Goal: Information Seeking & Learning: Learn about a topic

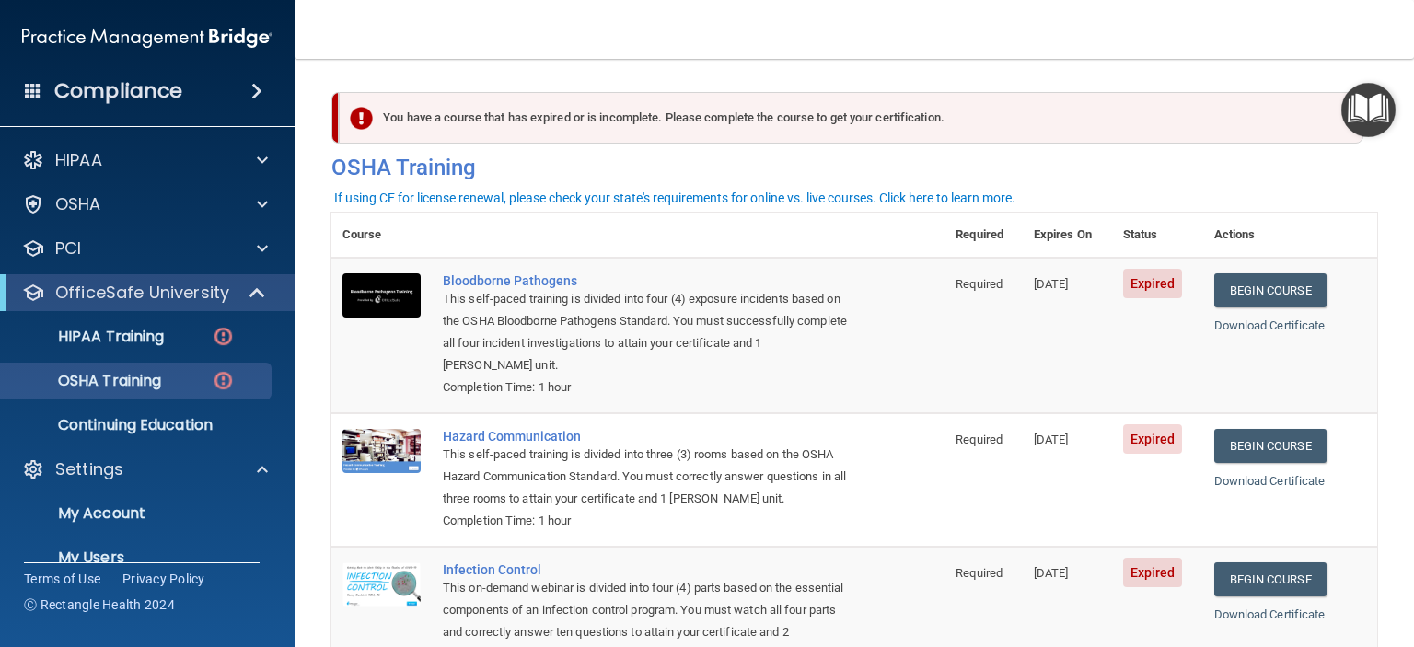
scroll to position [115, 0]
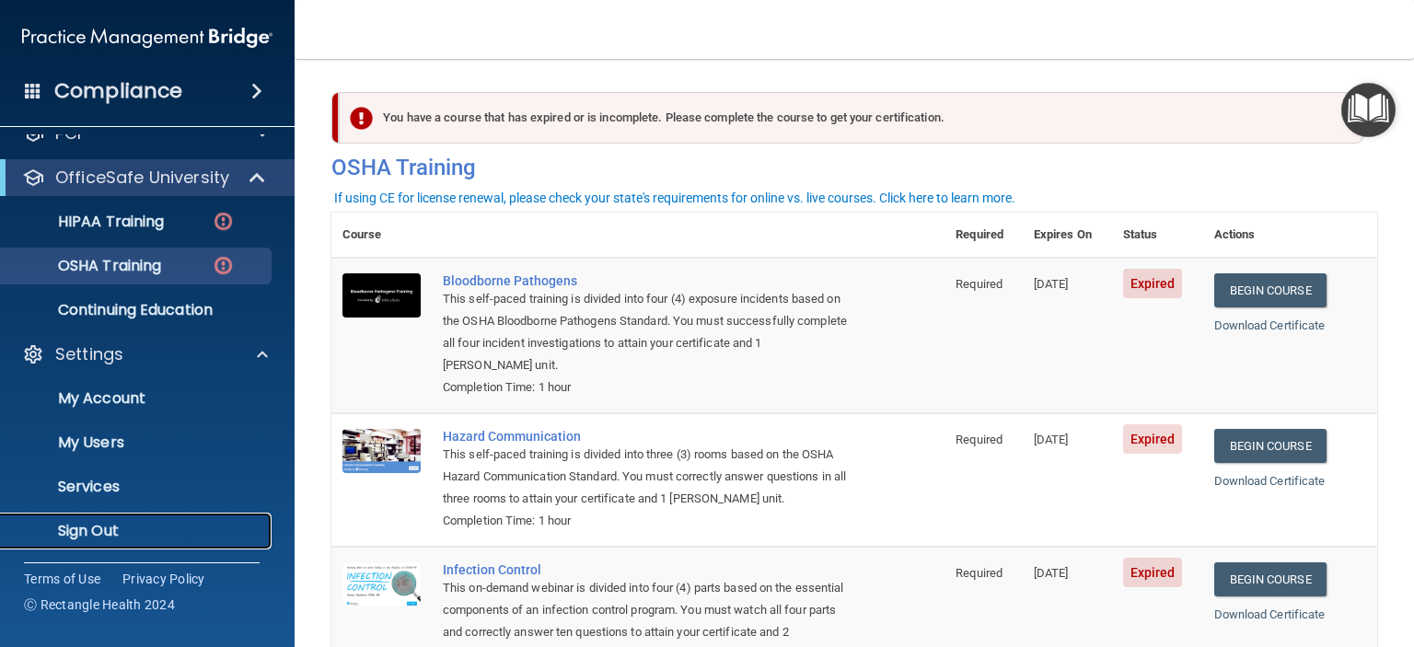
click at [97, 538] on p "Sign Out" at bounding box center [137, 531] width 251 height 18
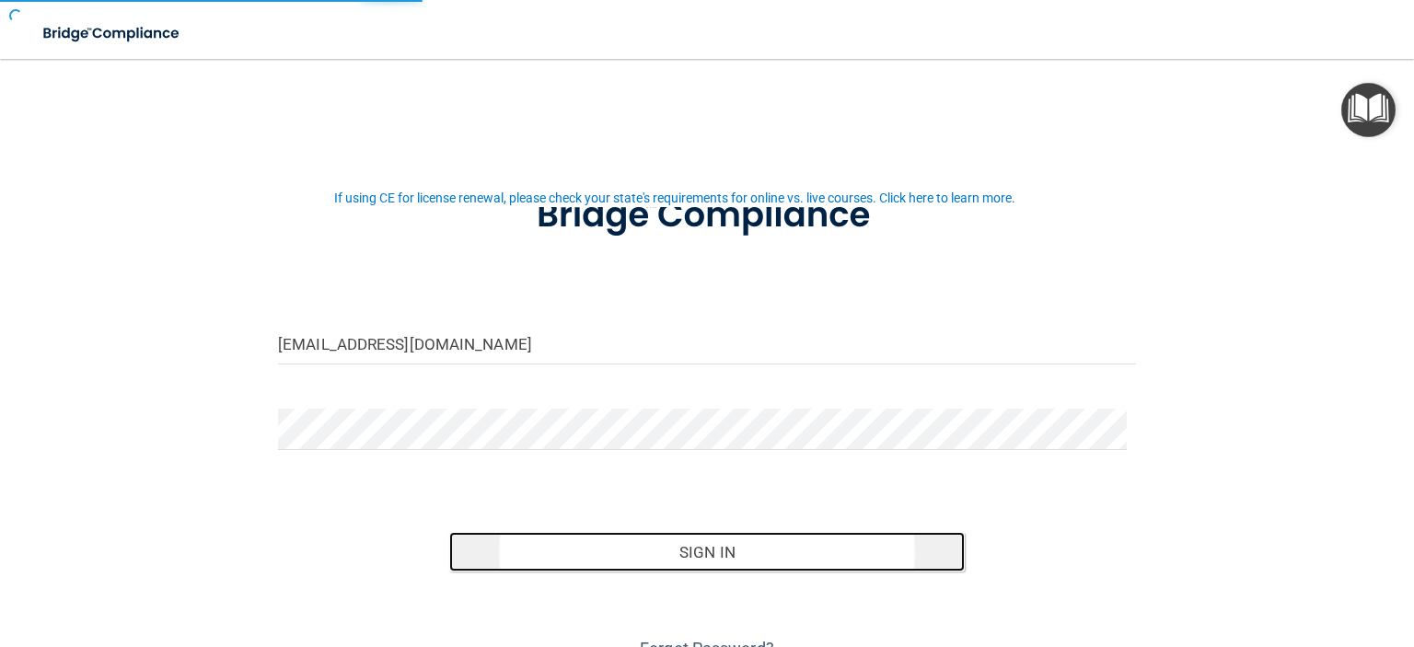
click at [725, 561] on button "Sign In" at bounding box center [706, 552] width 515 height 41
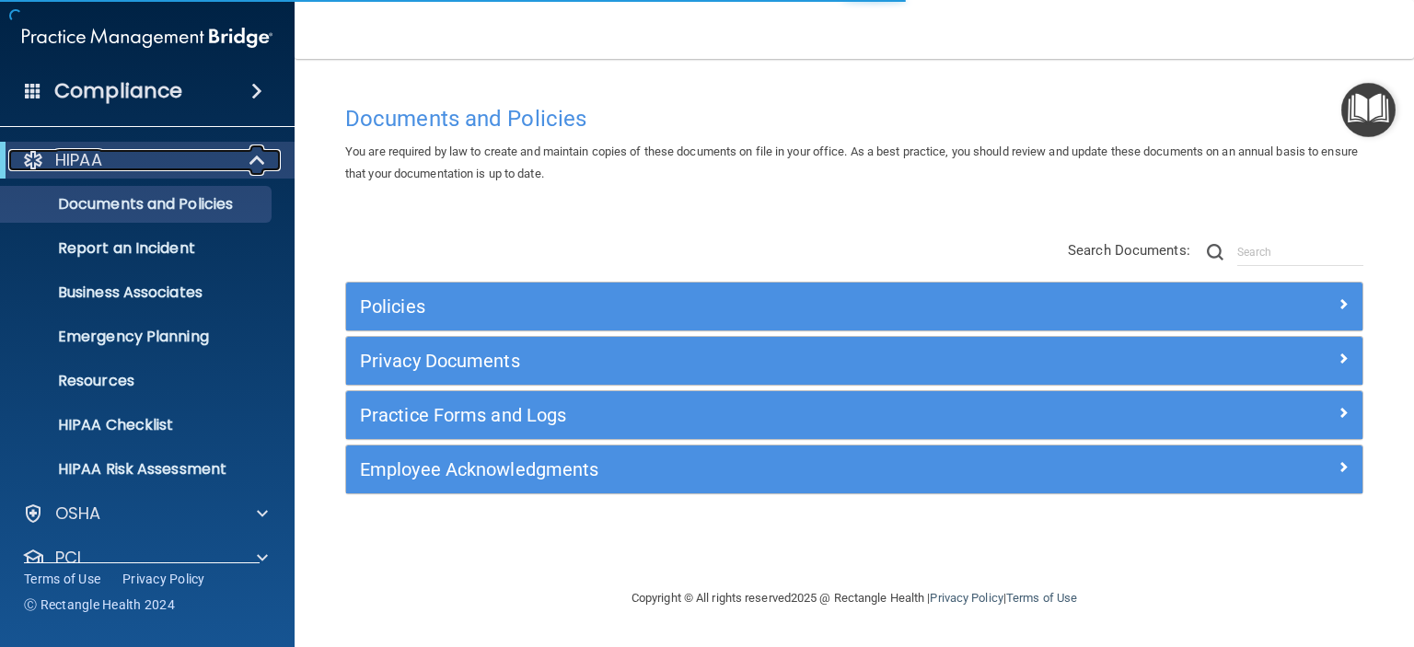
click at [258, 162] on span at bounding box center [259, 160] width 16 height 22
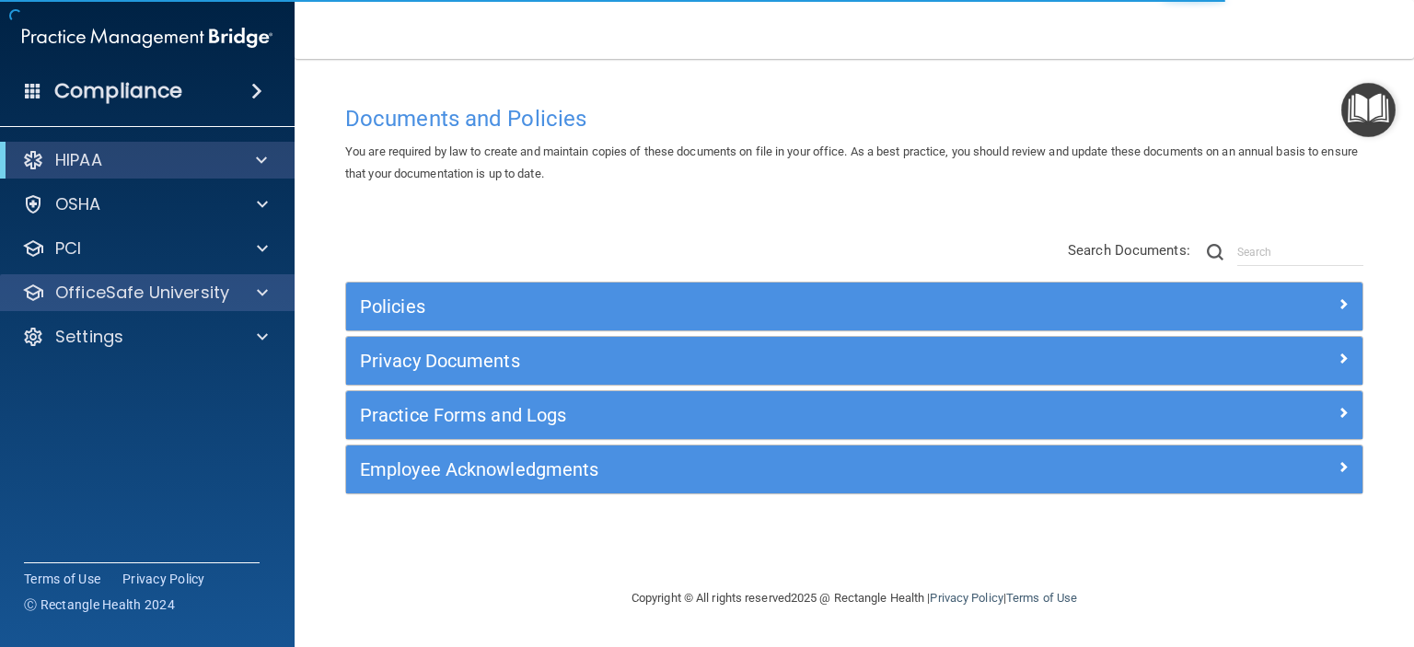
click at [265, 280] on div "OfficeSafe University" at bounding box center [147, 292] width 295 height 37
click at [259, 303] on span at bounding box center [262, 293] width 11 height 22
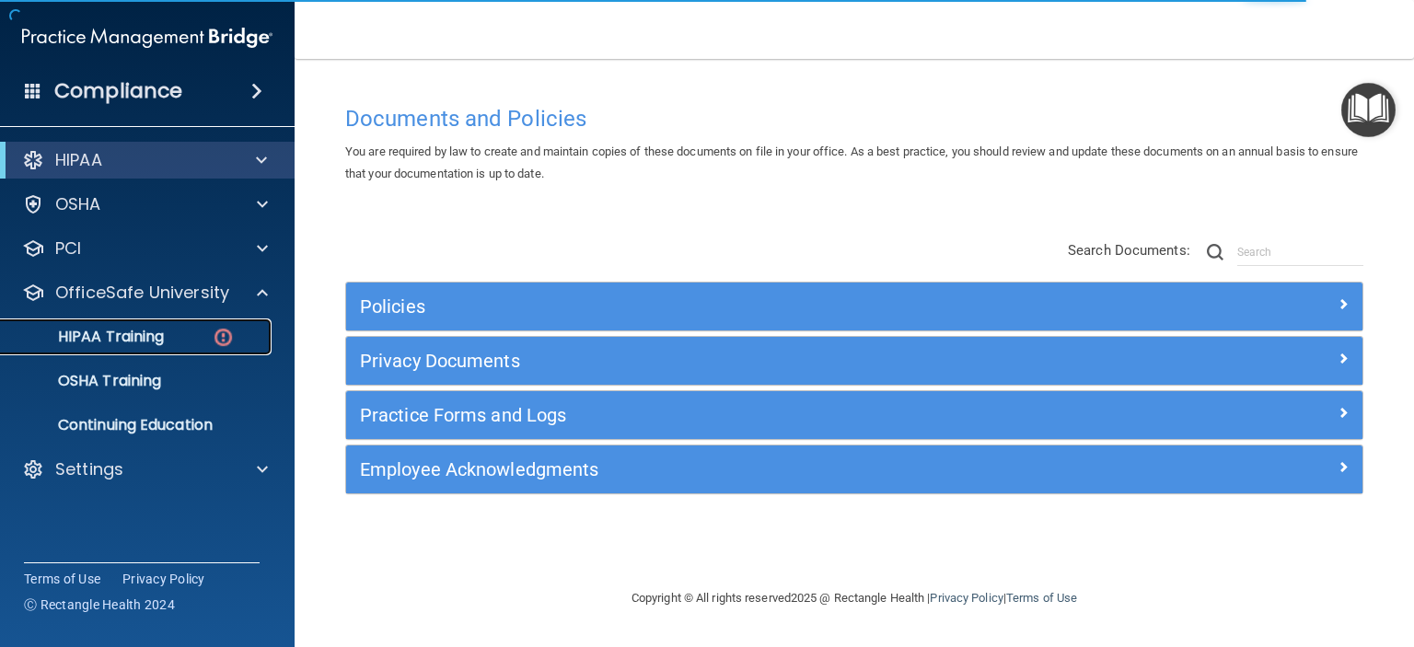
click at [145, 329] on p "HIPAA Training" at bounding box center [88, 337] width 152 height 18
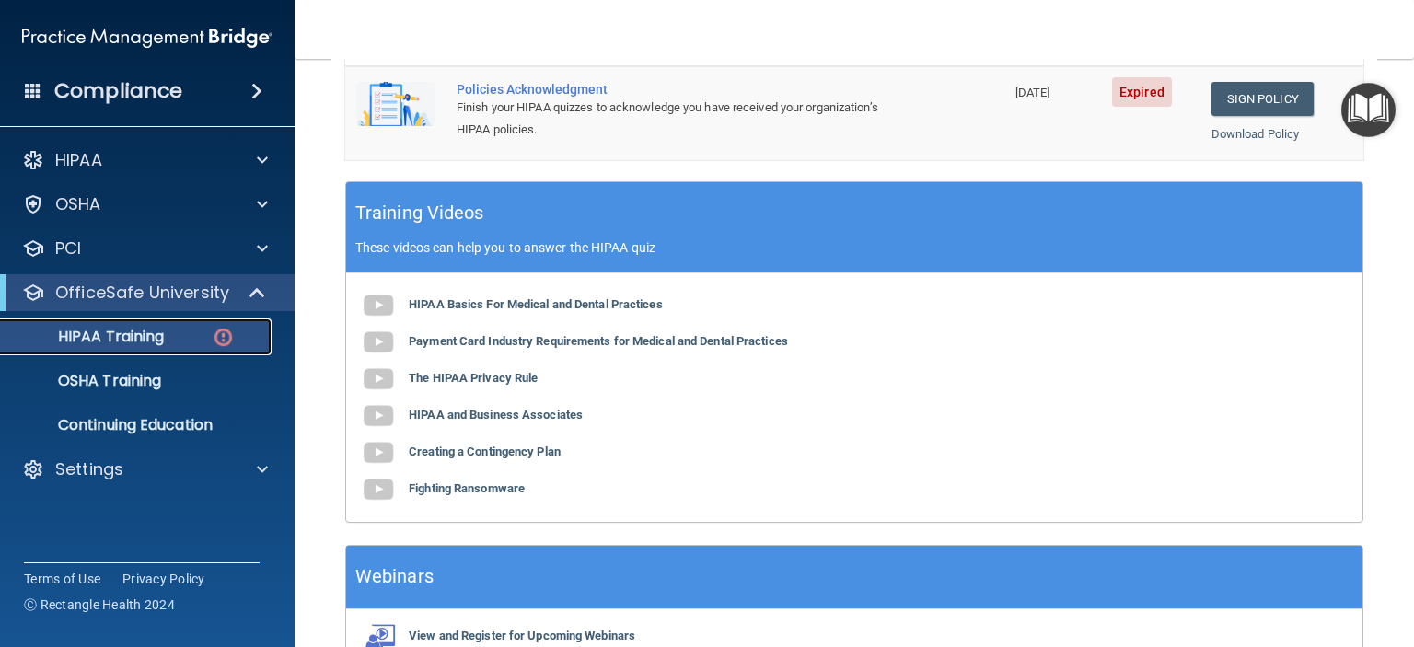
scroll to position [486, 0]
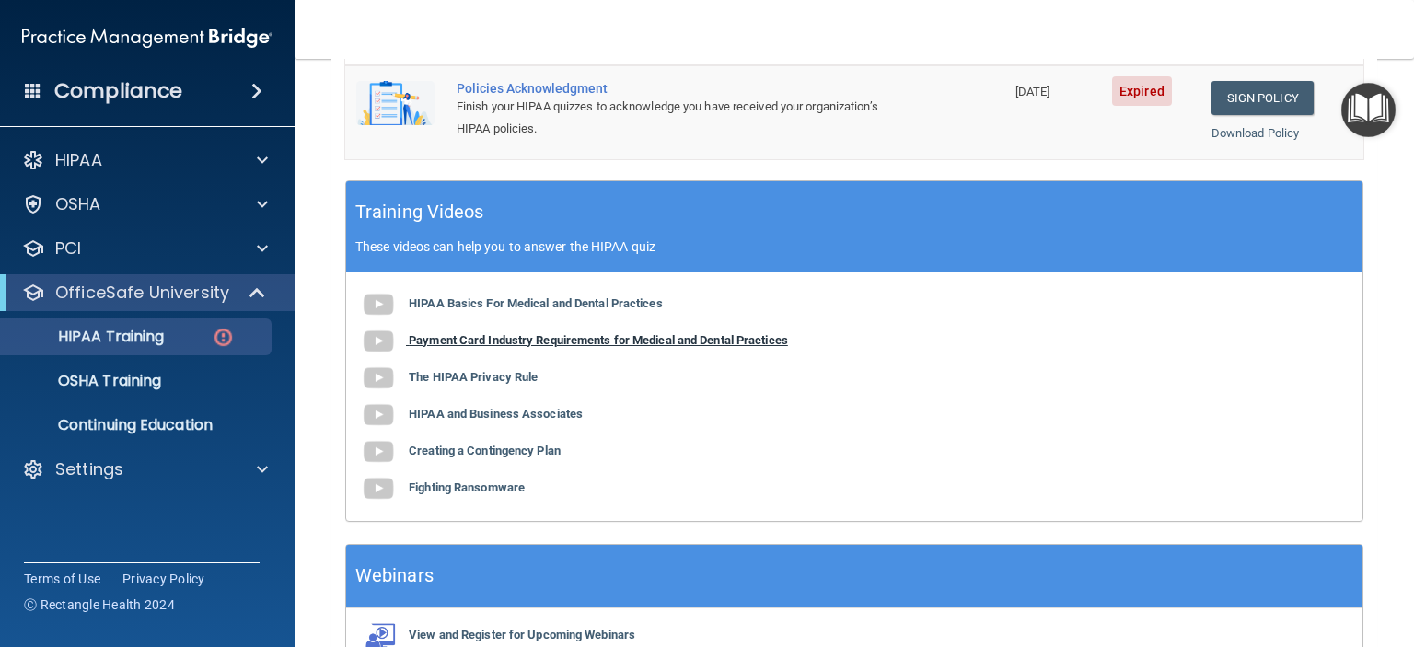
click at [563, 342] on b "Payment Card Industry Requirements for Medical and Dental Practices" at bounding box center [598, 340] width 379 height 14
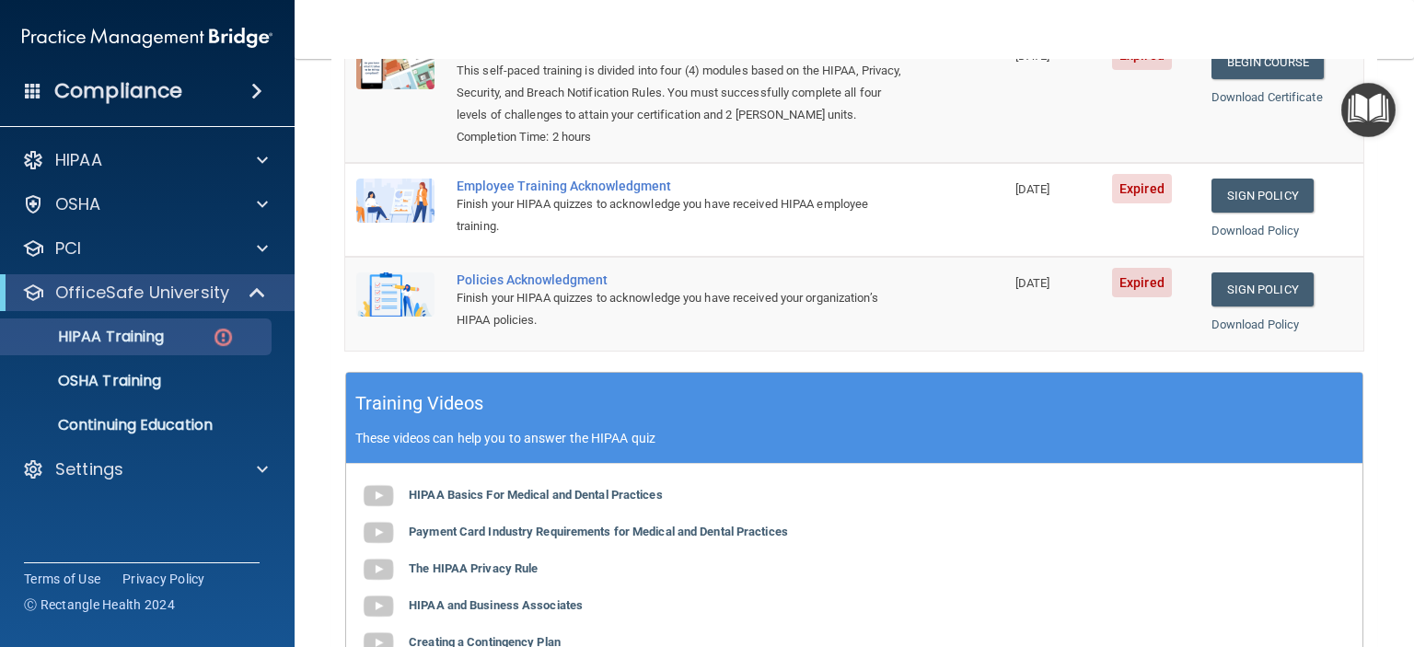
scroll to position [285, 0]
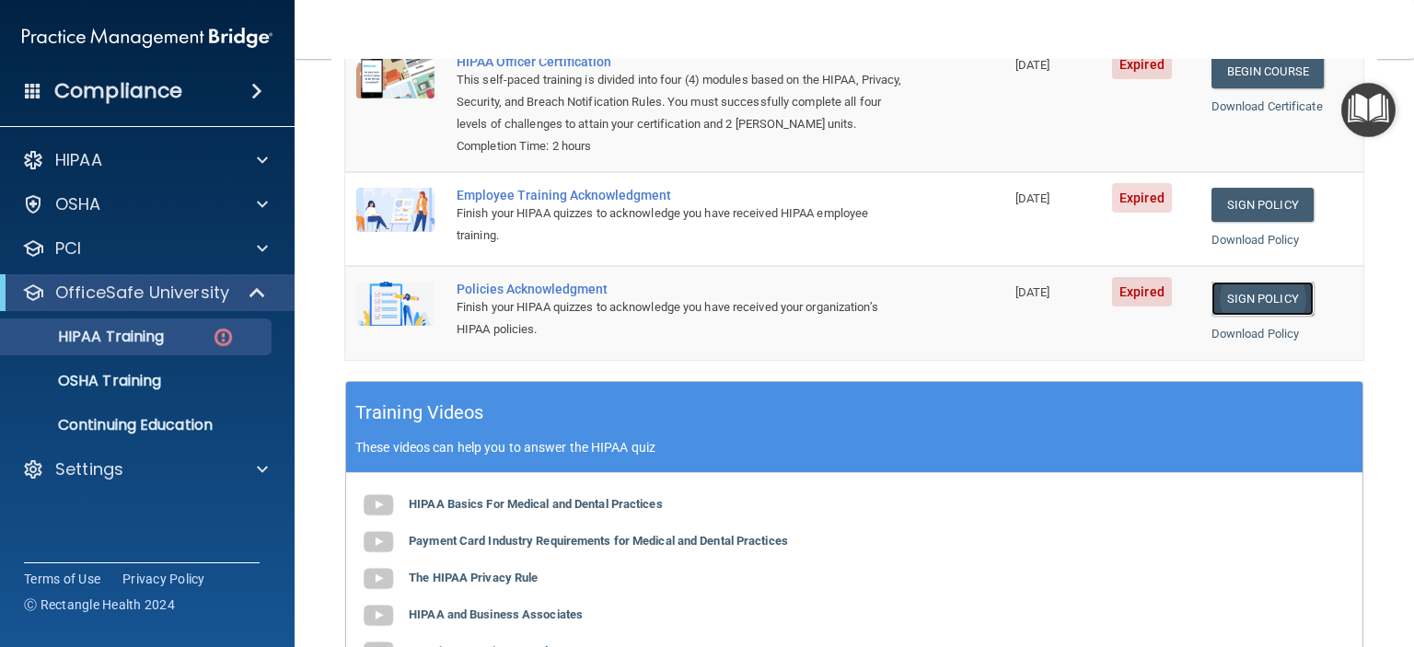
click at [1247, 297] on link "Sign Policy" at bounding box center [1262, 299] width 102 height 34
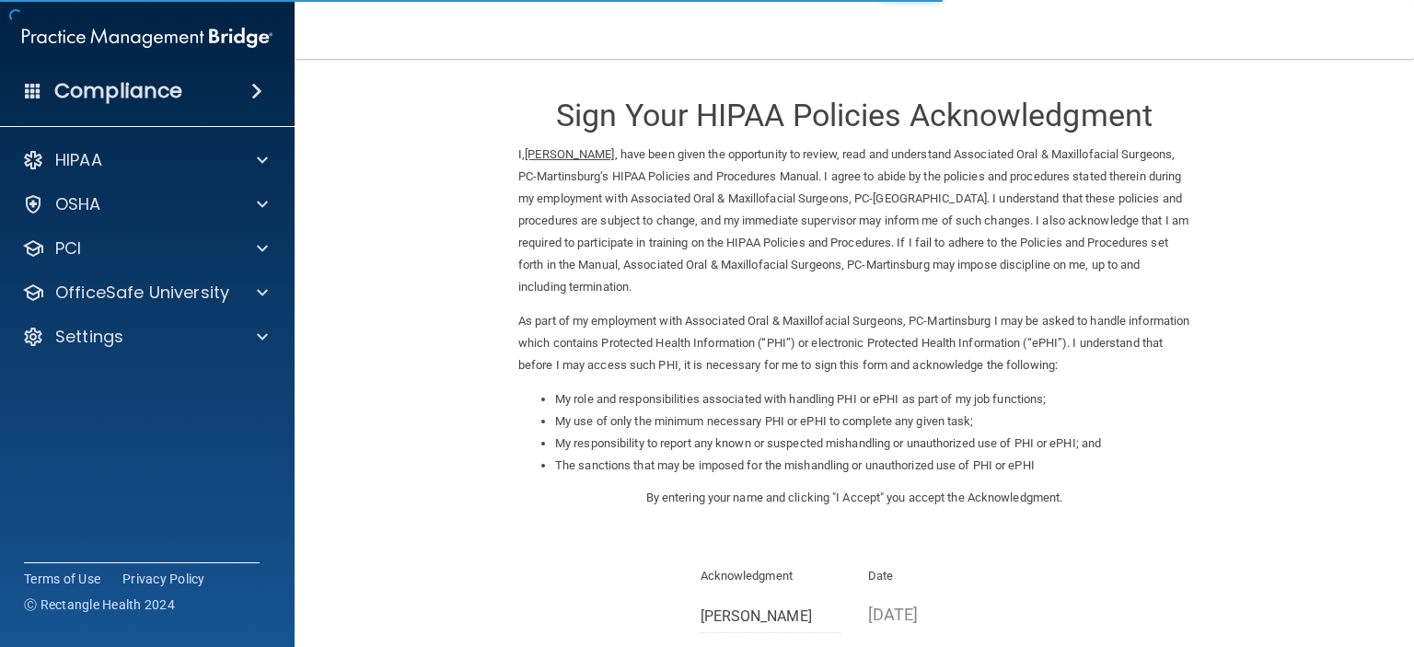
scroll to position [217, 0]
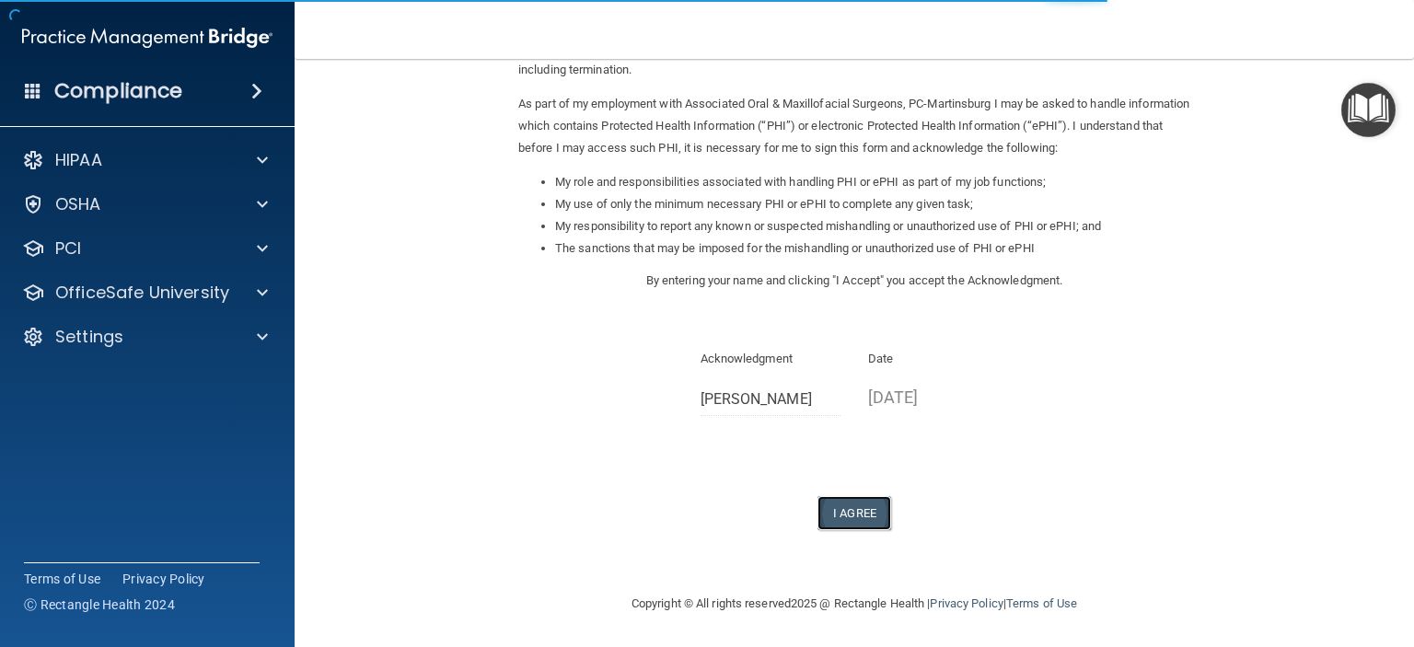
click at [827, 513] on button "I Agree" at bounding box center [854, 513] width 74 height 34
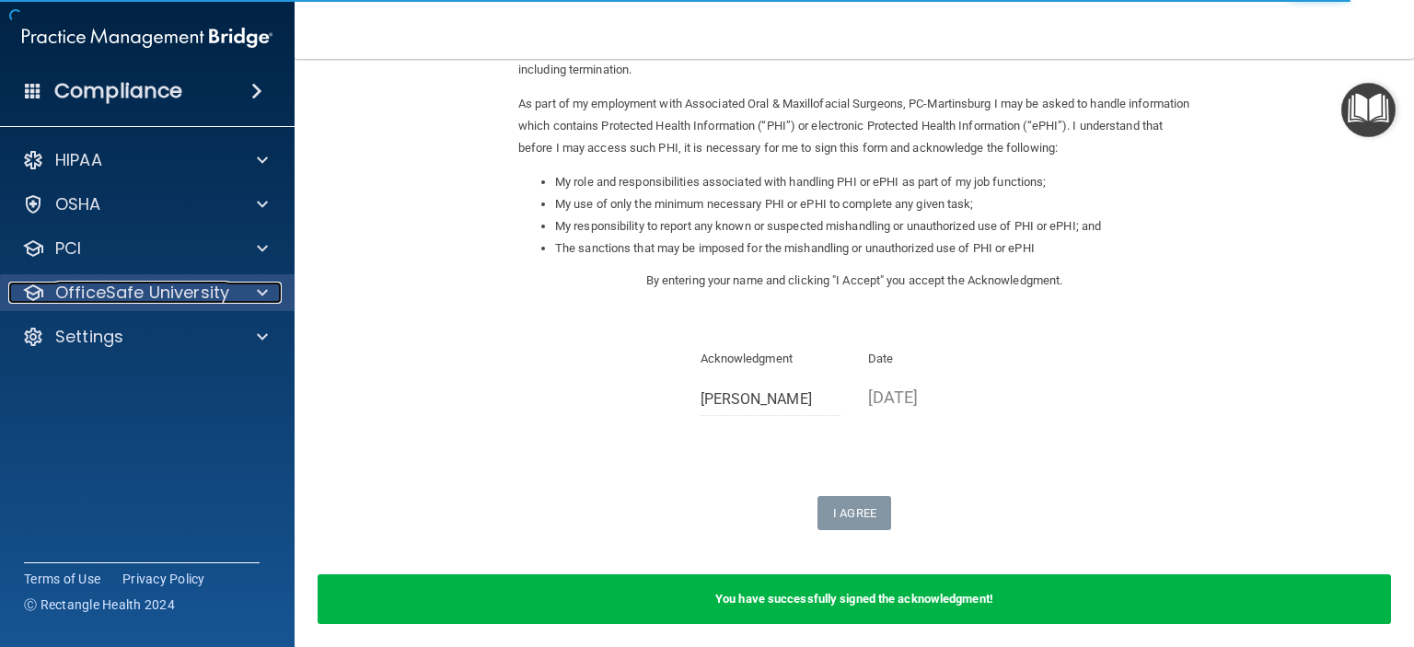
click at [218, 295] on p "OfficeSafe University" at bounding box center [142, 293] width 174 height 22
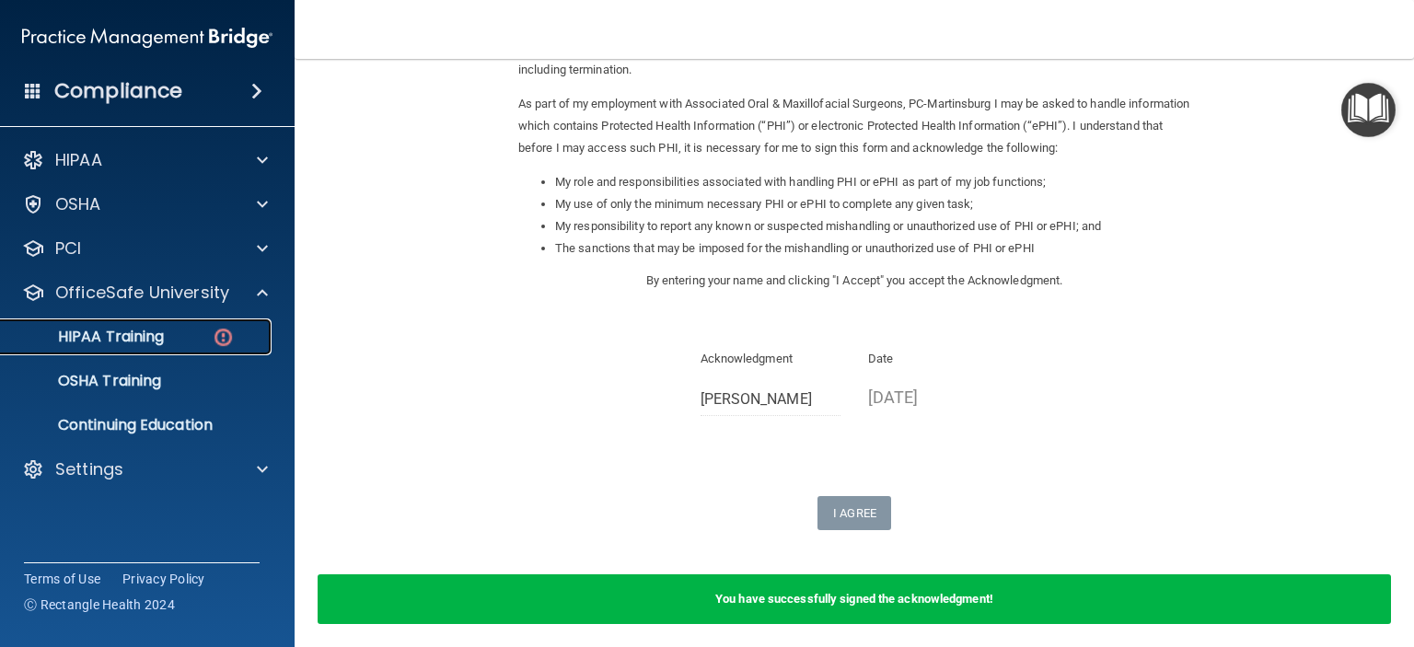
click at [128, 334] on p "HIPAA Training" at bounding box center [88, 337] width 152 height 18
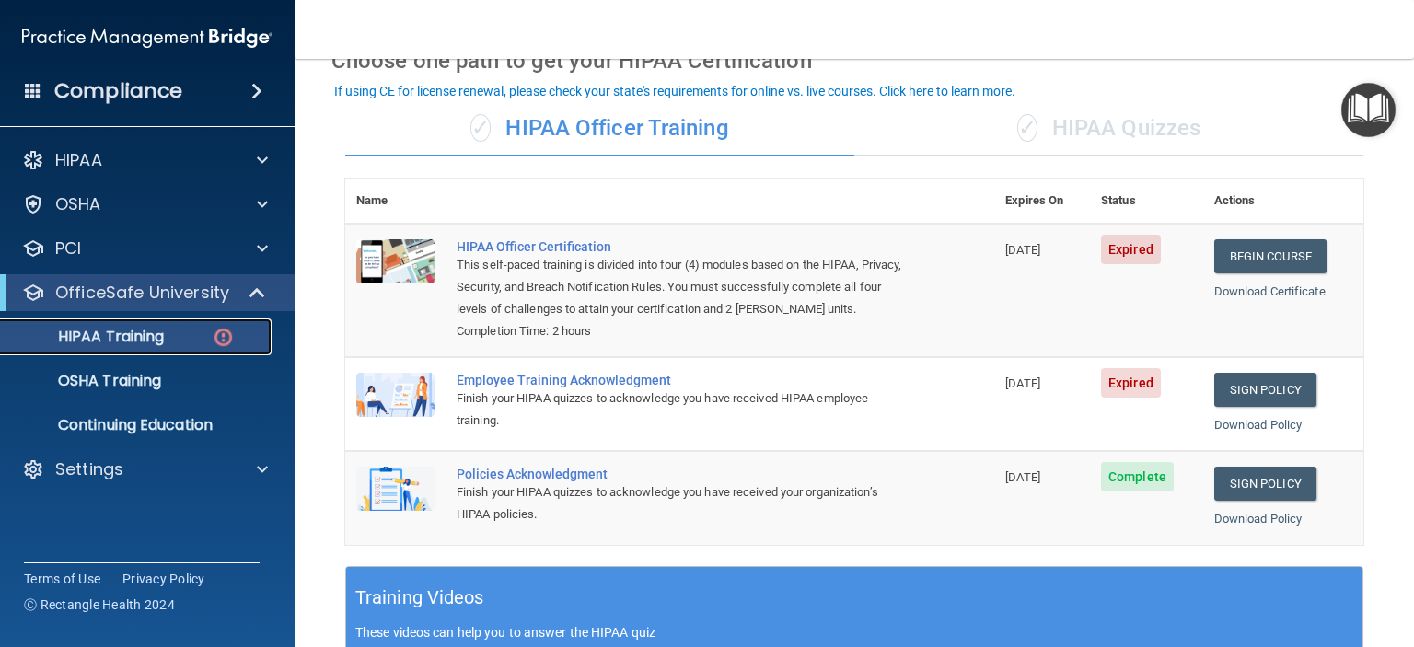
scroll to position [96, 0]
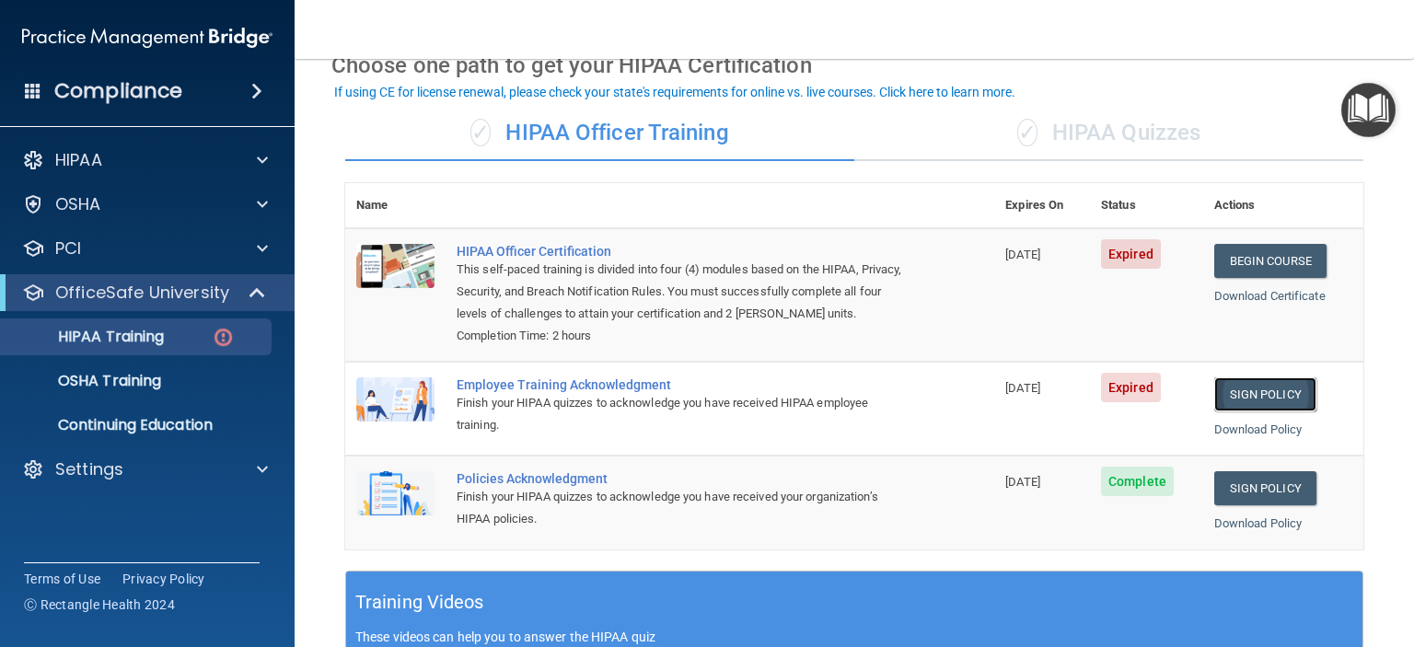
click at [1259, 411] on link "Sign Policy" at bounding box center [1265, 394] width 102 height 34
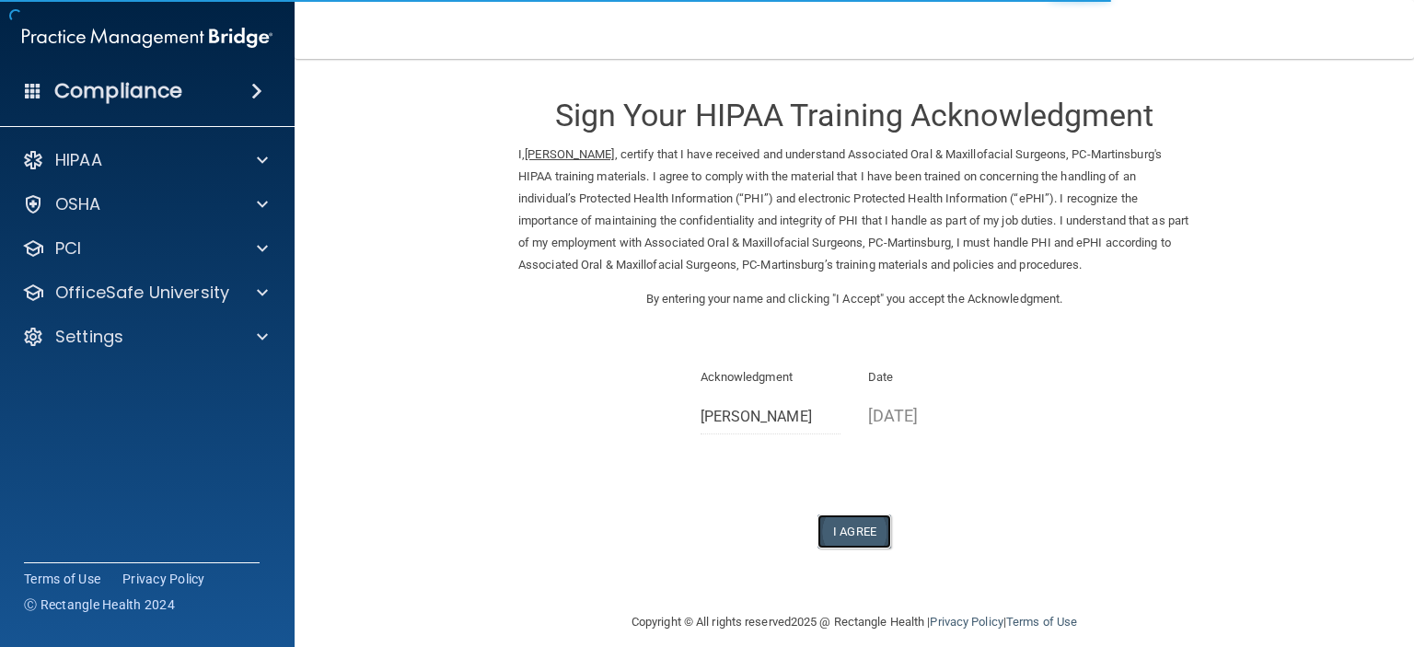
click at [829, 528] on button "I Agree" at bounding box center [854, 532] width 74 height 34
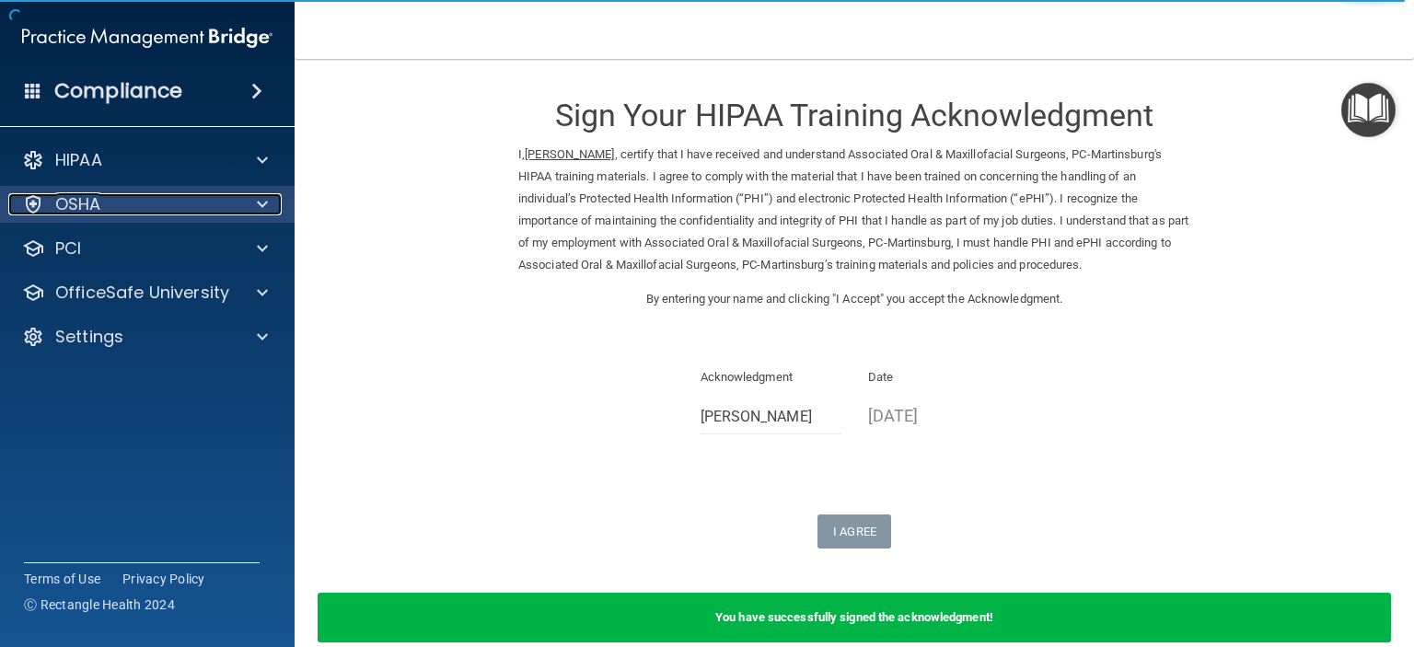
click at [259, 199] on span at bounding box center [262, 204] width 11 height 22
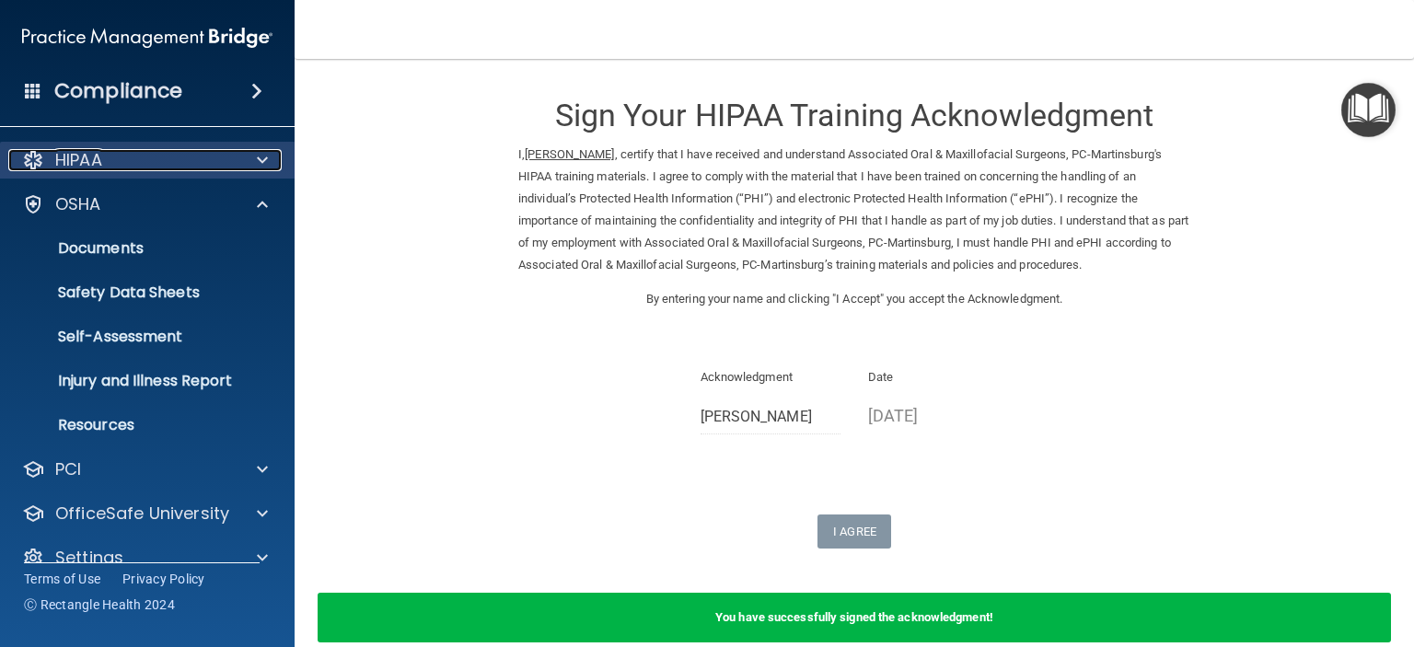
click at [249, 160] on div at bounding box center [260, 160] width 46 height 22
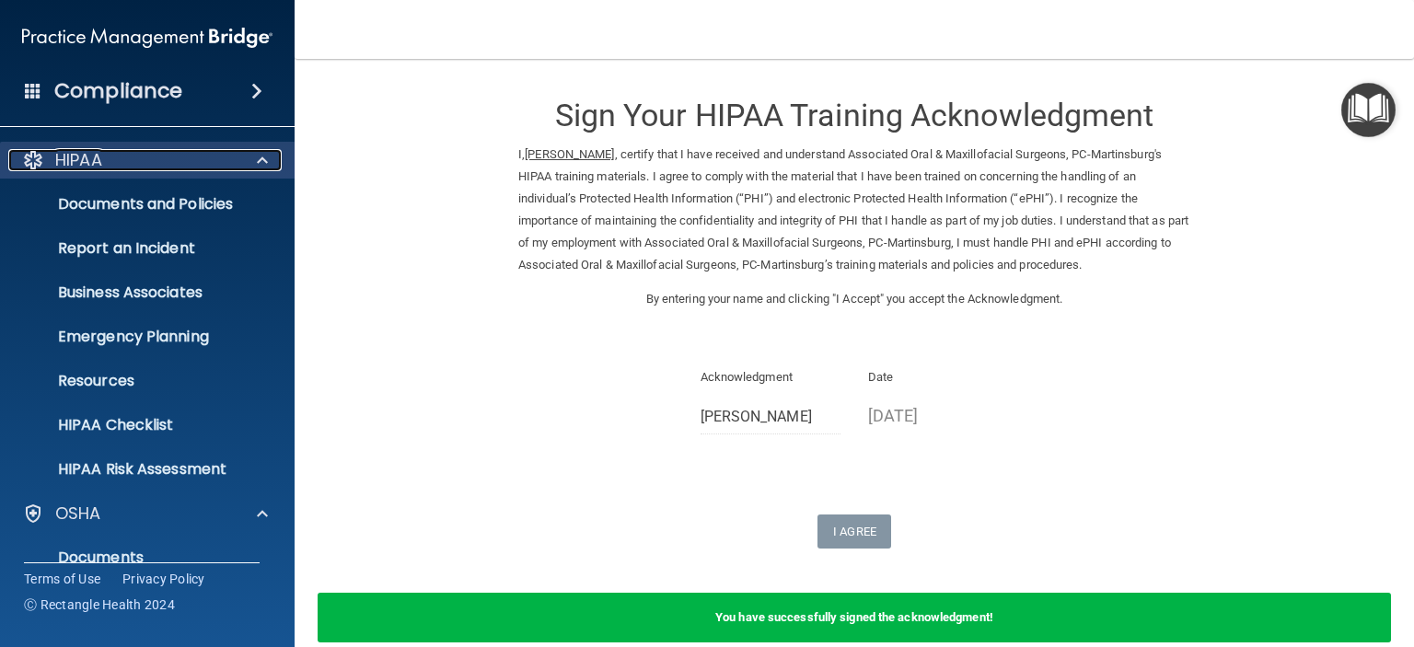
click at [86, 163] on p "HIPAA" at bounding box center [78, 160] width 47 height 22
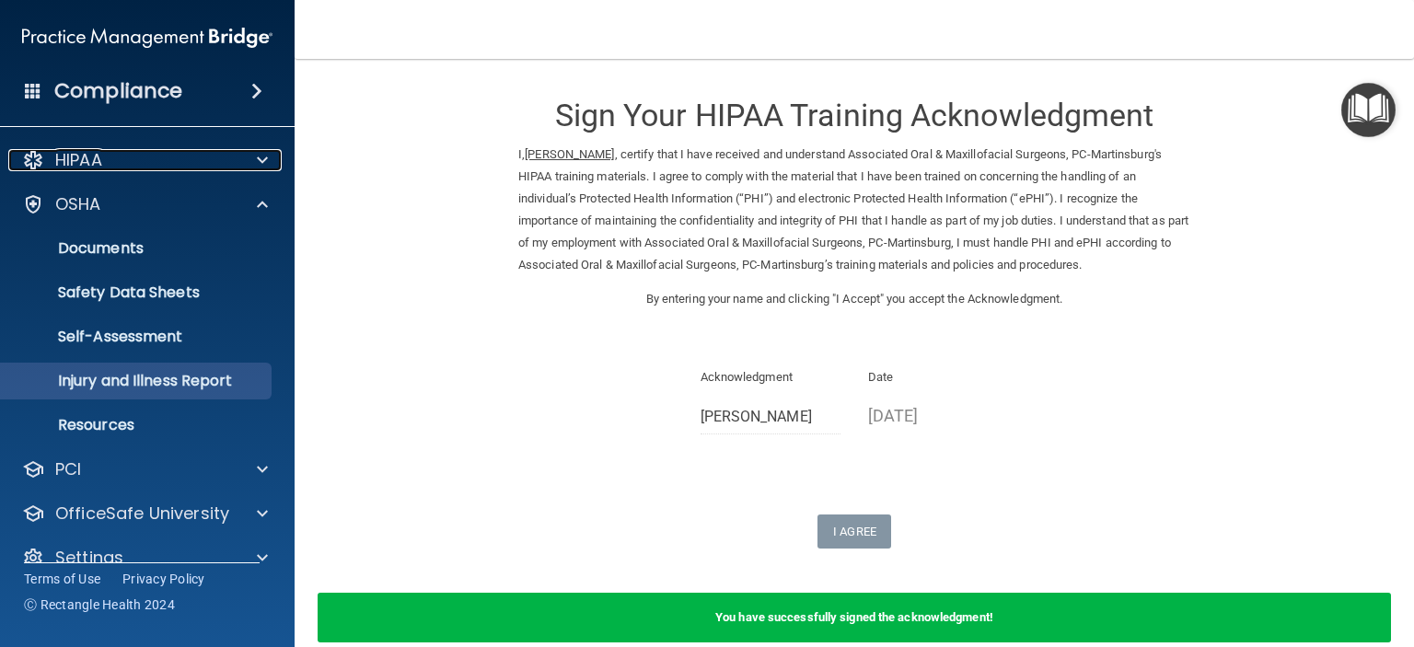
scroll to position [28, 0]
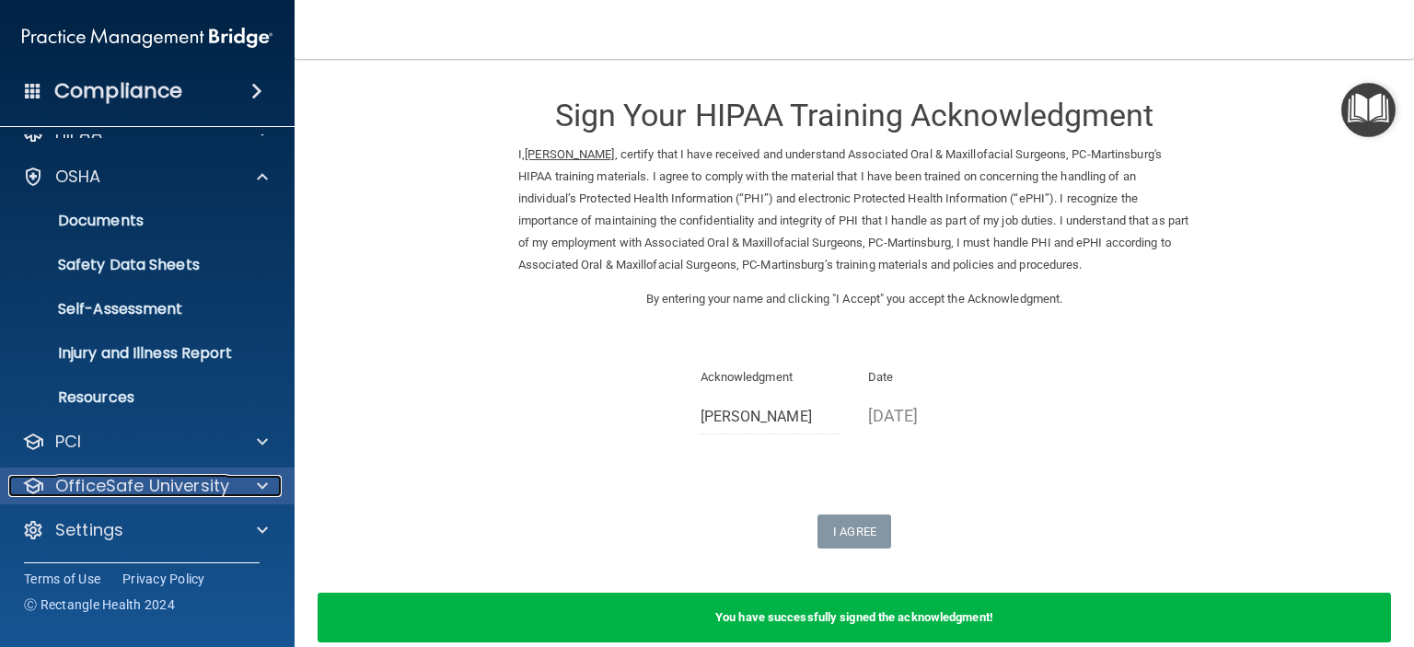
click at [253, 478] on div at bounding box center [260, 486] width 46 height 22
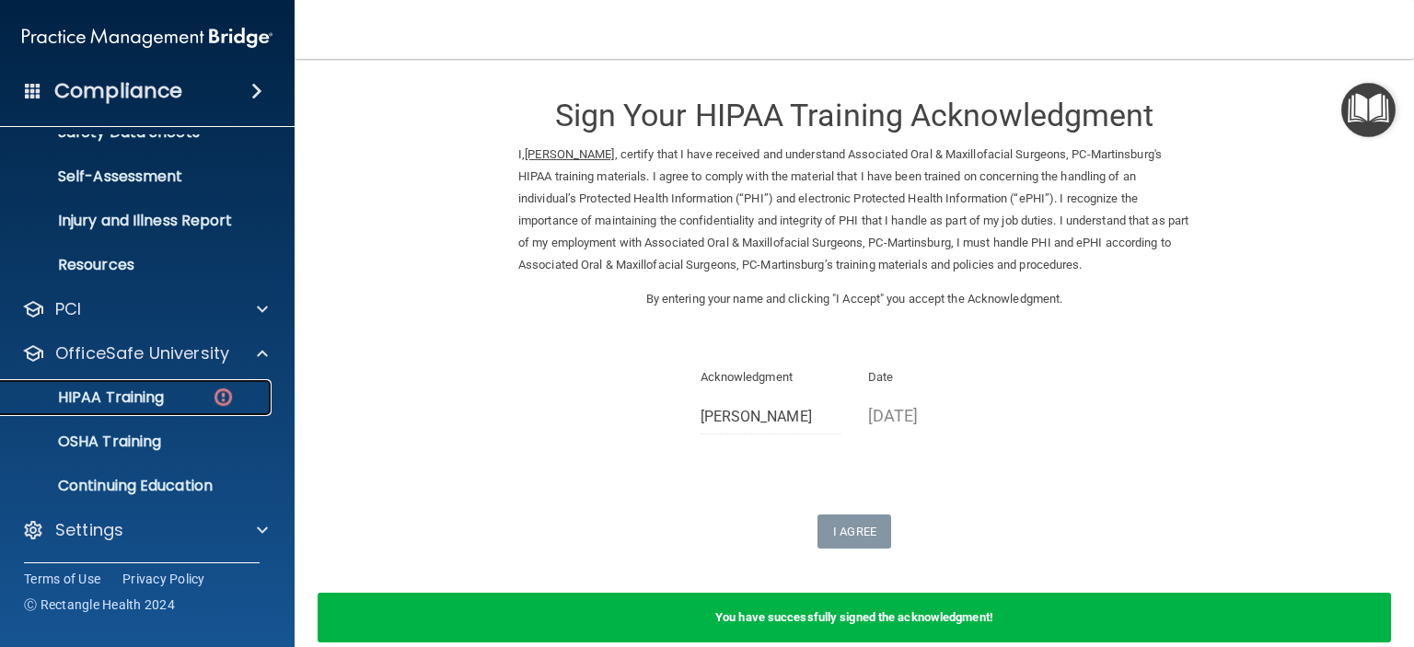
click at [125, 388] on p "HIPAA Training" at bounding box center [88, 397] width 152 height 18
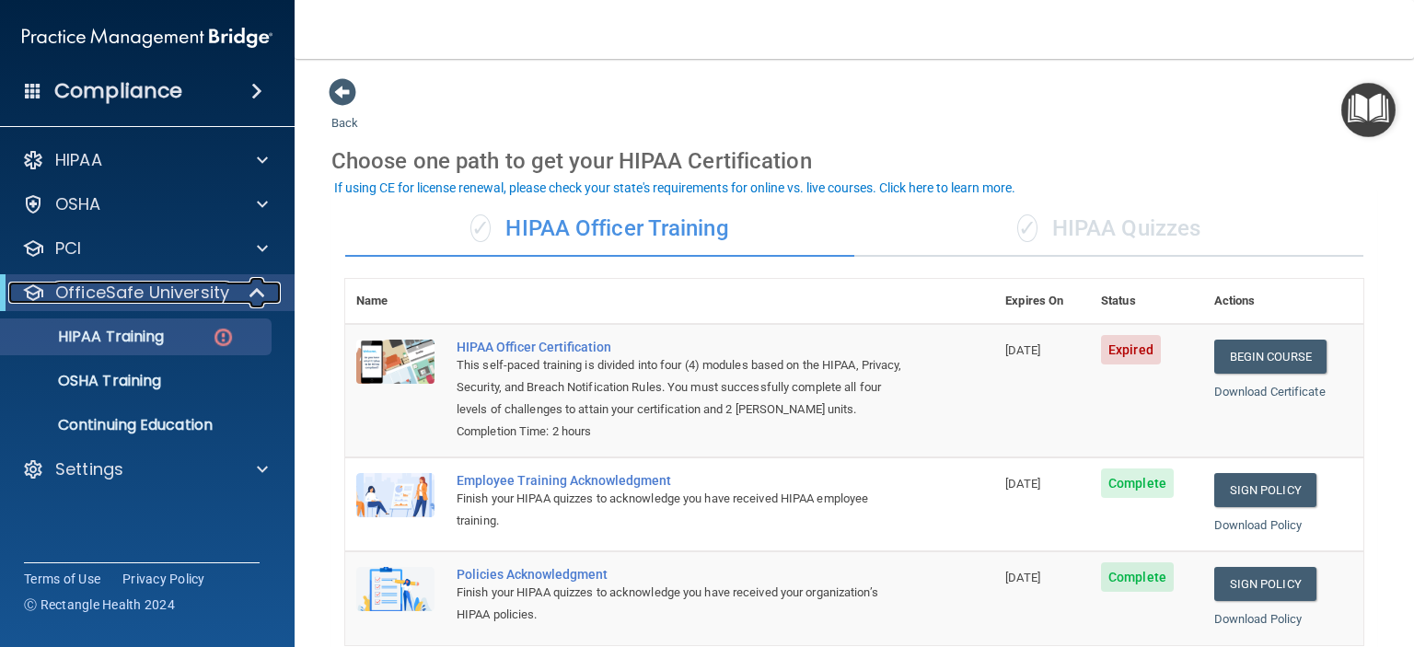
click at [257, 288] on span at bounding box center [259, 293] width 16 height 22
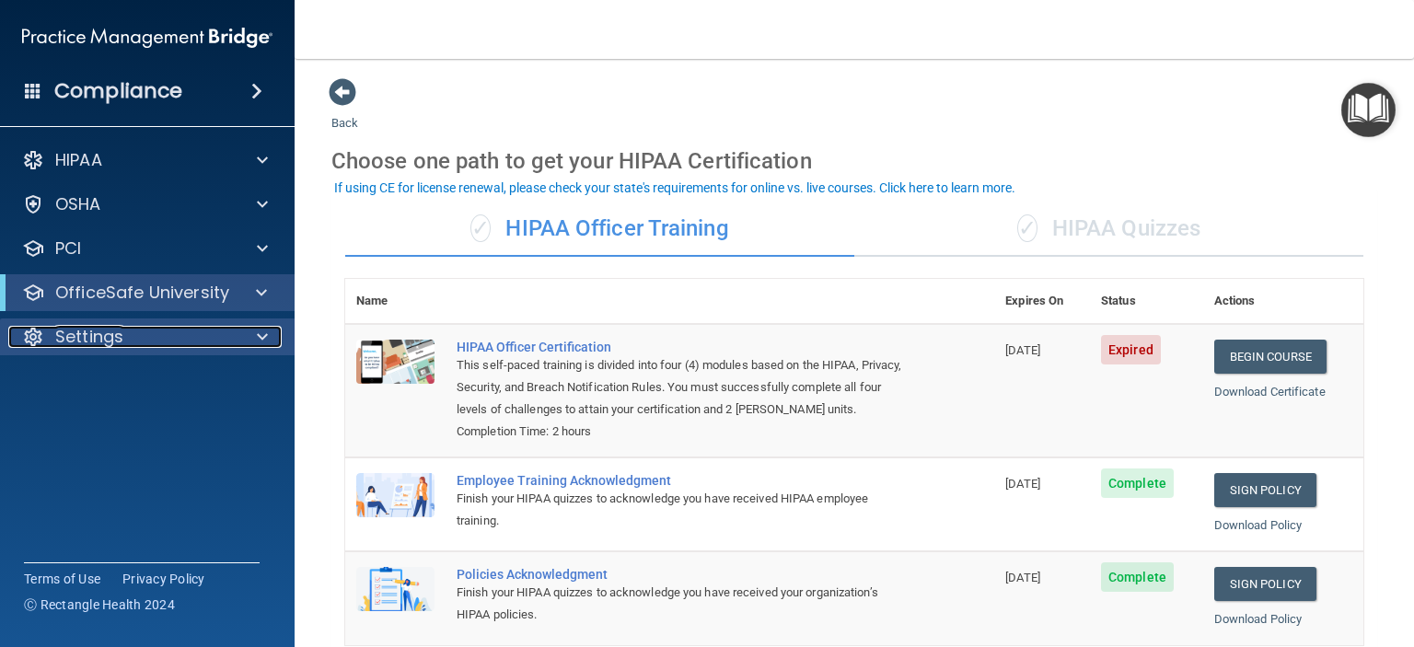
click at [259, 341] on span at bounding box center [262, 337] width 11 height 22
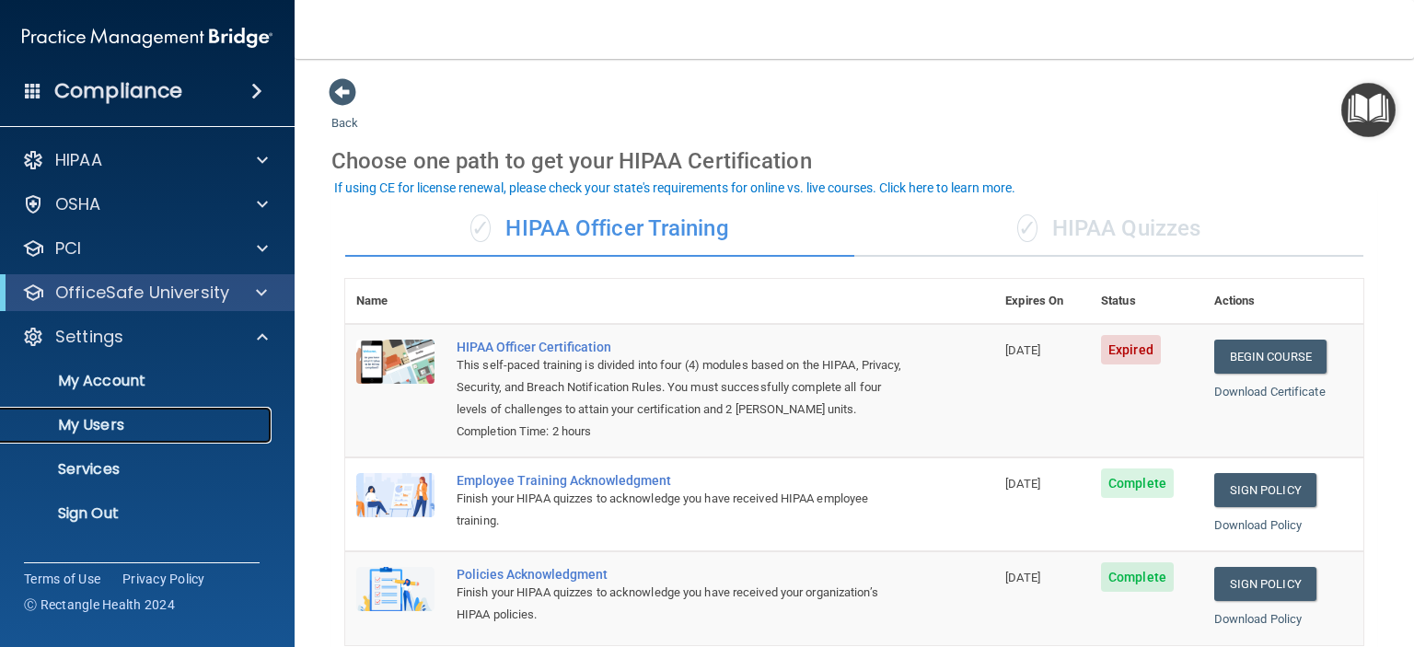
click at [103, 430] on p "My Users" at bounding box center [137, 425] width 251 height 18
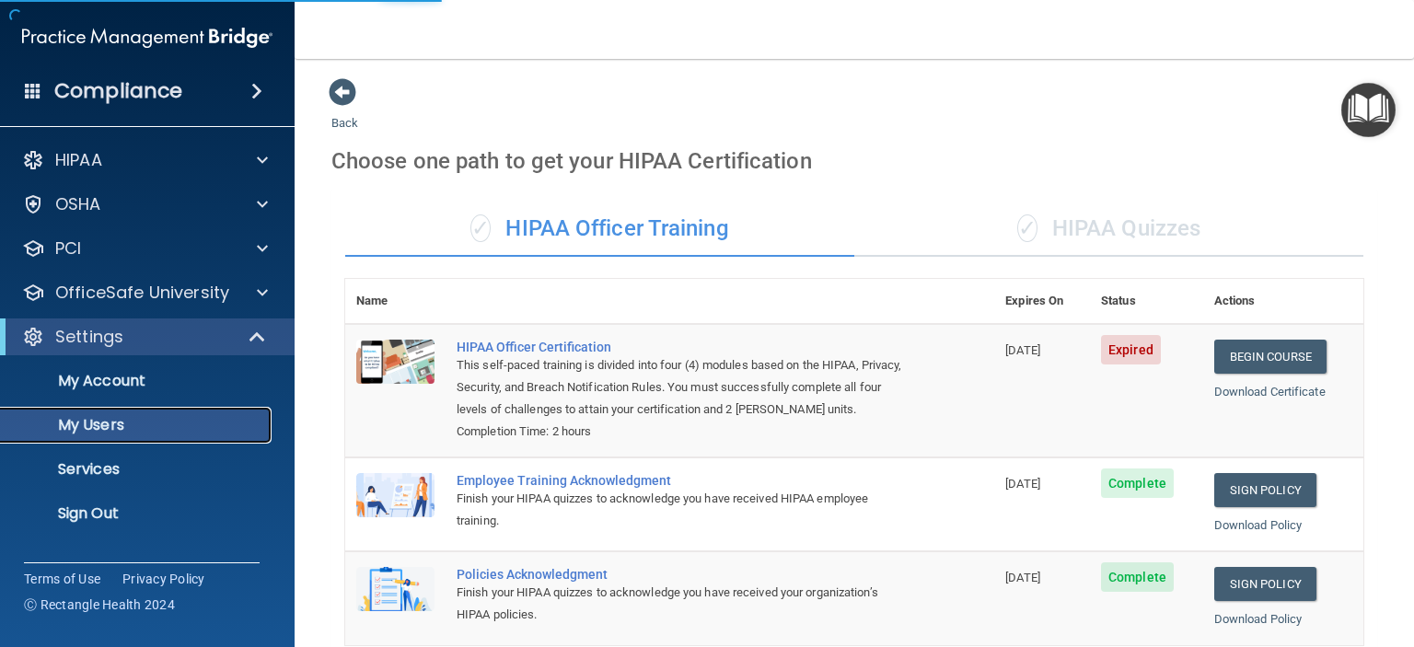
select select "20"
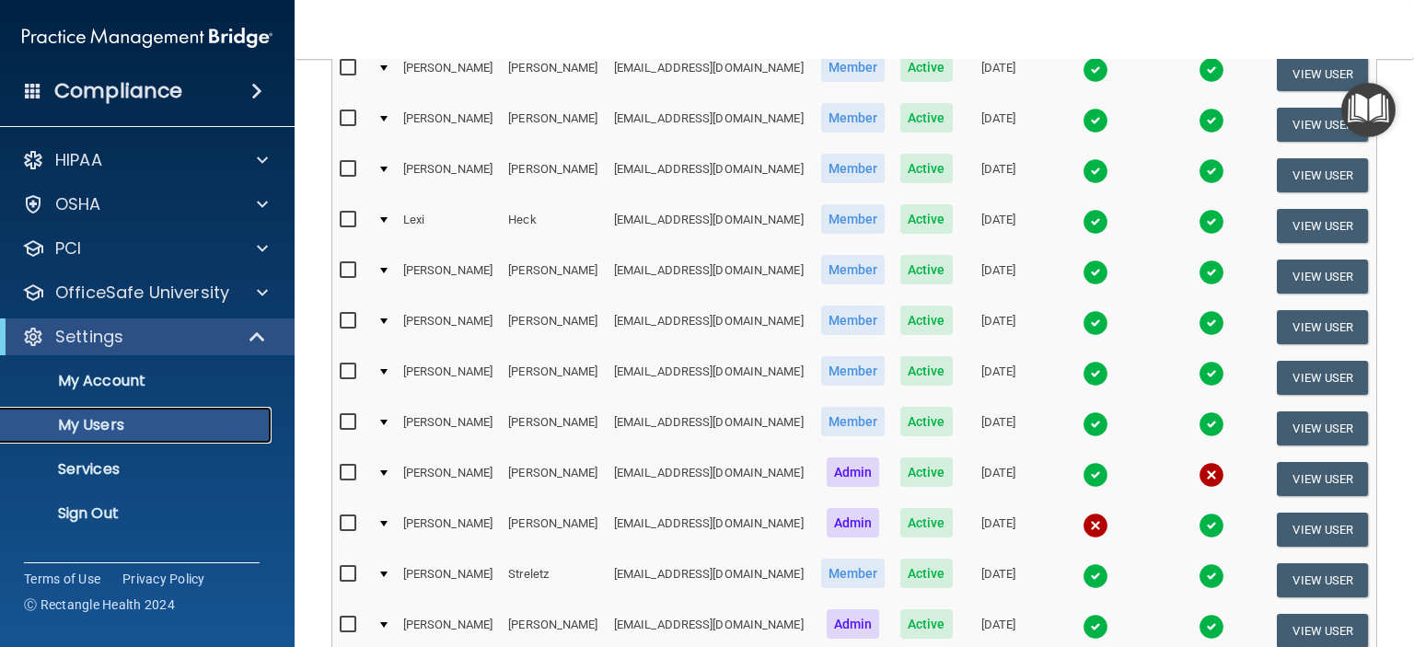
scroll to position [615, 0]
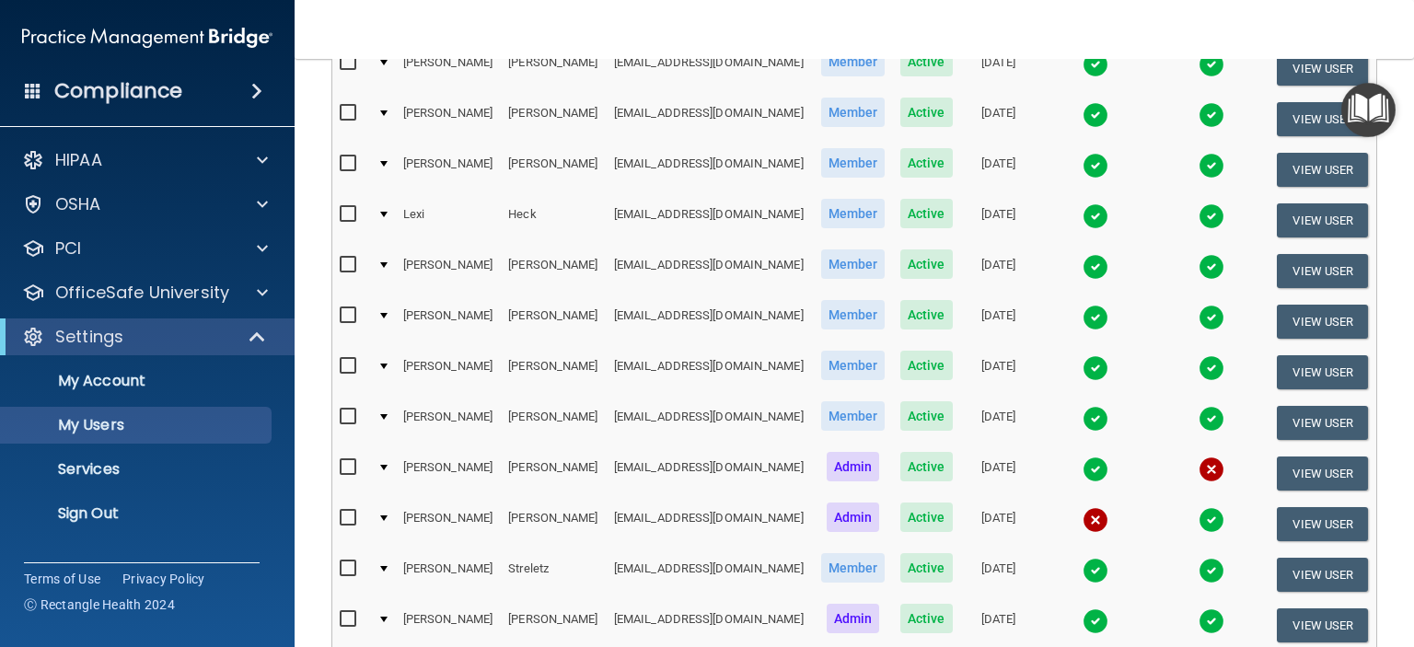
click at [1082, 511] on img at bounding box center [1095, 520] width 26 height 26
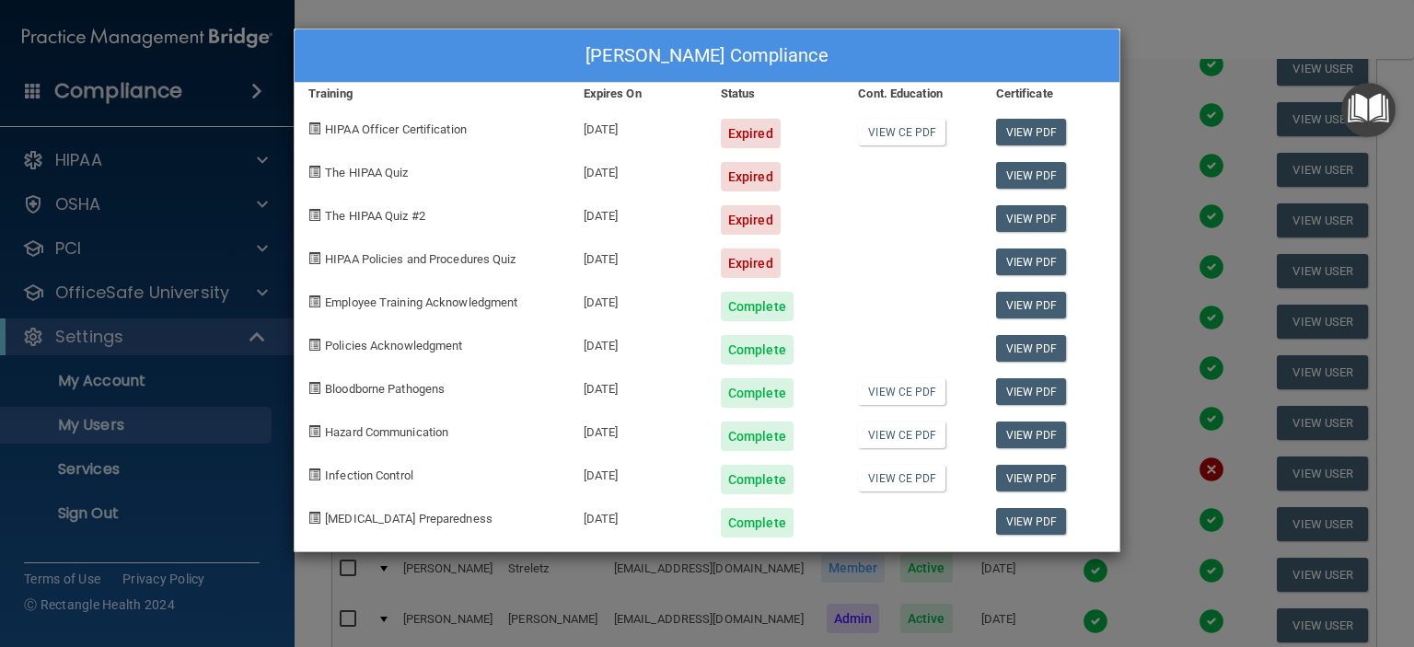
click at [1170, 29] on div "[PERSON_NAME] Compliance Training Expires On Status Cont. Education Certificate…" at bounding box center [707, 323] width 1414 height 647
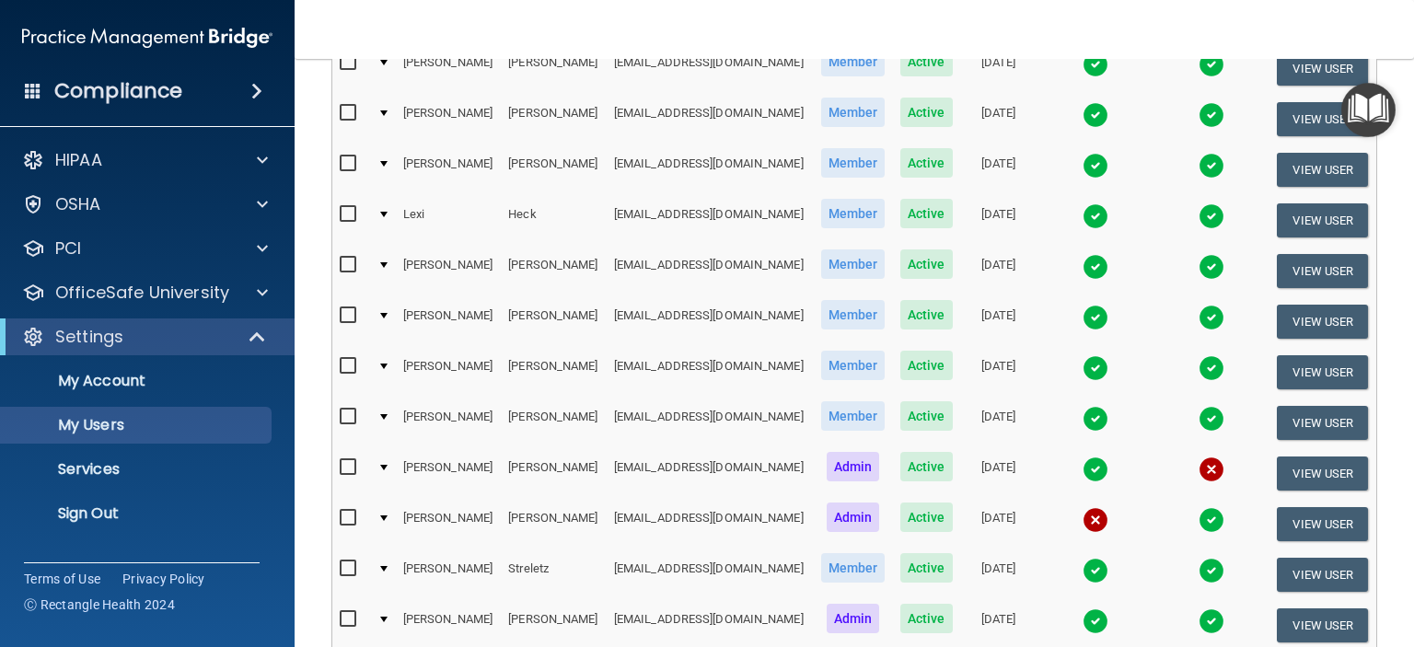
click at [1082, 413] on img at bounding box center [1095, 419] width 26 height 26
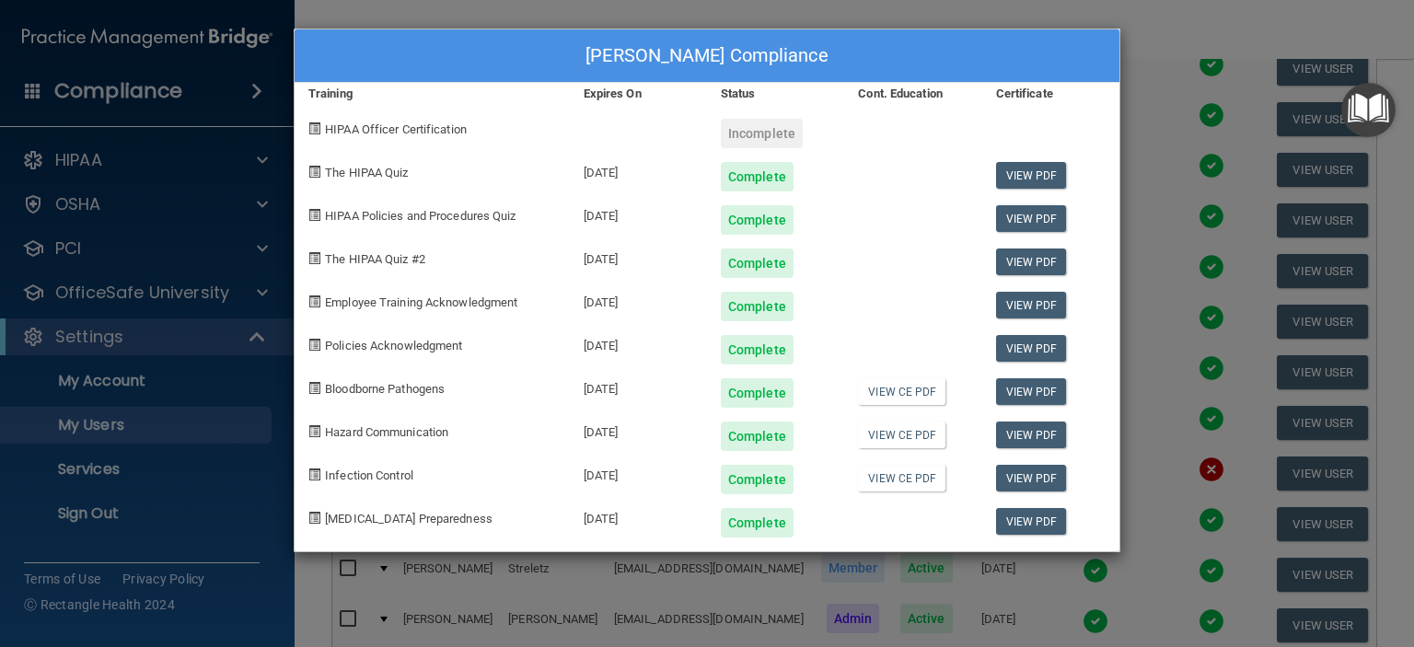
click at [1213, 41] on div "[PERSON_NAME] Compliance Training Expires On Status Cont. Education Certificate…" at bounding box center [707, 323] width 1414 height 647
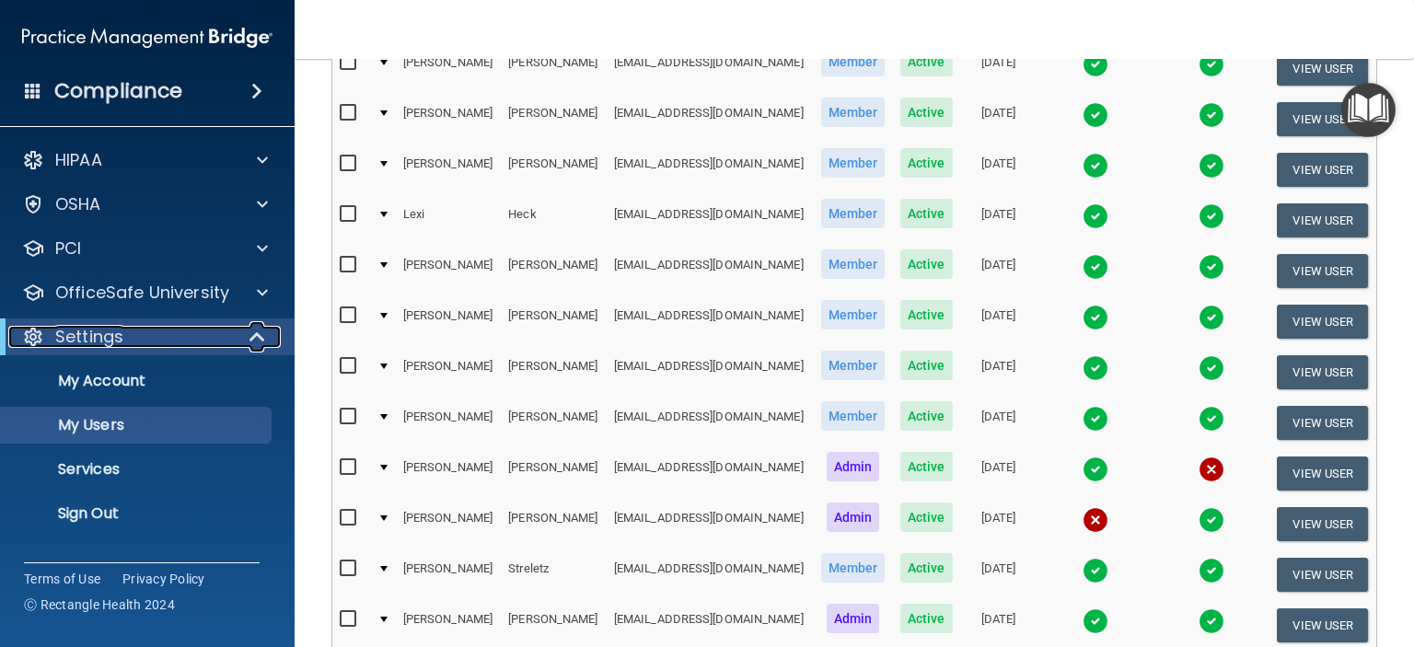
click at [255, 335] on span at bounding box center [259, 337] width 16 height 22
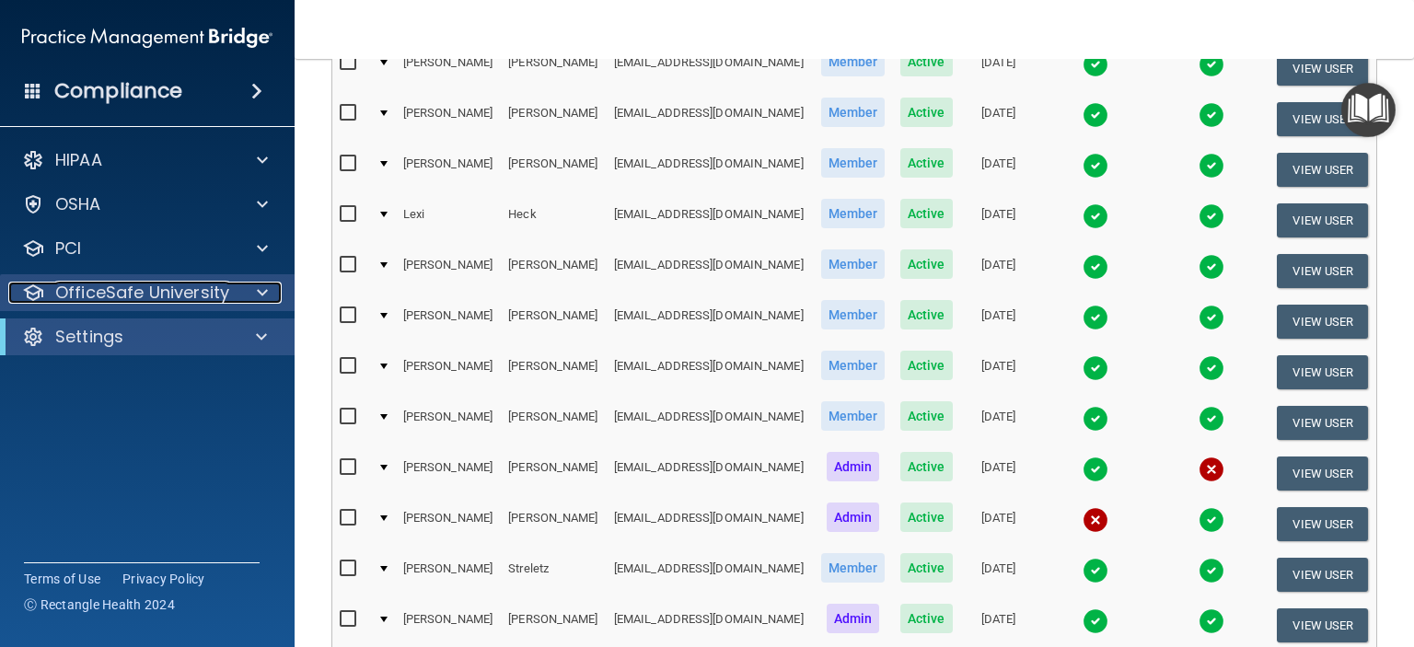
click at [257, 294] on span at bounding box center [262, 293] width 11 height 22
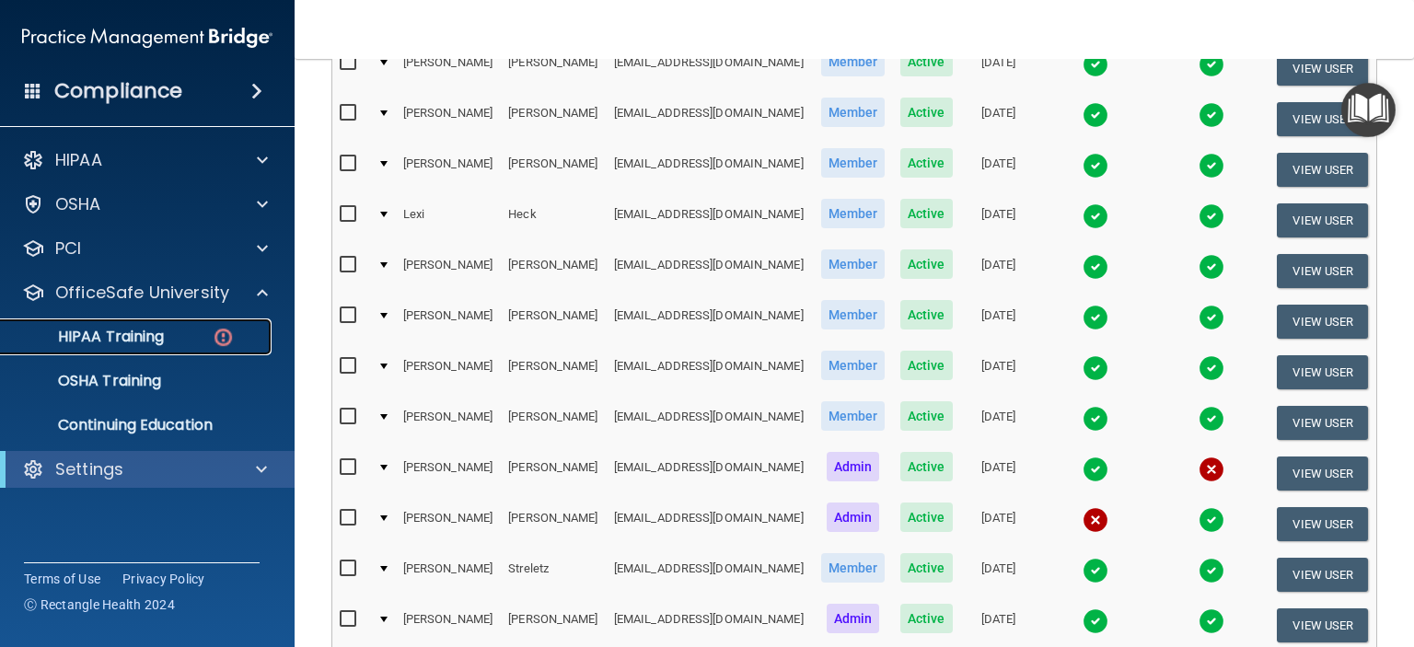
click at [144, 341] on p "HIPAA Training" at bounding box center [88, 337] width 152 height 18
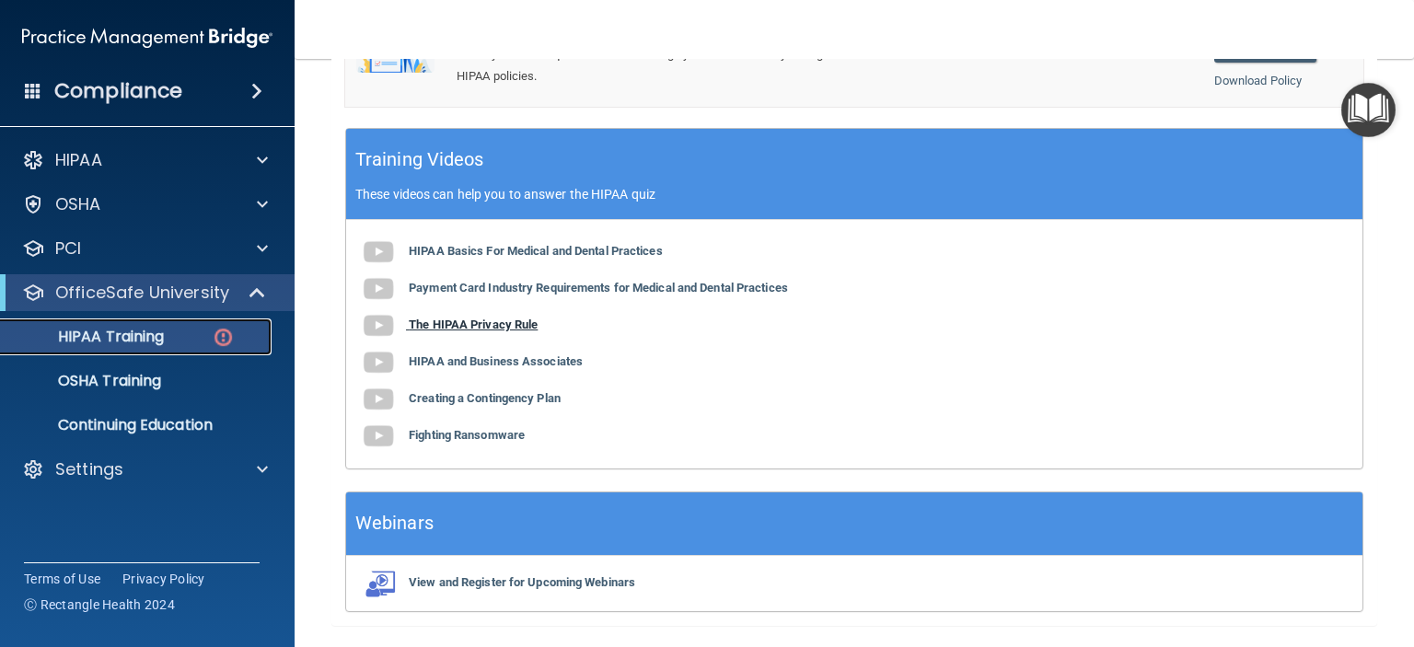
scroll to position [539, 0]
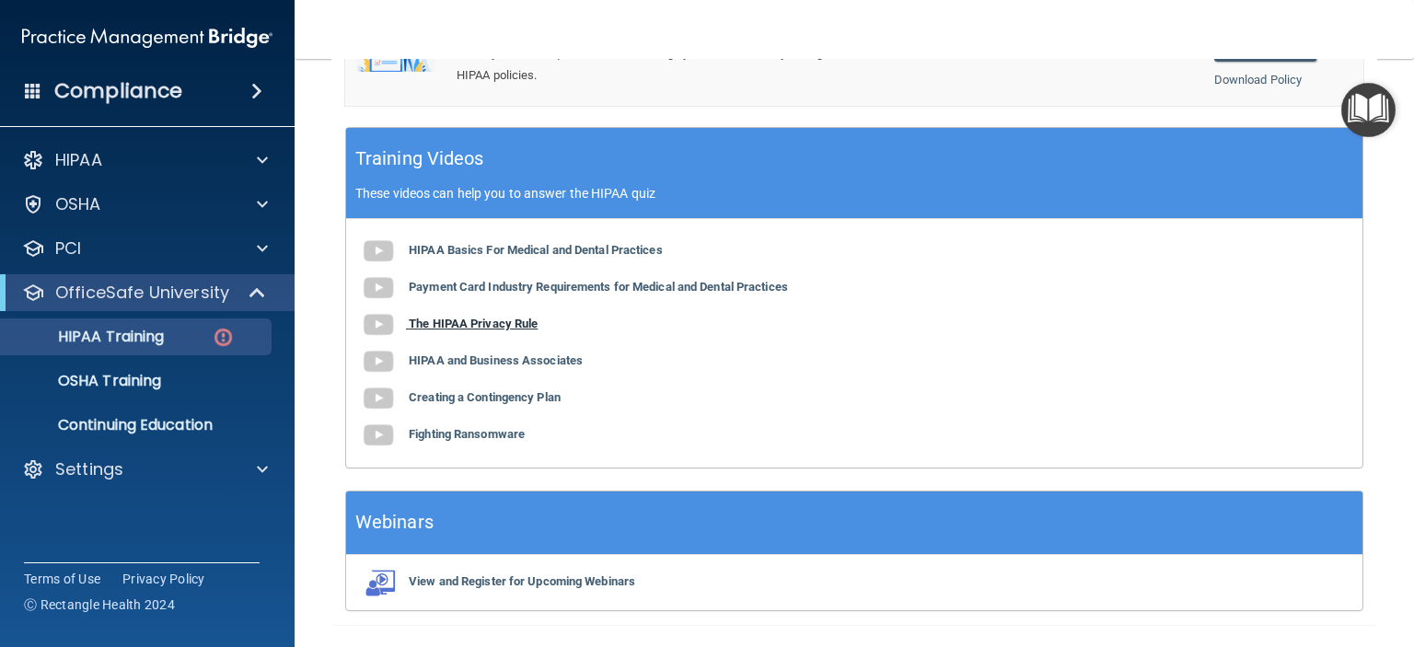
click at [517, 330] on b "The HIPAA Privacy Rule" at bounding box center [473, 324] width 129 height 14
click at [136, 343] on p "HIPAA Training" at bounding box center [88, 337] width 152 height 18
click at [549, 367] on b "HIPAA and Business Associates" at bounding box center [496, 360] width 174 height 14
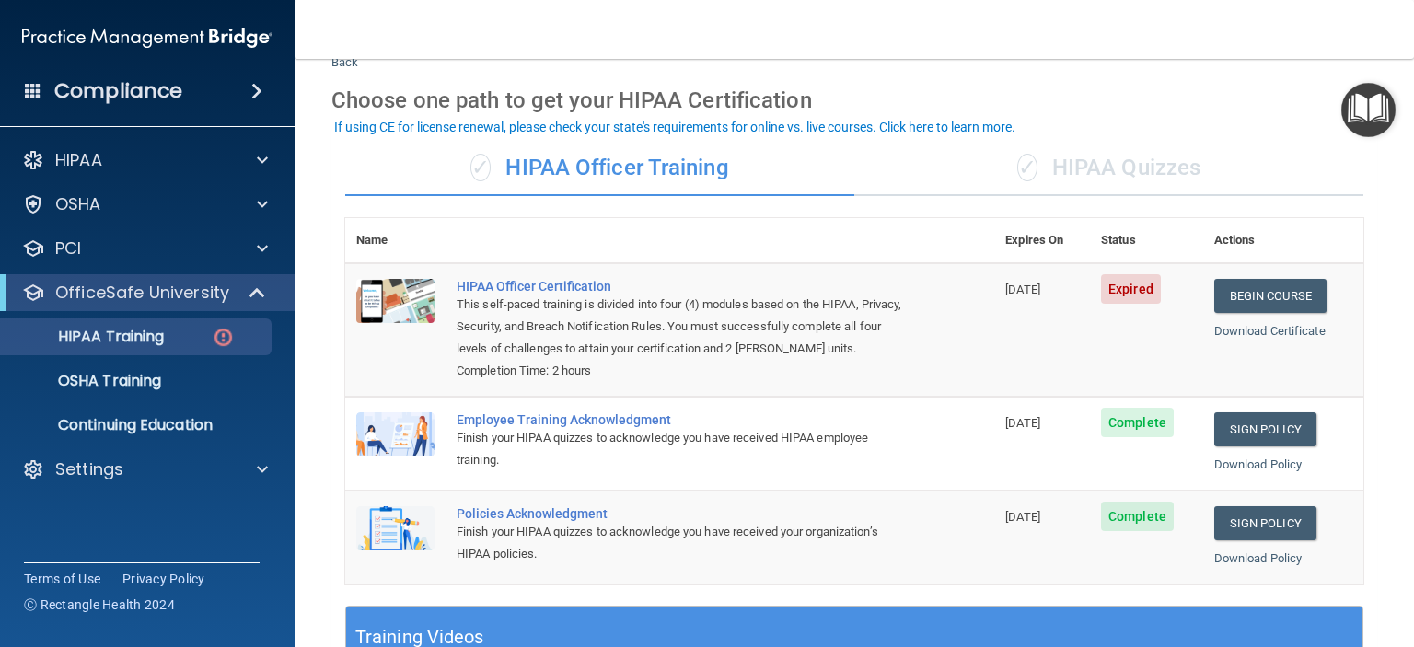
scroll to position [58, 0]
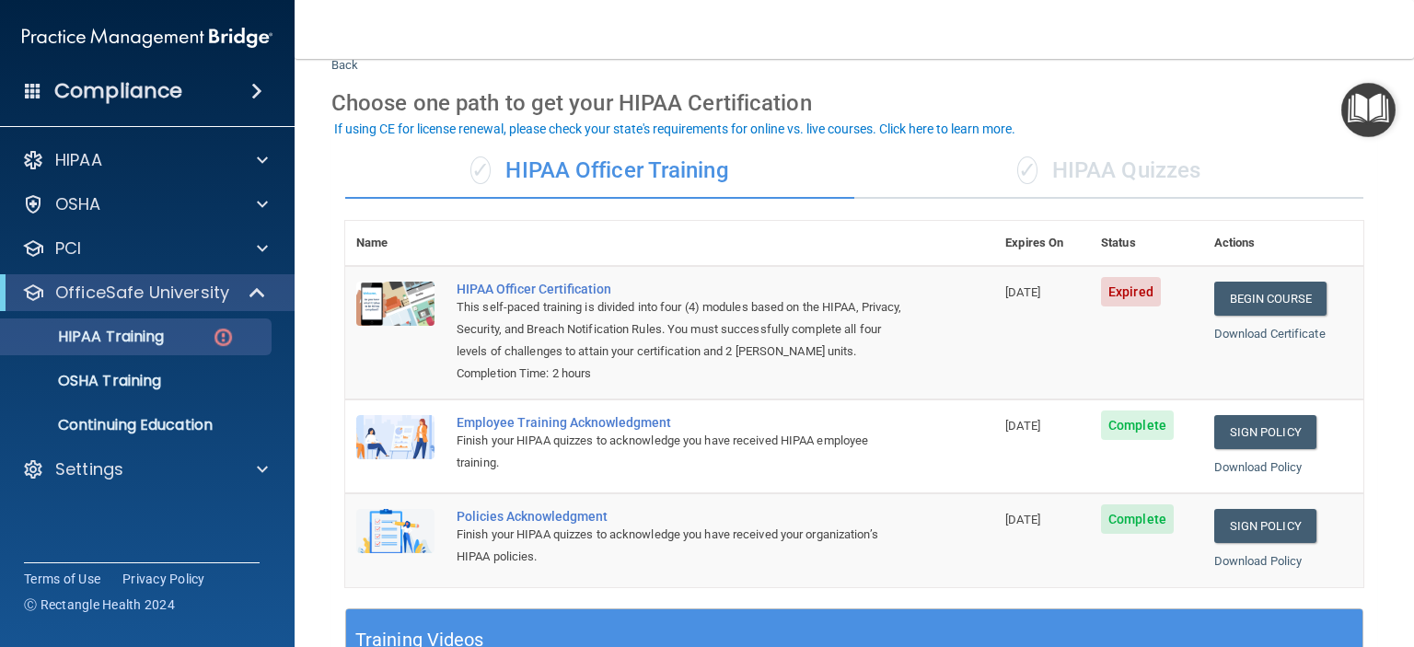
click at [1124, 168] on div "✓ HIPAA Quizzes" at bounding box center [1108, 171] width 509 height 55
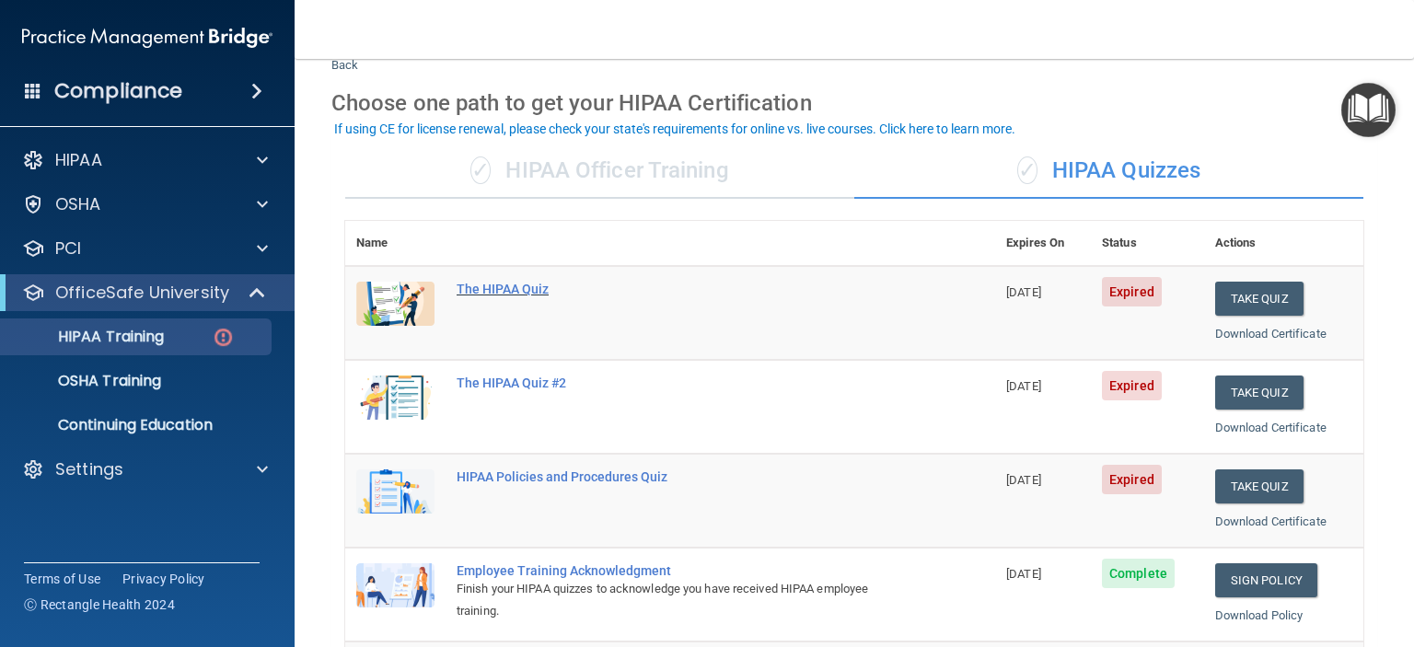
click at [527, 286] on div "The HIPAA Quiz" at bounding box center [680, 289] width 446 height 15
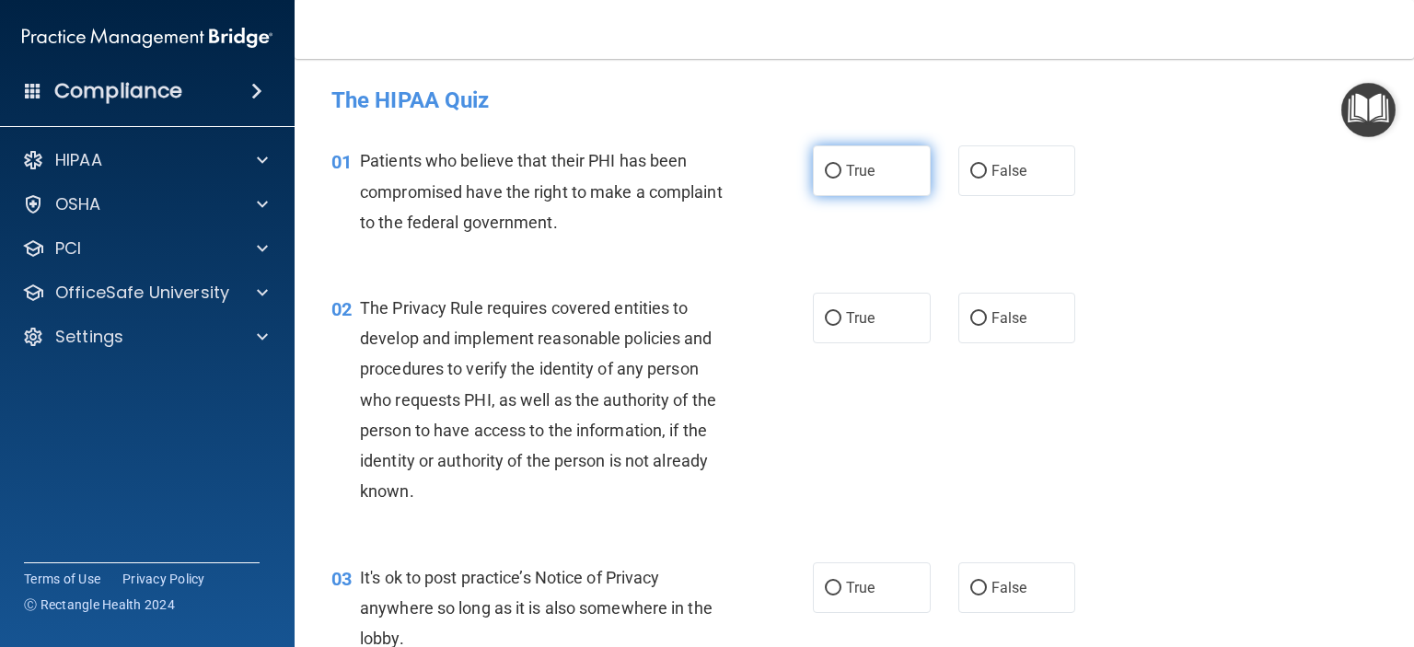
click at [869, 165] on label "True" at bounding box center [872, 170] width 118 height 51
click at [841, 165] on input "True" at bounding box center [833, 172] width 17 height 14
radio input "true"
click at [851, 330] on label "True" at bounding box center [872, 318] width 118 height 51
click at [841, 326] on input "True" at bounding box center [833, 319] width 17 height 14
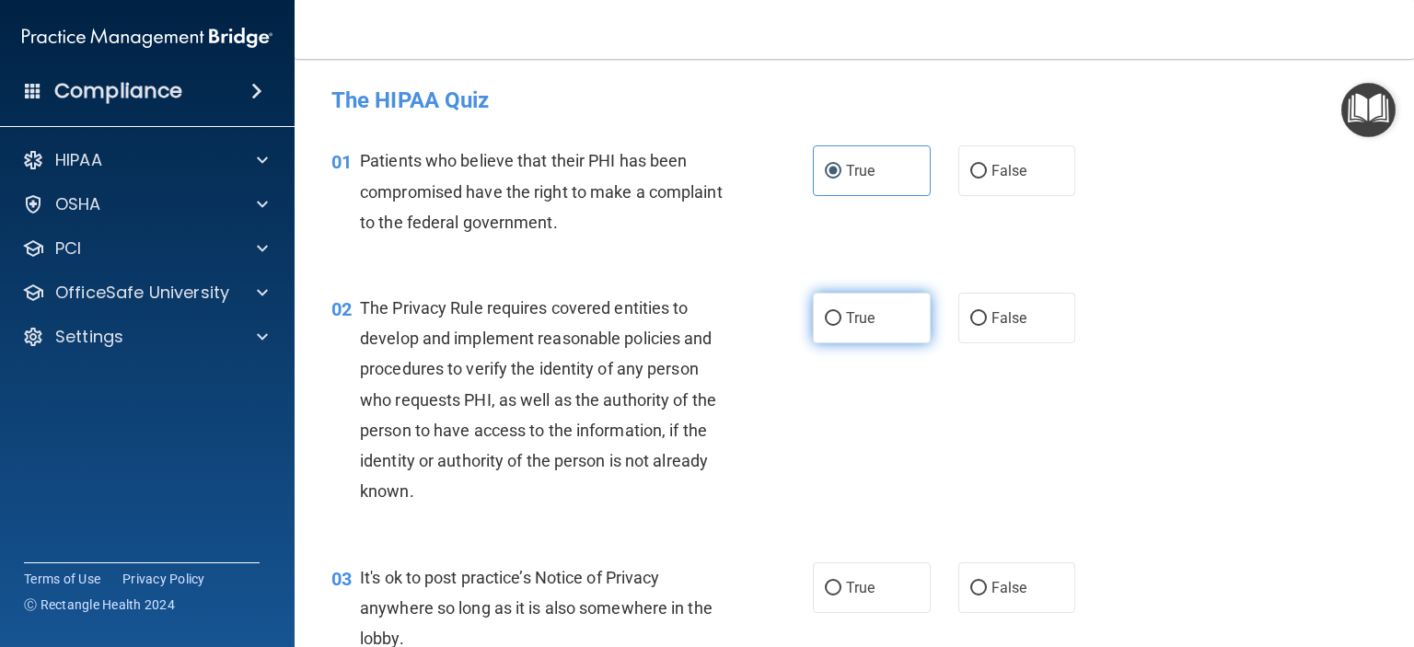
radio input "true"
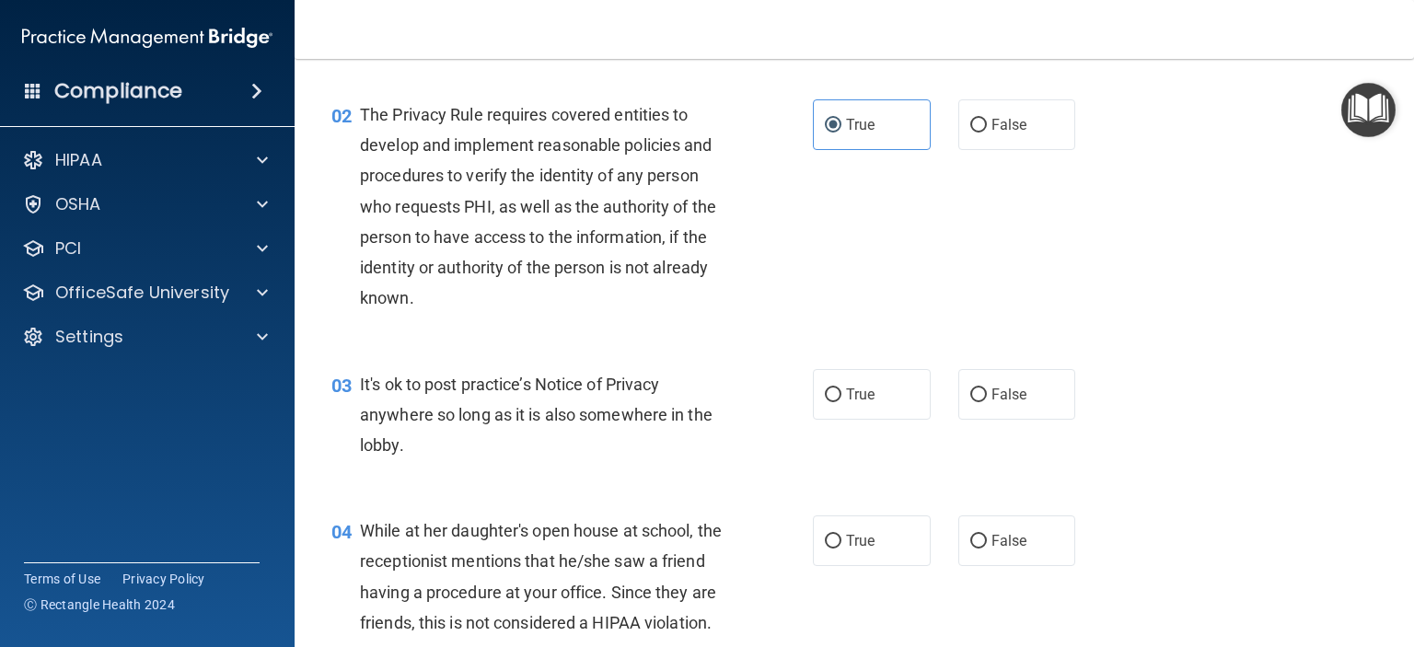
scroll to position [194, 0]
click at [873, 393] on label "True" at bounding box center [872, 393] width 118 height 51
click at [841, 393] on input "True" at bounding box center [833, 395] width 17 height 14
radio input "true"
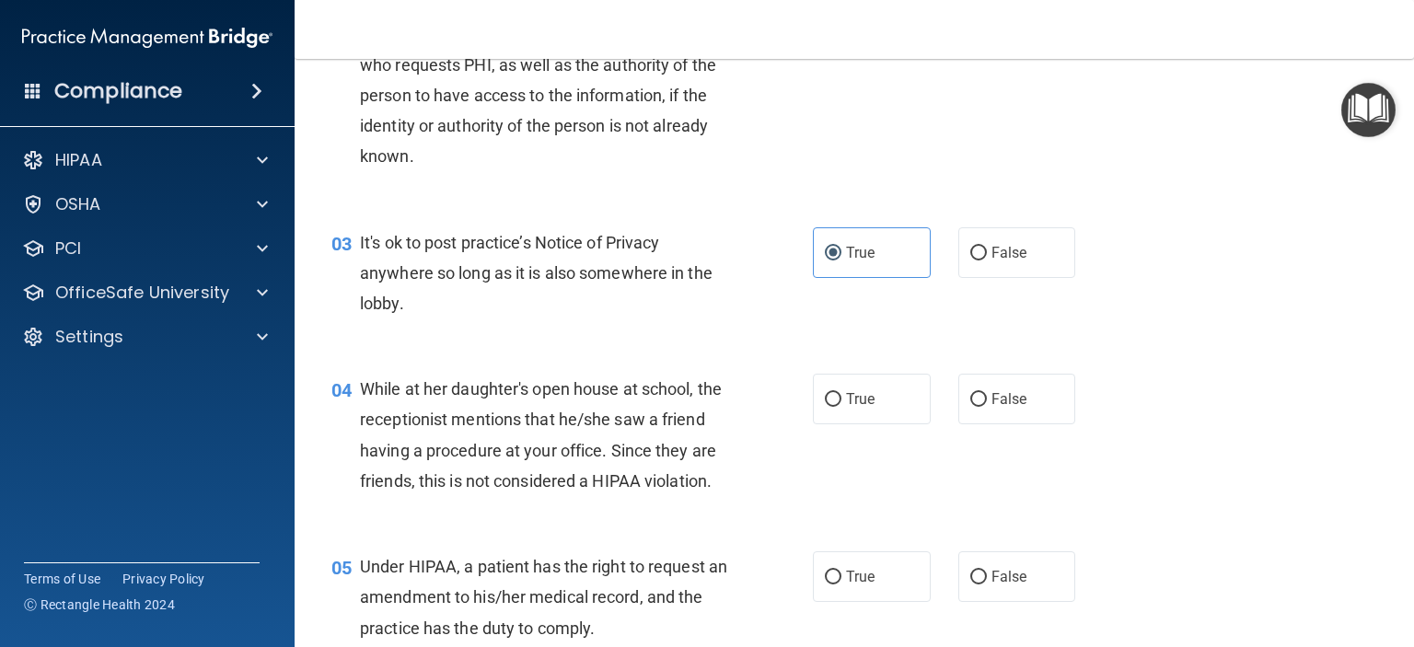
scroll to position [335, 0]
click at [996, 413] on label "False" at bounding box center [1017, 399] width 118 height 51
click at [987, 407] on input "False" at bounding box center [978, 400] width 17 height 14
radio input "true"
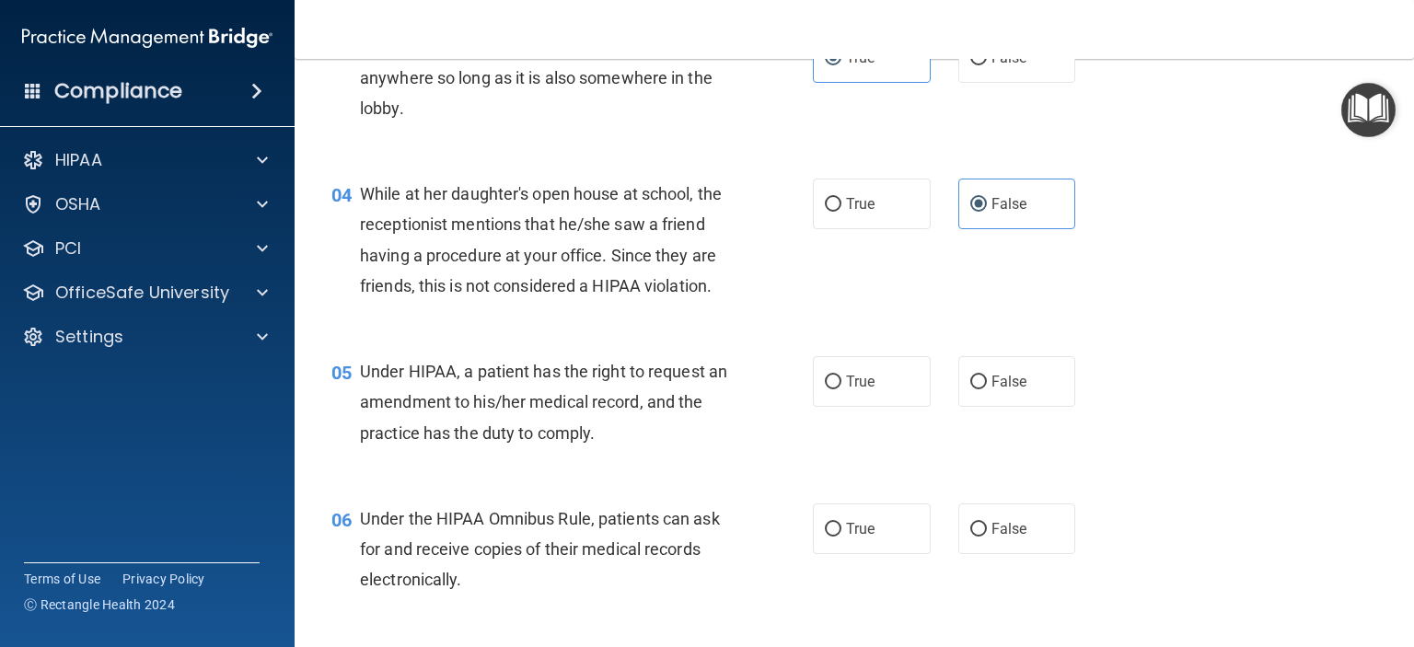
scroll to position [530, 0]
click at [994, 390] on span "False" at bounding box center [1009, 381] width 36 height 17
click at [987, 389] on input "False" at bounding box center [978, 383] width 17 height 14
radio input "true"
click at [870, 554] on label "True" at bounding box center [872, 529] width 118 height 51
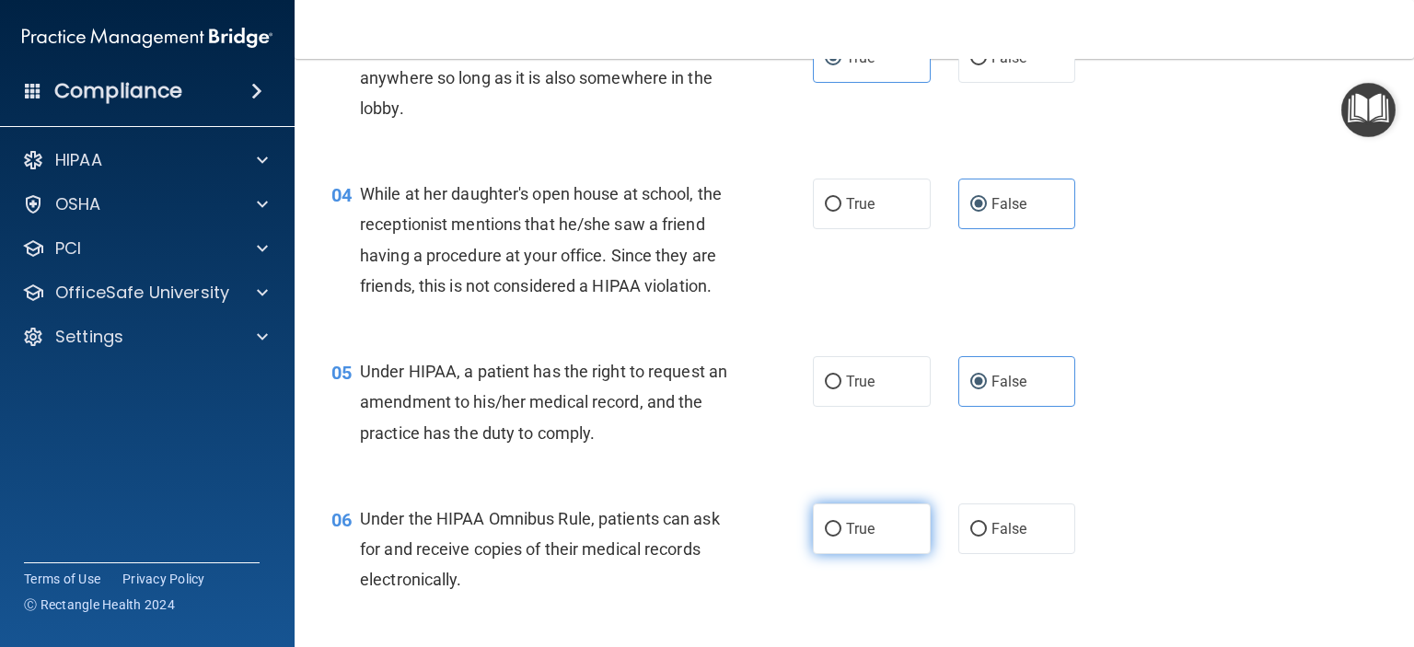
click at [841, 537] on input "True" at bounding box center [833, 530] width 17 height 14
radio input "true"
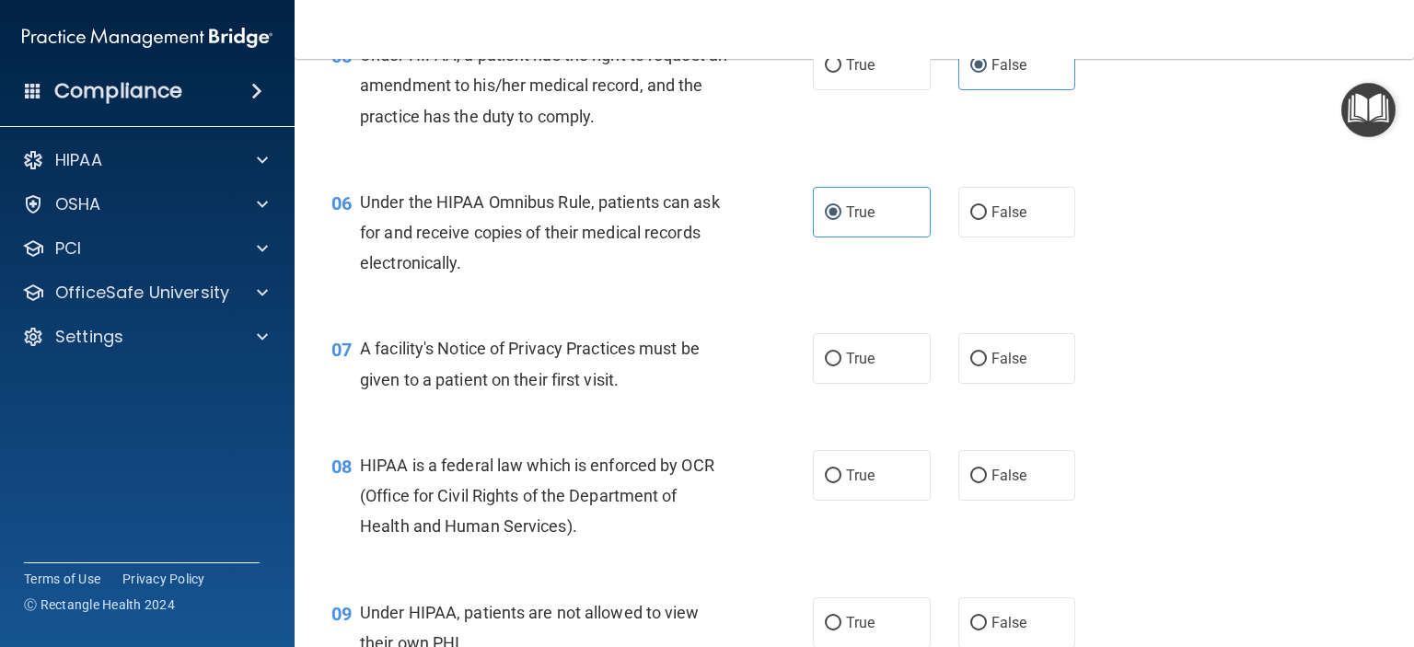
scroll to position [849, 0]
click at [885, 382] on label "True" at bounding box center [872, 356] width 118 height 51
click at [841, 365] on input "True" at bounding box center [833, 358] width 17 height 14
radio input "true"
click at [865, 499] on label "True" at bounding box center [872, 473] width 118 height 51
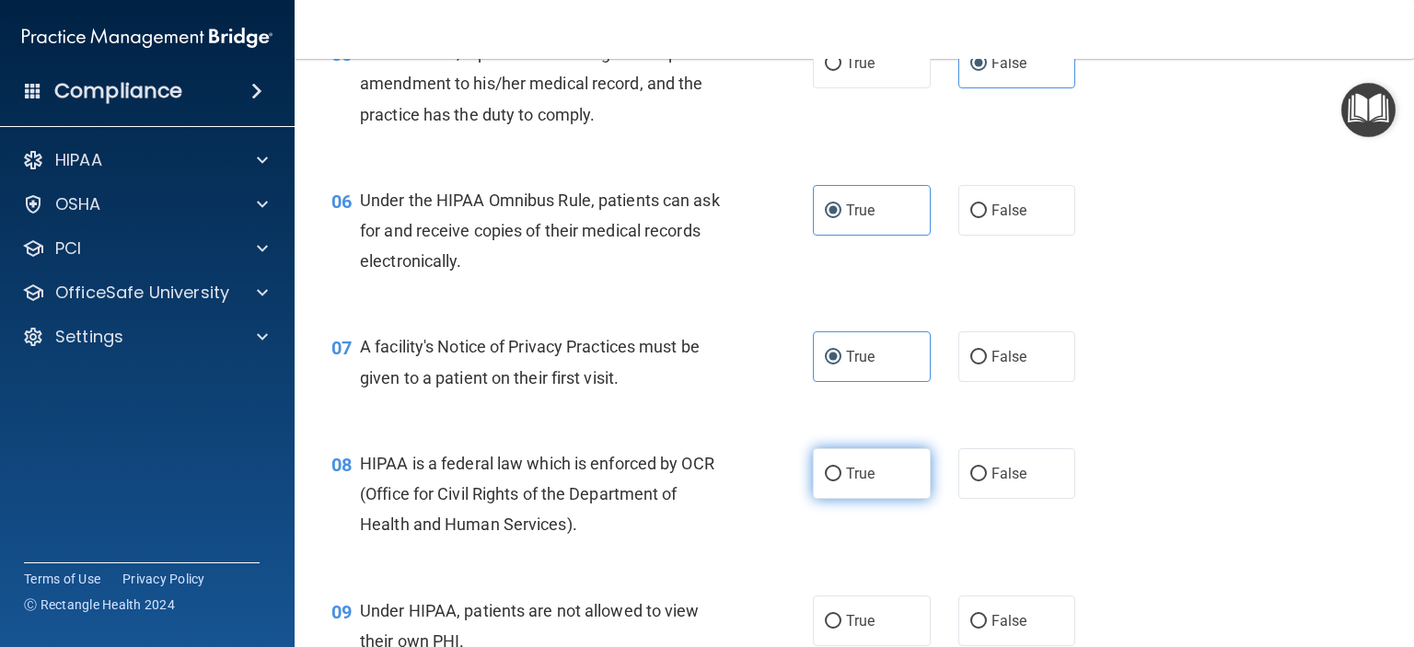
click at [841, 481] on input "True" at bounding box center [833, 475] width 17 height 14
radio input "true"
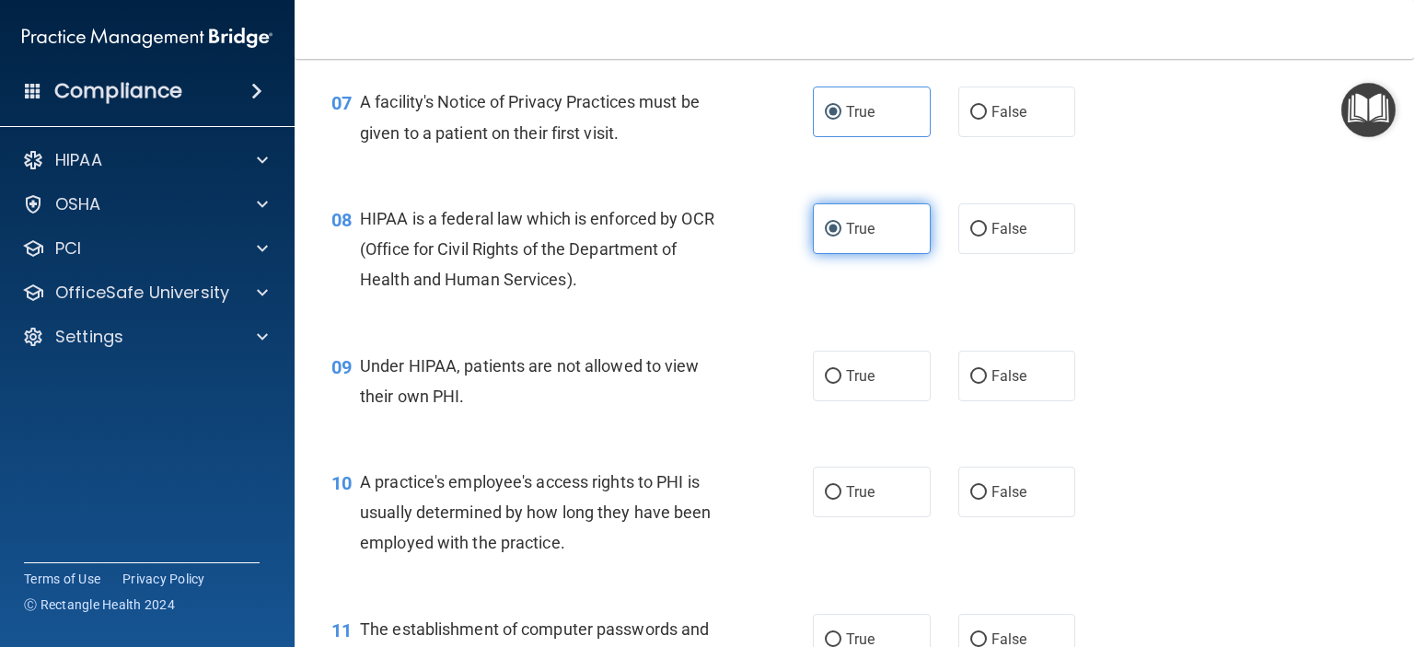
scroll to position [1095, 0]
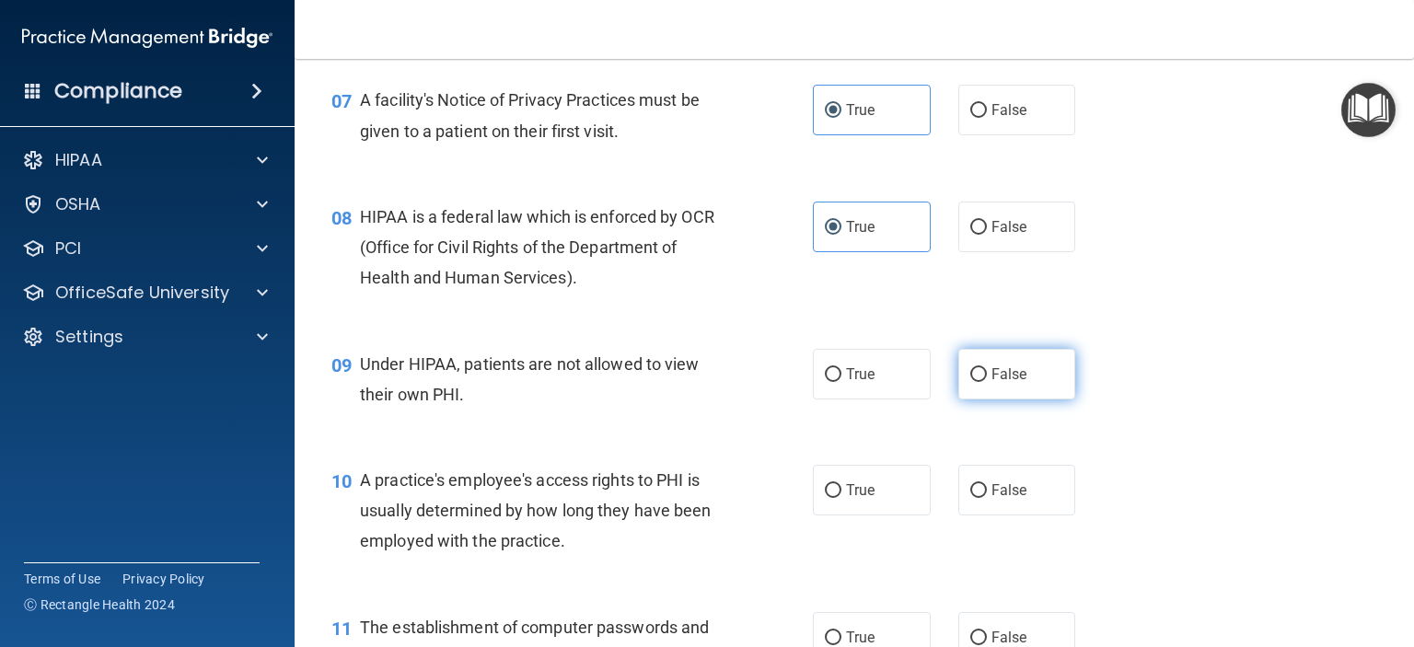
click at [1049, 399] on label "False" at bounding box center [1017, 374] width 118 height 51
click at [987, 382] on input "False" at bounding box center [978, 375] width 17 height 14
radio input "true"
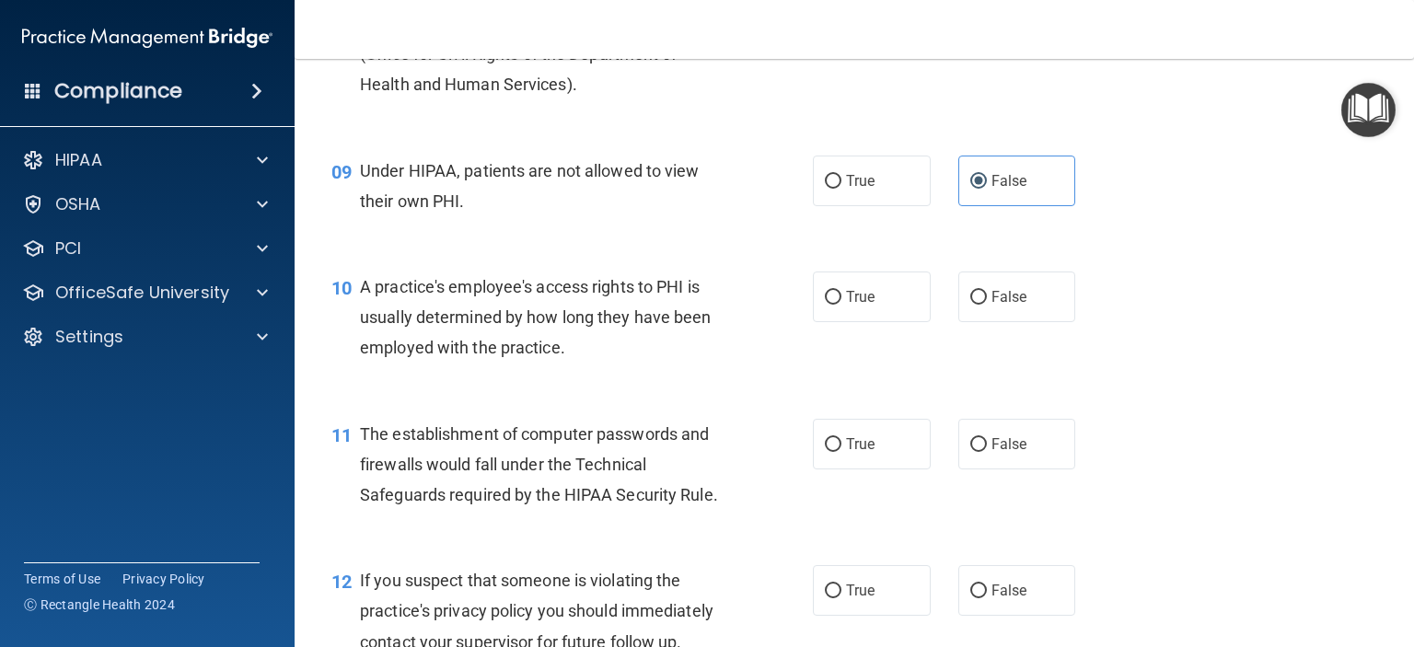
scroll to position [1289, 0]
click at [995, 322] on label "False" at bounding box center [1017, 297] width 118 height 51
click at [987, 305] on input "False" at bounding box center [978, 298] width 17 height 14
radio input "true"
click at [878, 469] on label "True" at bounding box center [872, 444] width 118 height 51
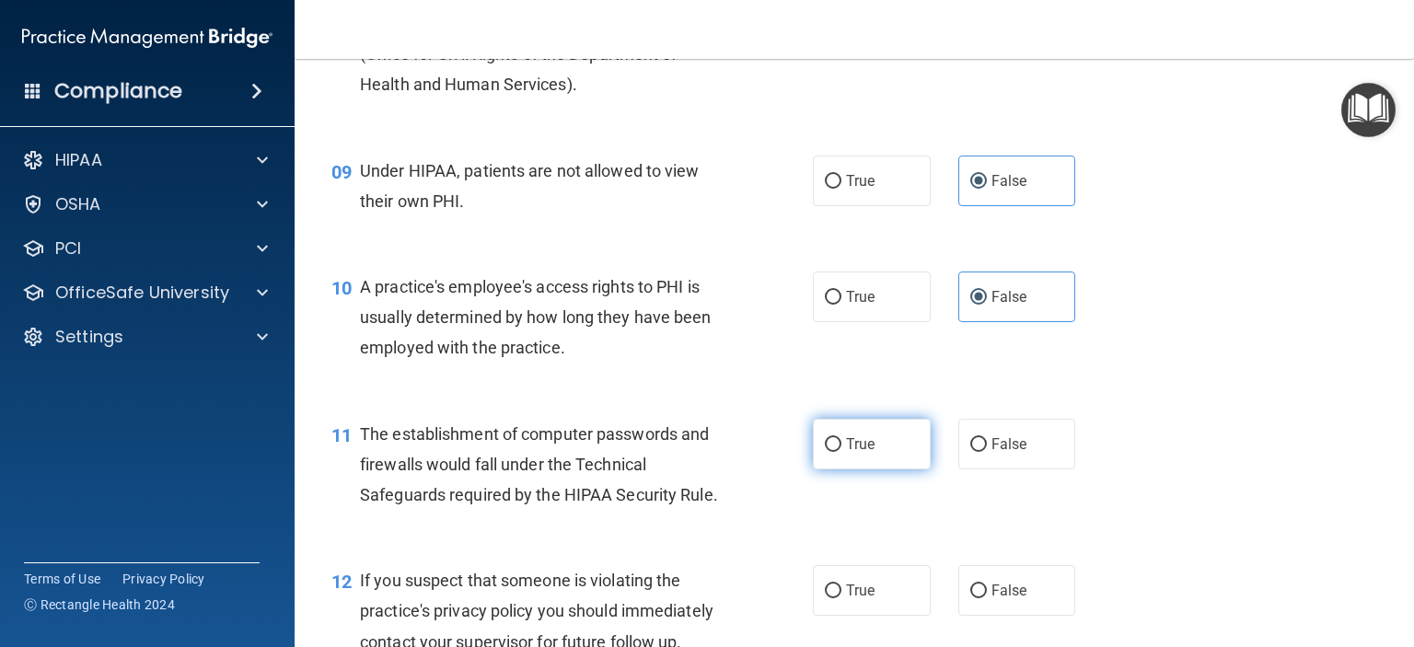
click at [841, 452] on input "True" at bounding box center [833, 445] width 17 height 14
radio input "true"
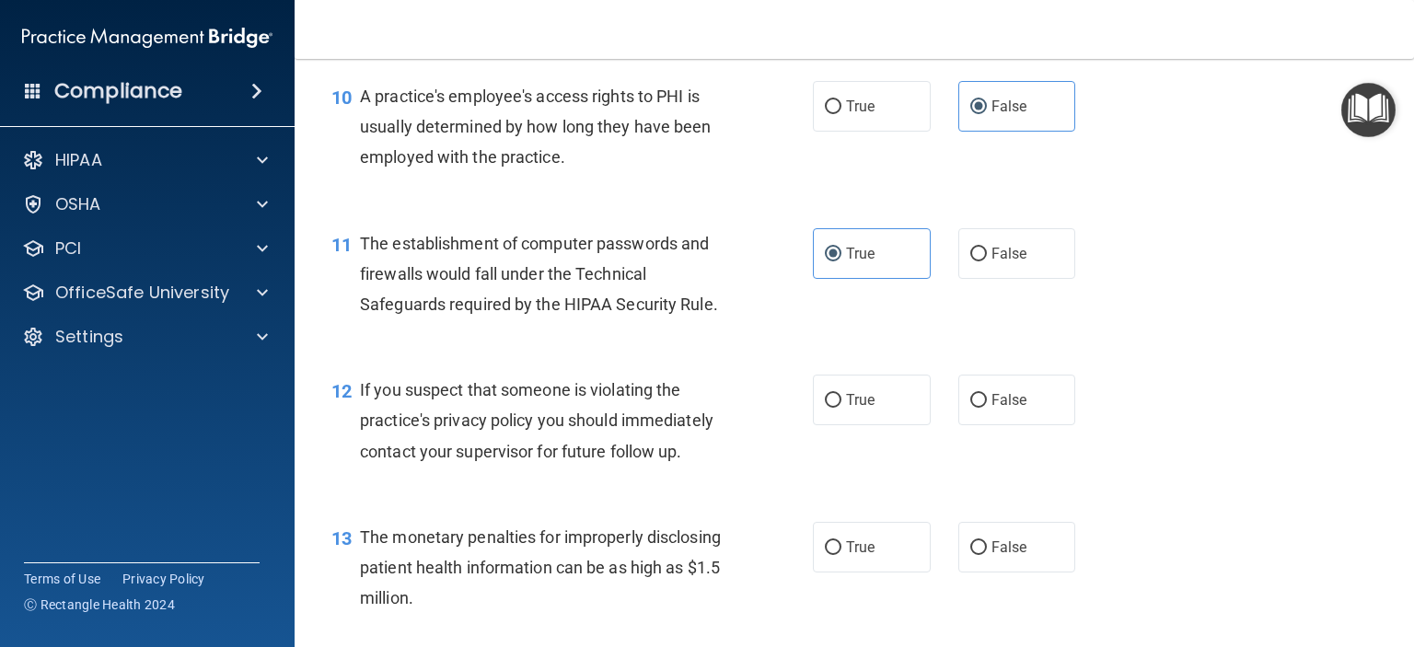
scroll to position [1487, 0]
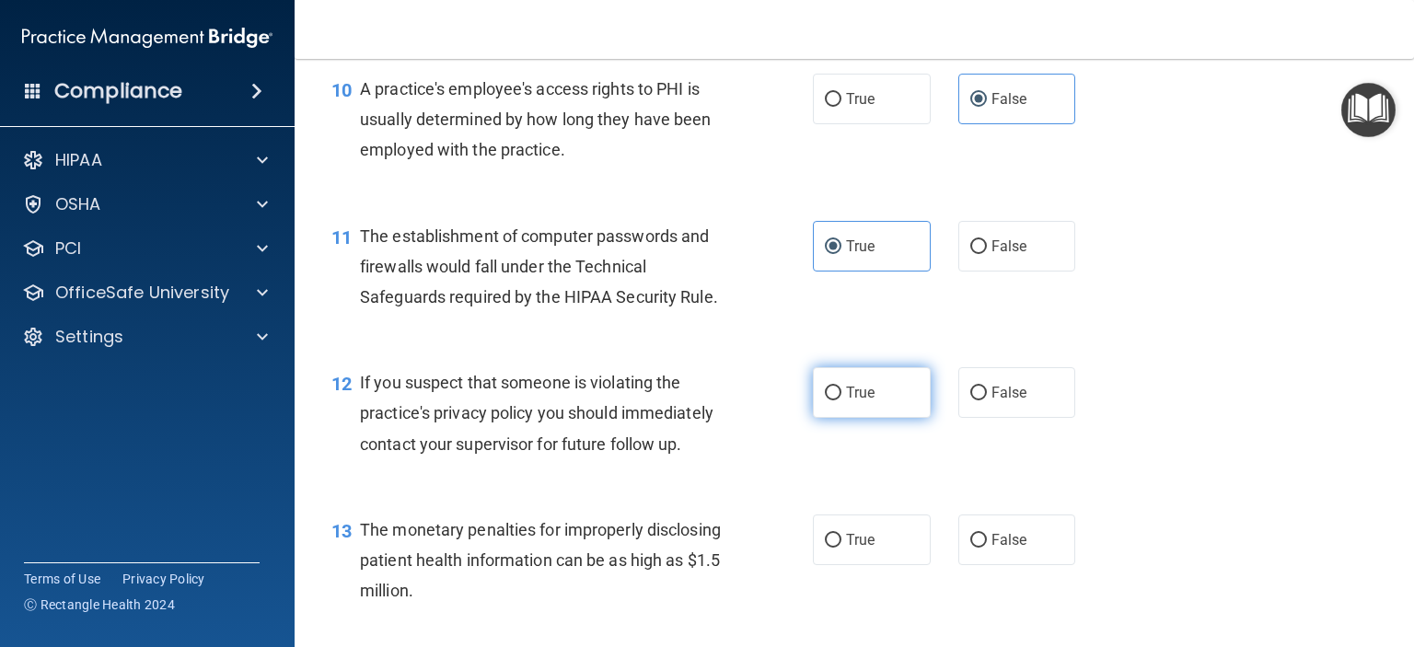
click at [862, 401] on span "True" at bounding box center [860, 392] width 29 height 17
click at [841, 400] on input "True" at bounding box center [833, 394] width 17 height 14
radio input "true"
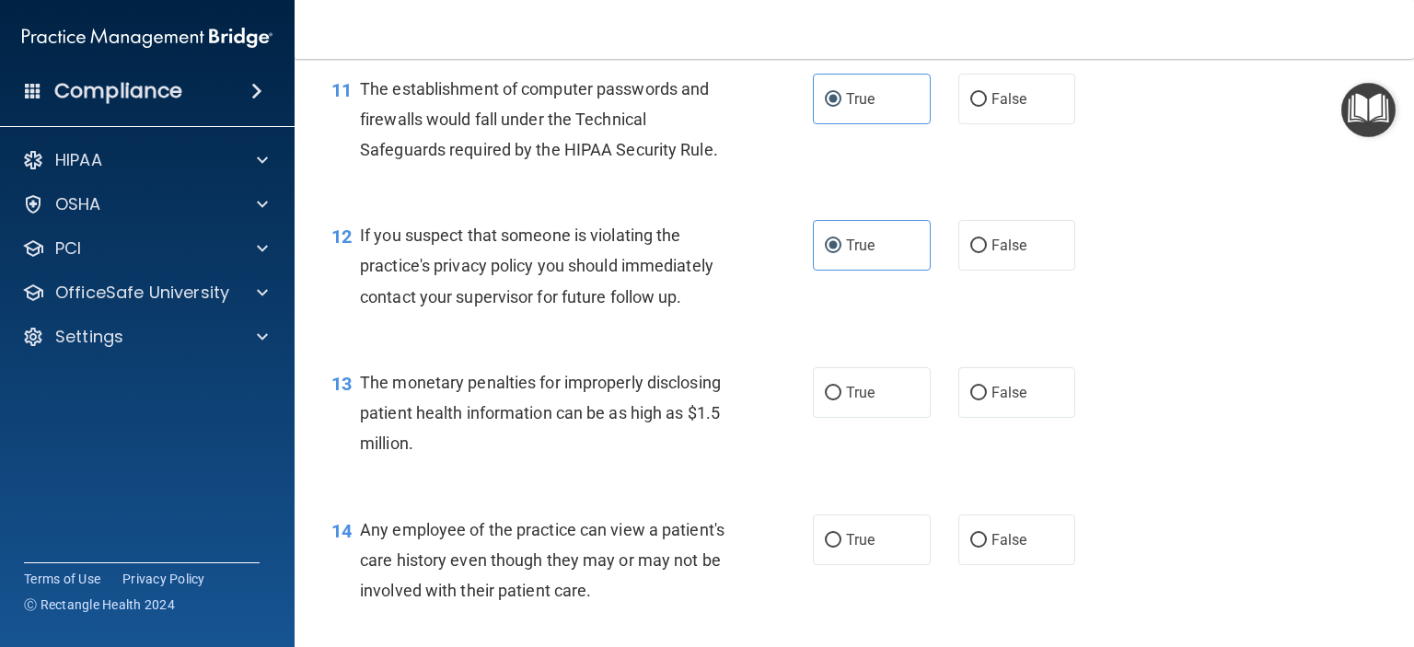
scroll to position [1635, 0]
click at [871, 417] on label "True" at bounding box center [872, 391] width 118 height 51
click at [841, 399] on input "True" at bounding box center [833, 393] width 17 height 14
radio input "true"
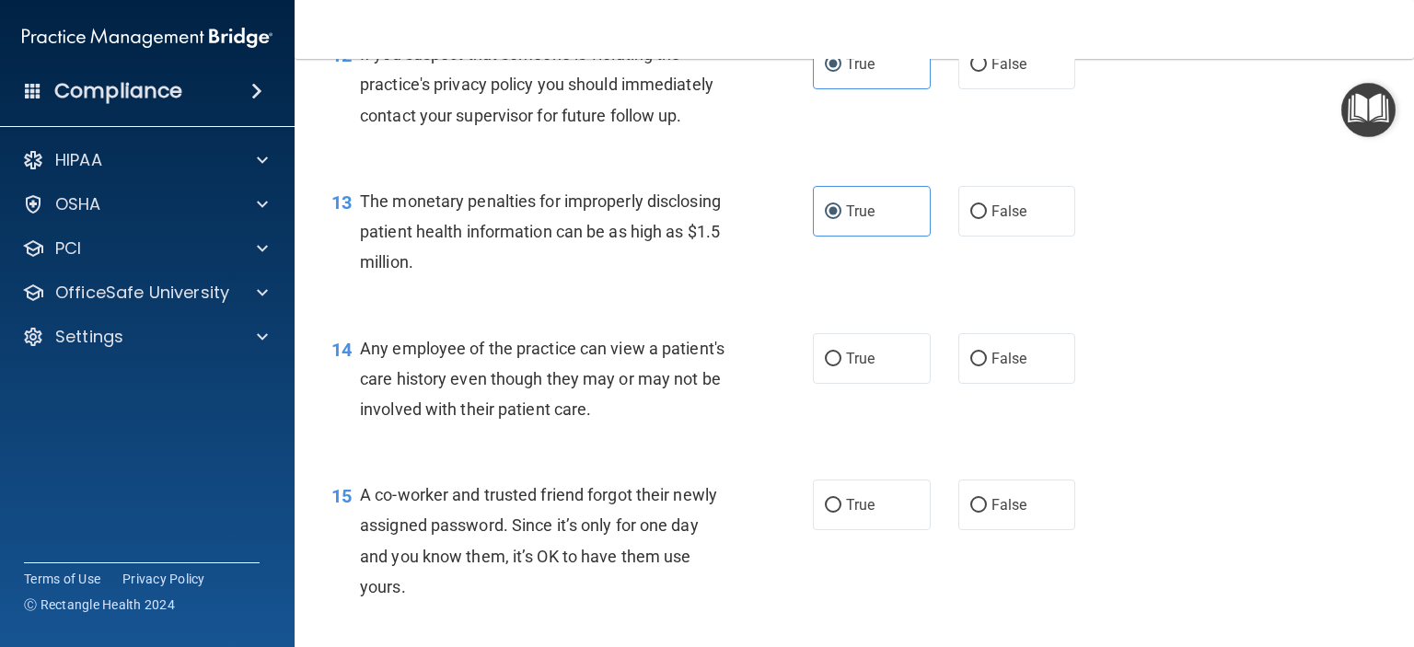
scroll to position [1819, 0]
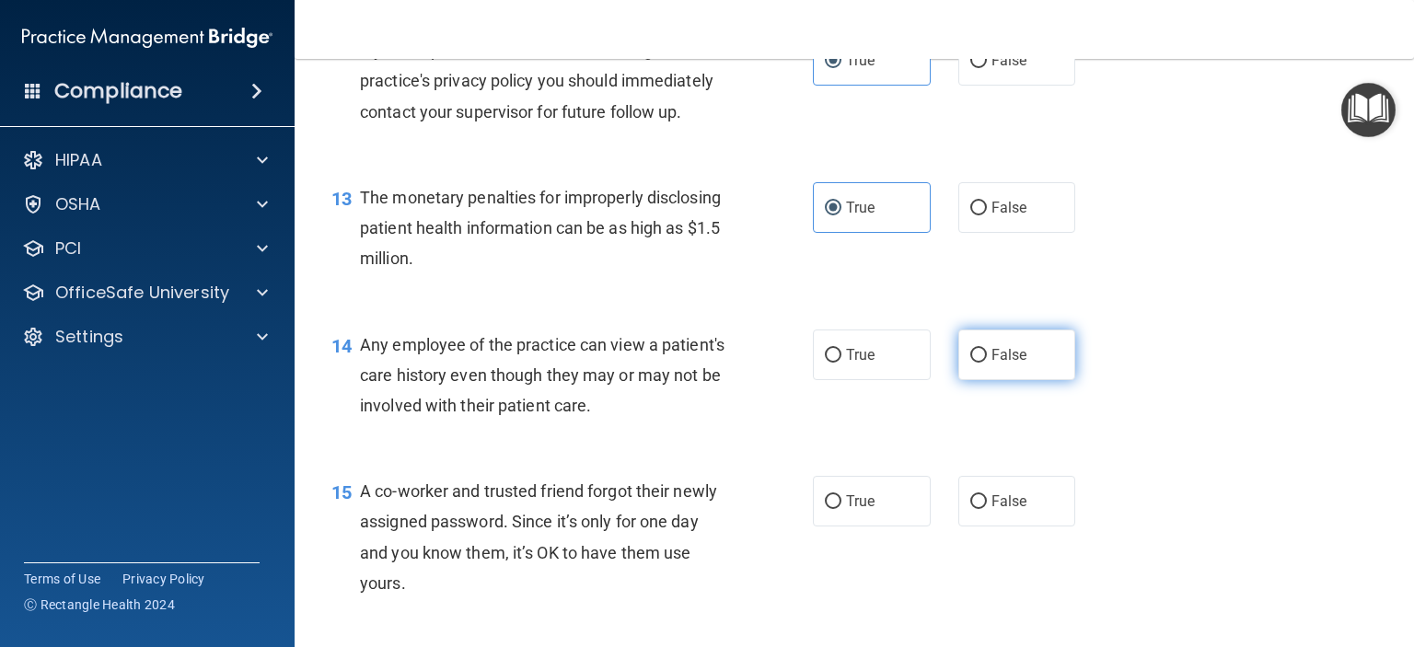
click at [992, 364] on span "False" at bounding box center [1009, 354] width 36 height 17
click at [987, 363] on input "False" at bounding box center [978, 356] width 17 height 14
radio input "true"
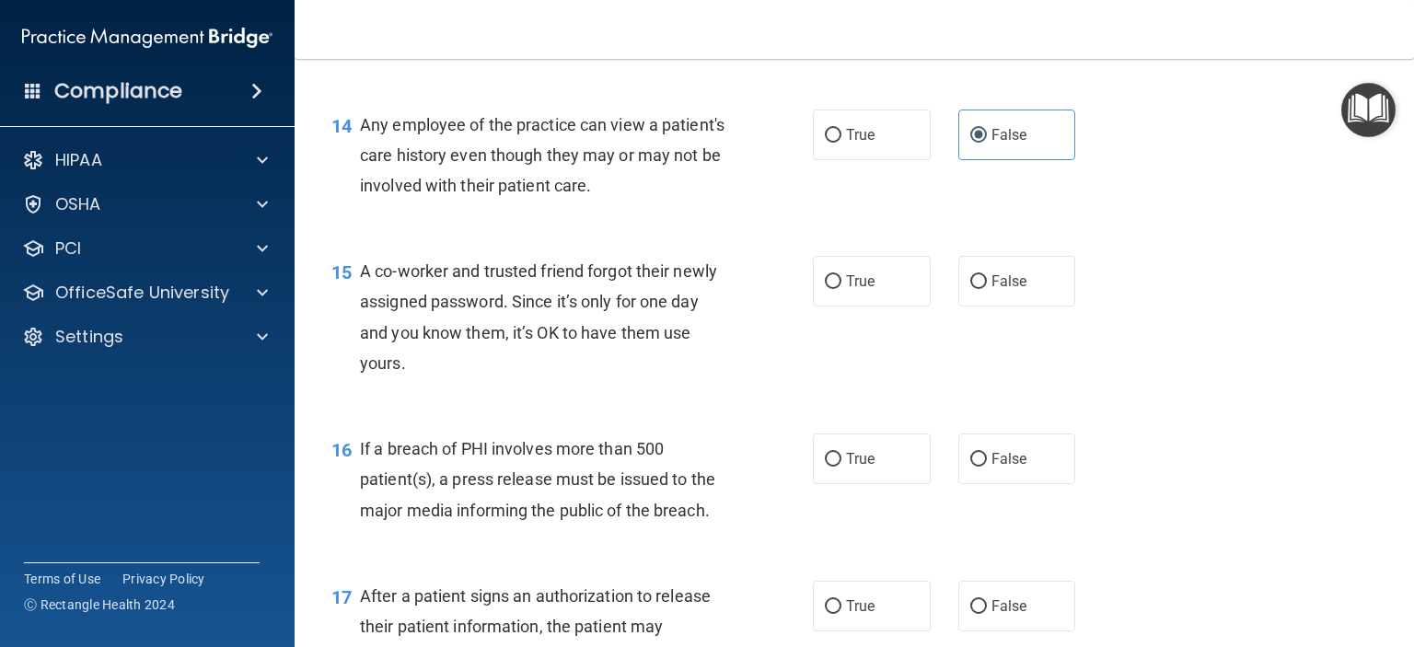
scroll to position [2043, 0]
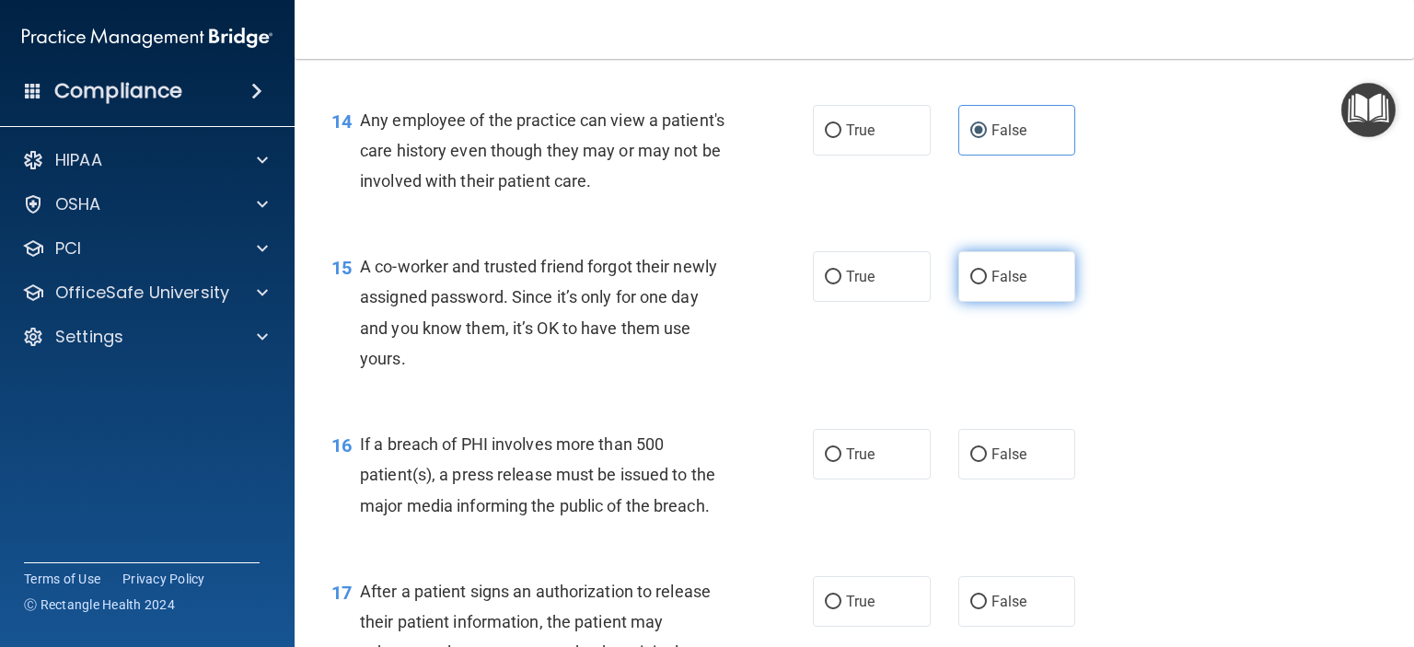
click at [997, 285] on span "False" at bounding box center [1009, 276] width 36 height 17
click at [987, 284] on input "False" at bounding box center [978, 278] width 17 height 14
radio input "true"
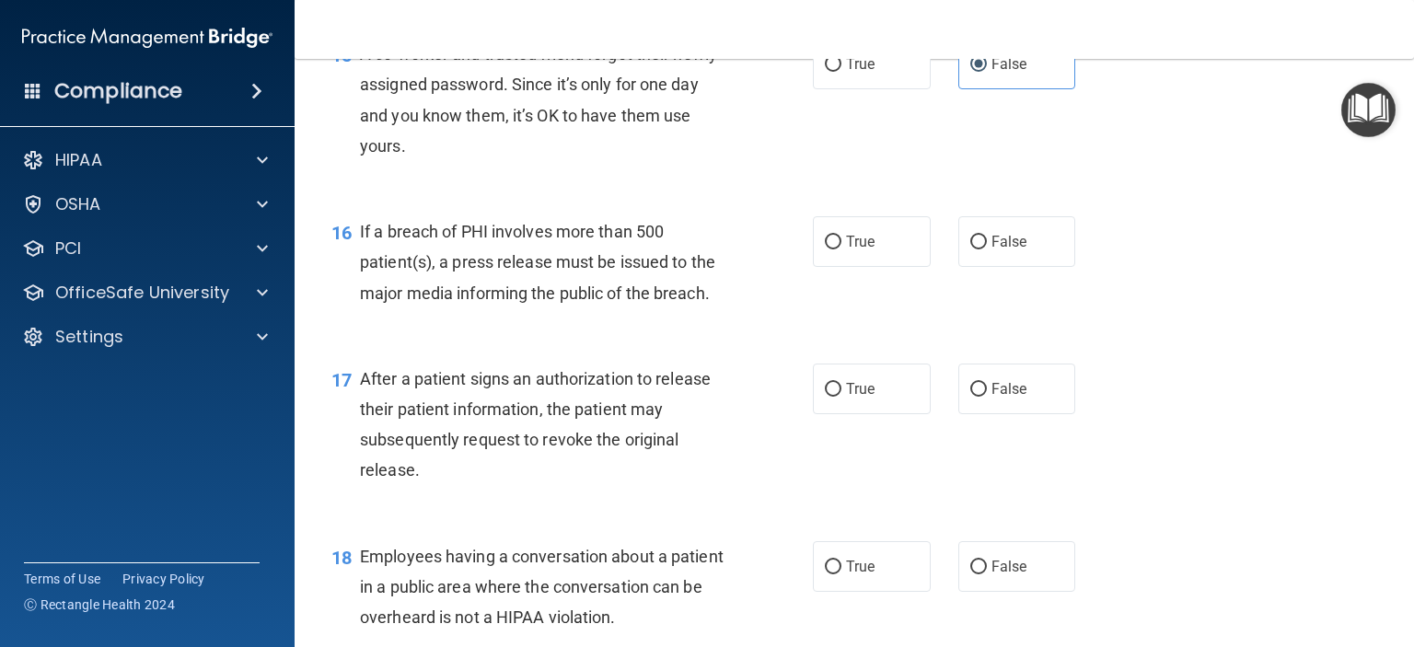
scroll to position [2257, 0]
click at [1000, 266] on label "False" at bounding box center [1017, 240] width 118 height 51
click at [987, 249] on input "False" at bounding box center [978, 242] width 17 height 14
radio input "true"
click at [865, 402] on label "True" at bounding box center [872, 388] width 118 height 51
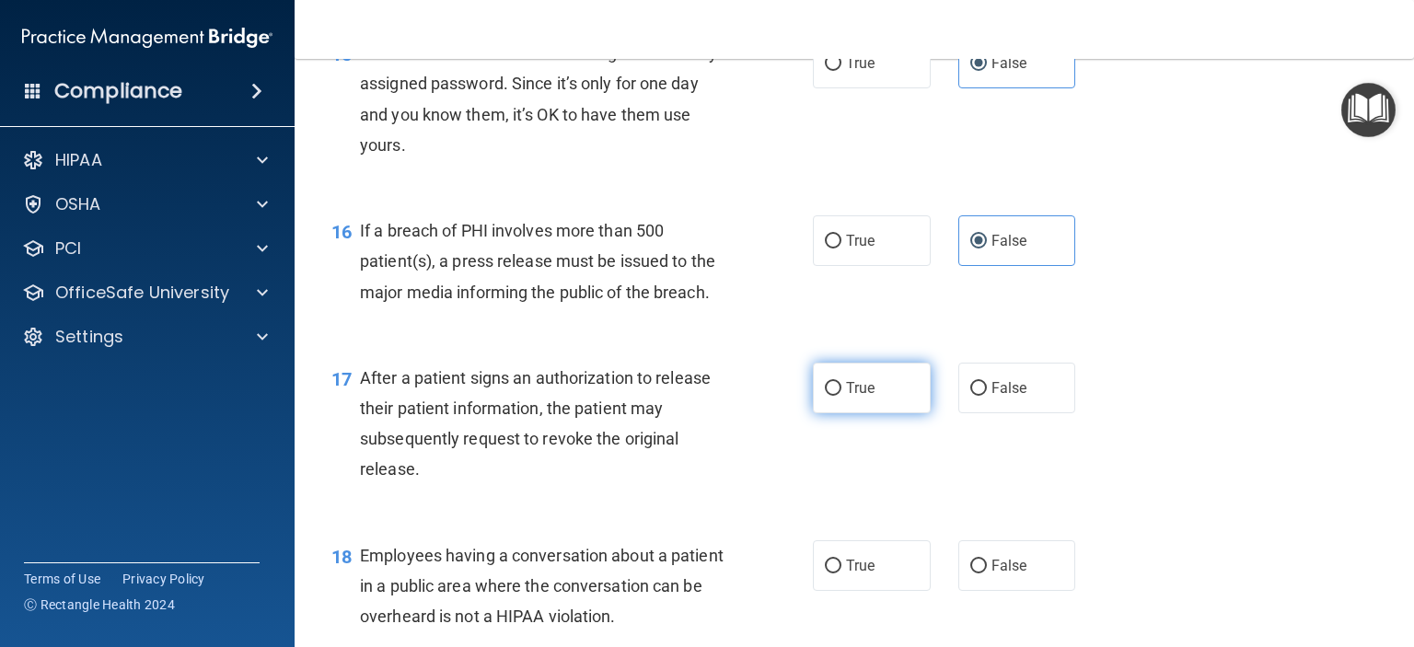
click at [841, 396] on input "True" at bounding box center [833, 389] width 17 height 14
radio input "true"
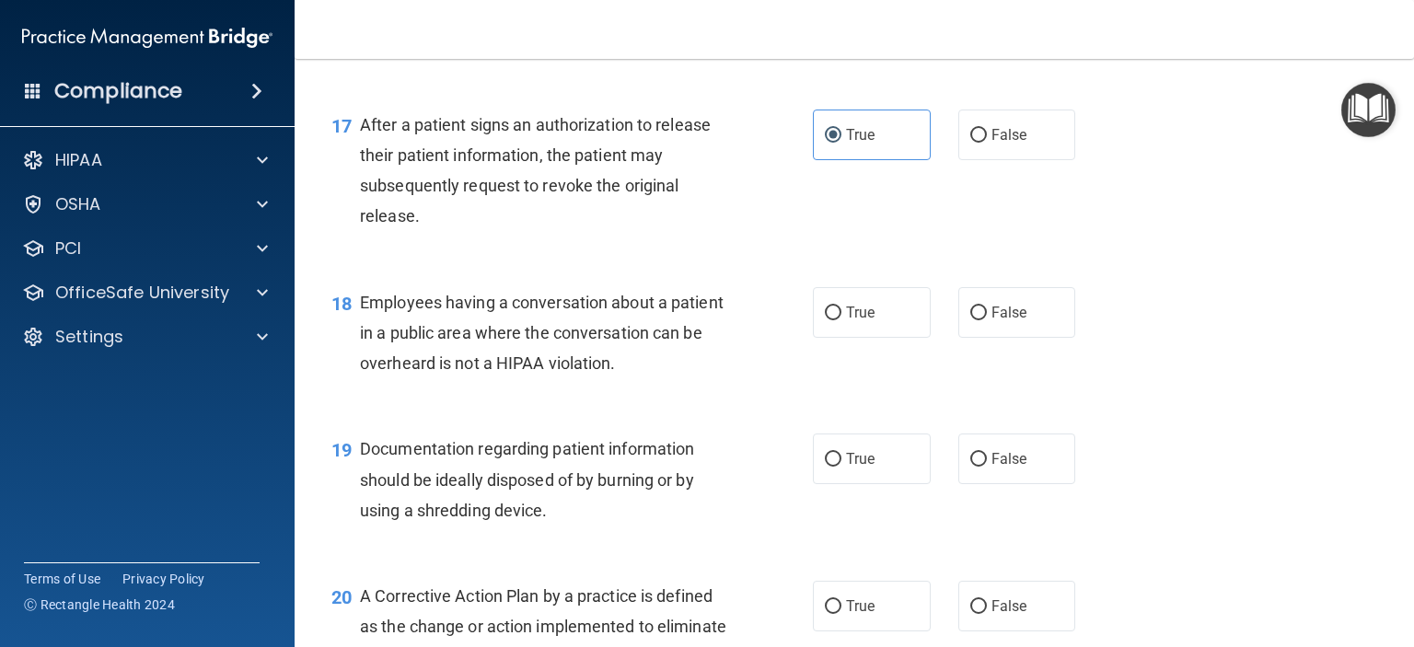
scroll to position [2518, 0]
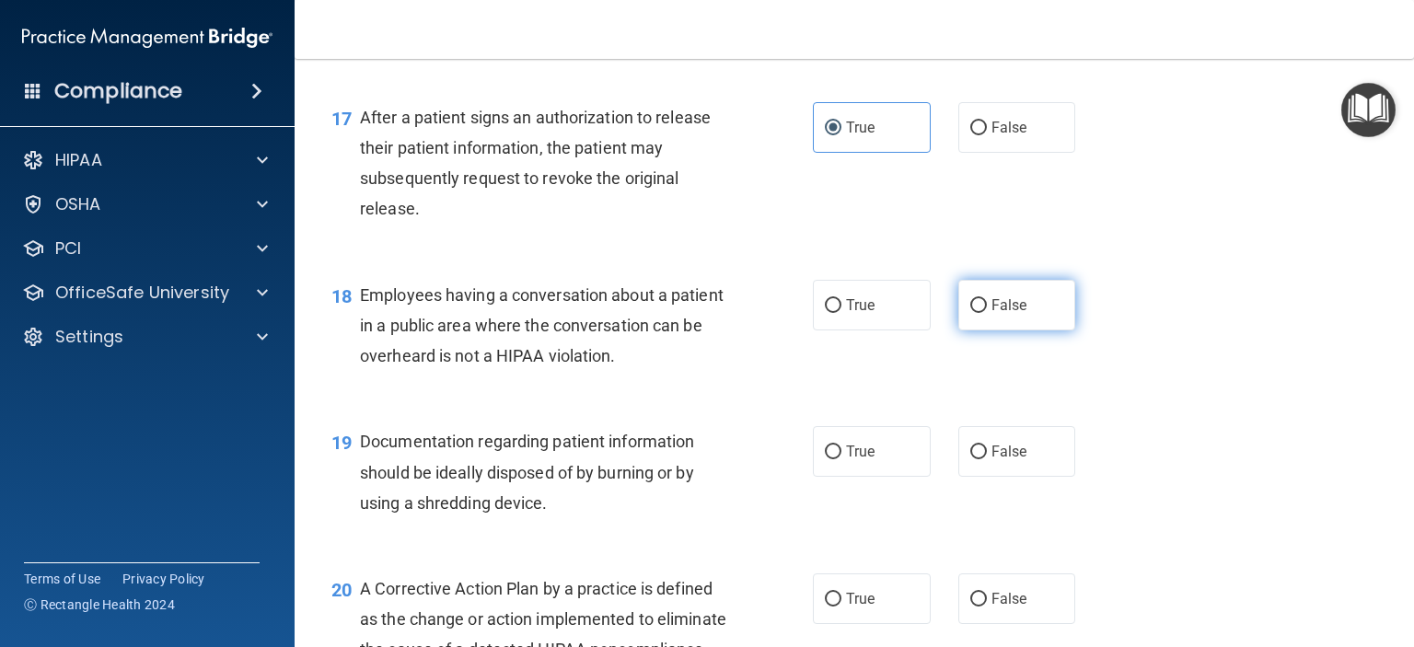
click at [1010, 314] on span "False" at bounding box center [1009, 304] width 36 height 17
click at [987, 313] on input "False" at bounding box center [978, 306] width 17 height 14
radio input "true"
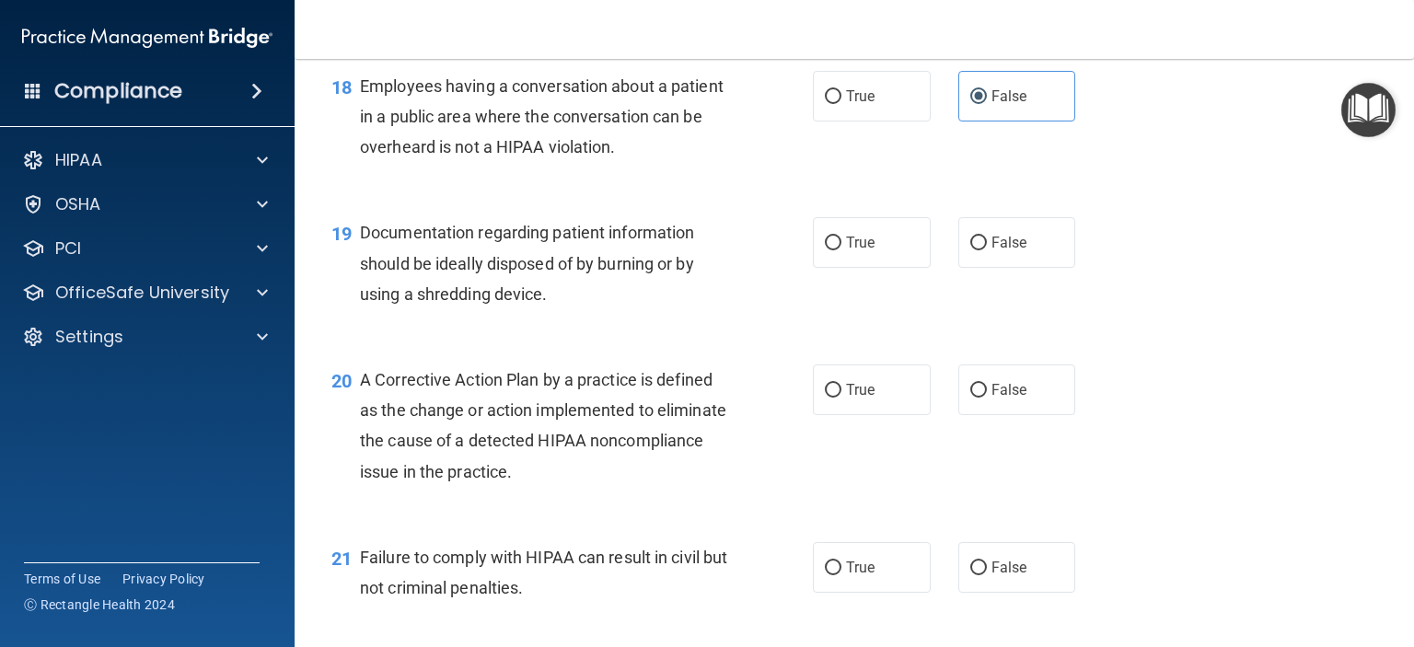
scroll to position [2738, 0]
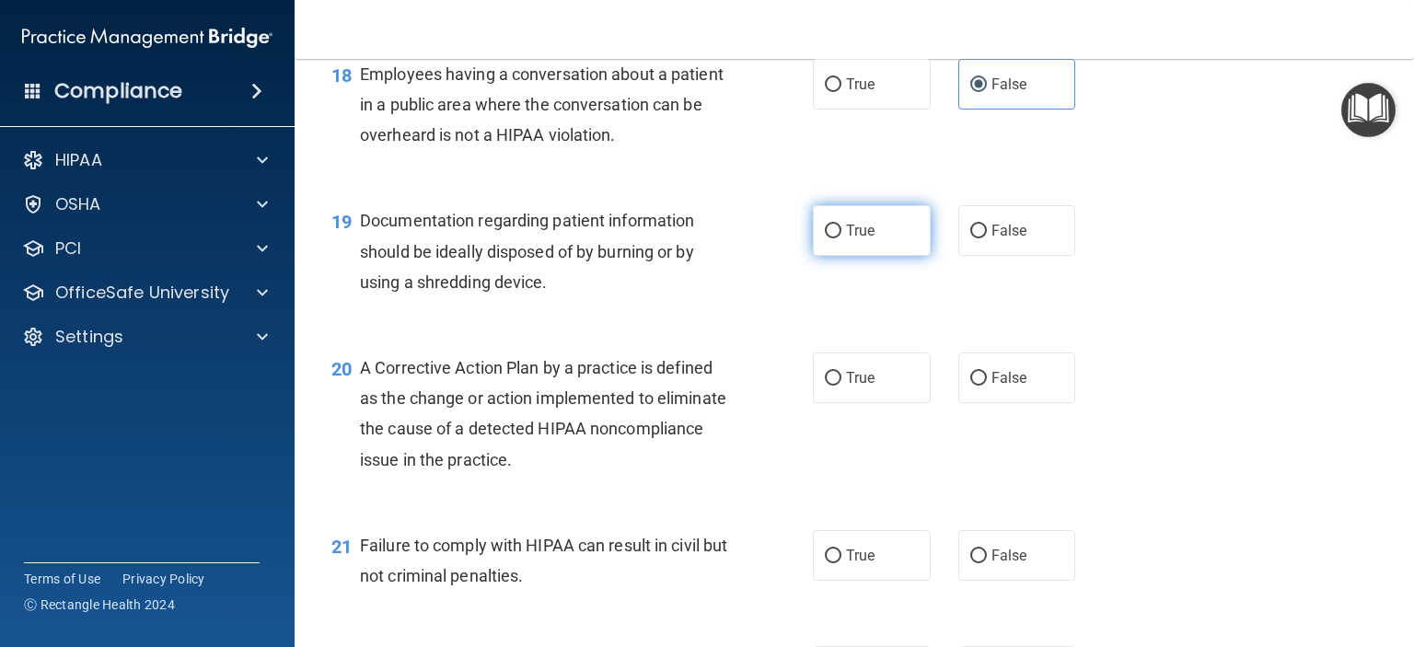
click at [862, 239] on span "True" at bounding box center [860, 230] width 29 height 17
click at [841, 238] on input "True" at bounding box center [833, 232] width 17 height 14
radio input "true"
click at [828, 386] on input "True" at bounding box center [833, 379] width 17 height 14
radio input "true"
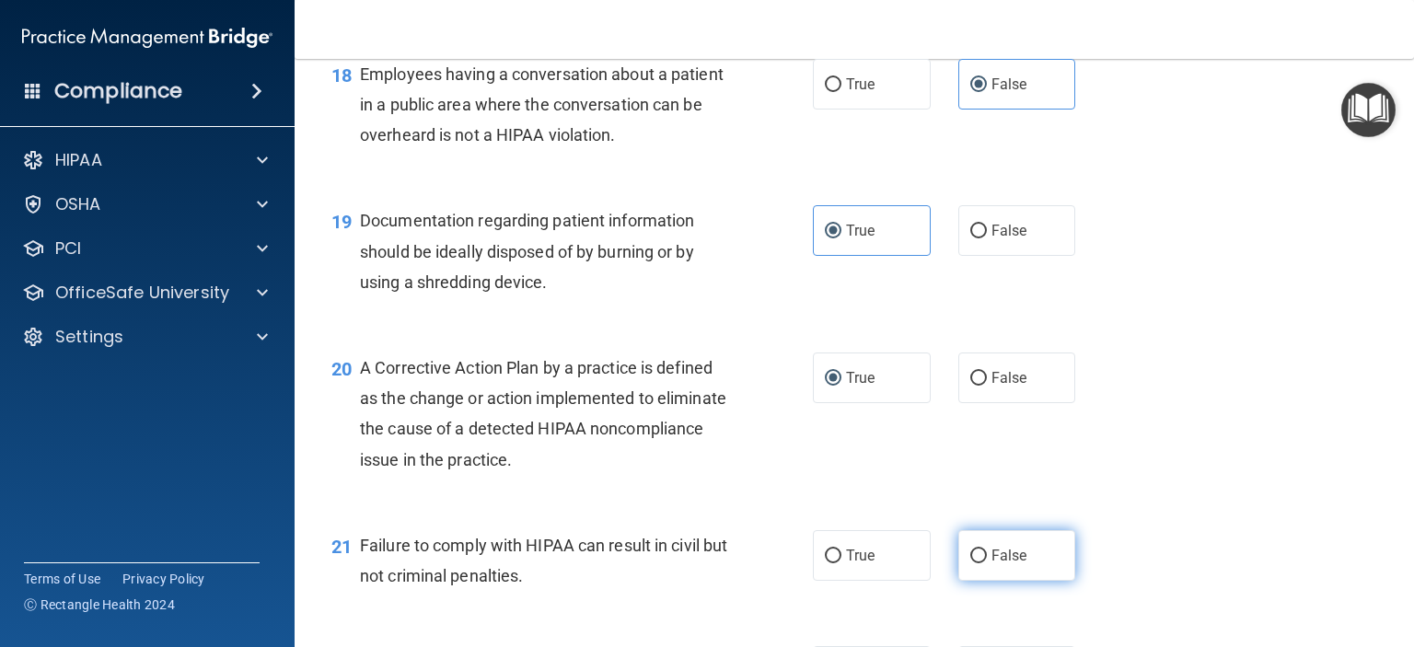
click at [1020, 581] on label "False" at bounding box center [1017, 555] width 118 height 51
click at [987, 563] on input "False" at bounding box center [978, 557] width 17 height 14
radio input "true"
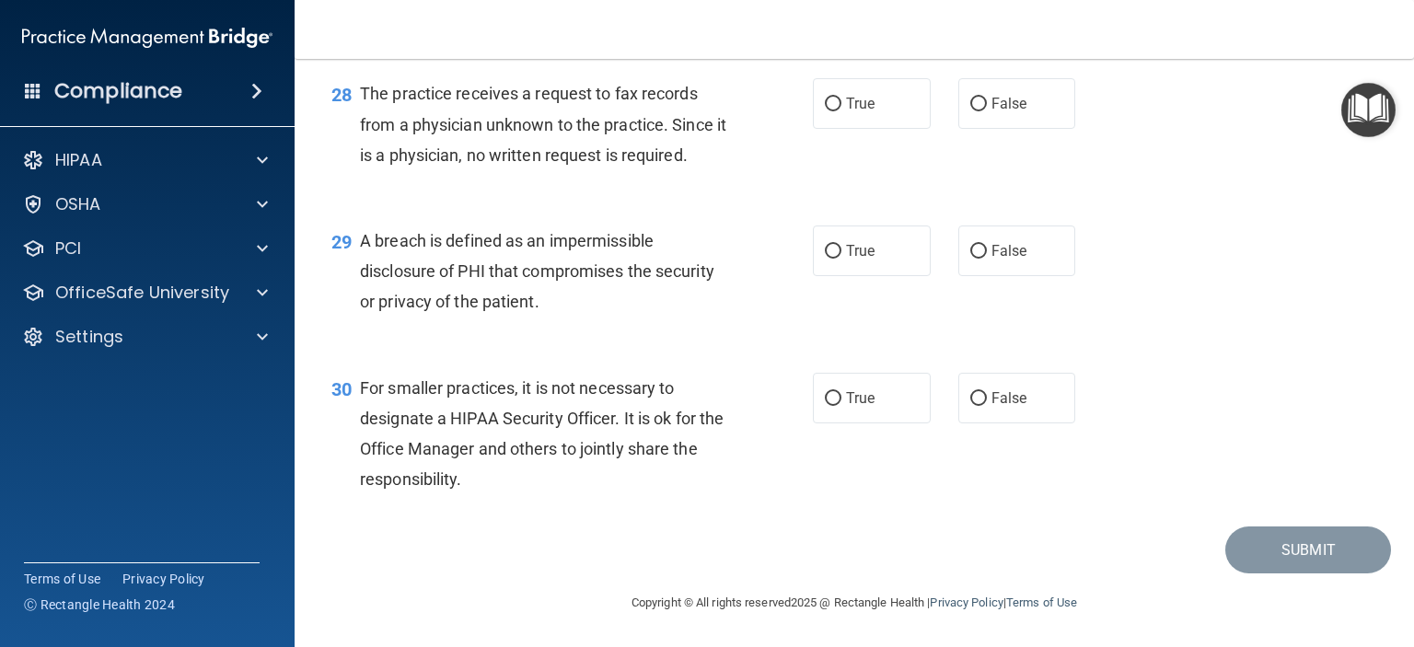
scroll to position [4433, 0]
click at [883, 395] on label "True" at bounding box center [872, 398] width 118 height 51
click at [841, 395] on input "True" at bounding box center [833, 399] width 17 height 14
radio input "true"
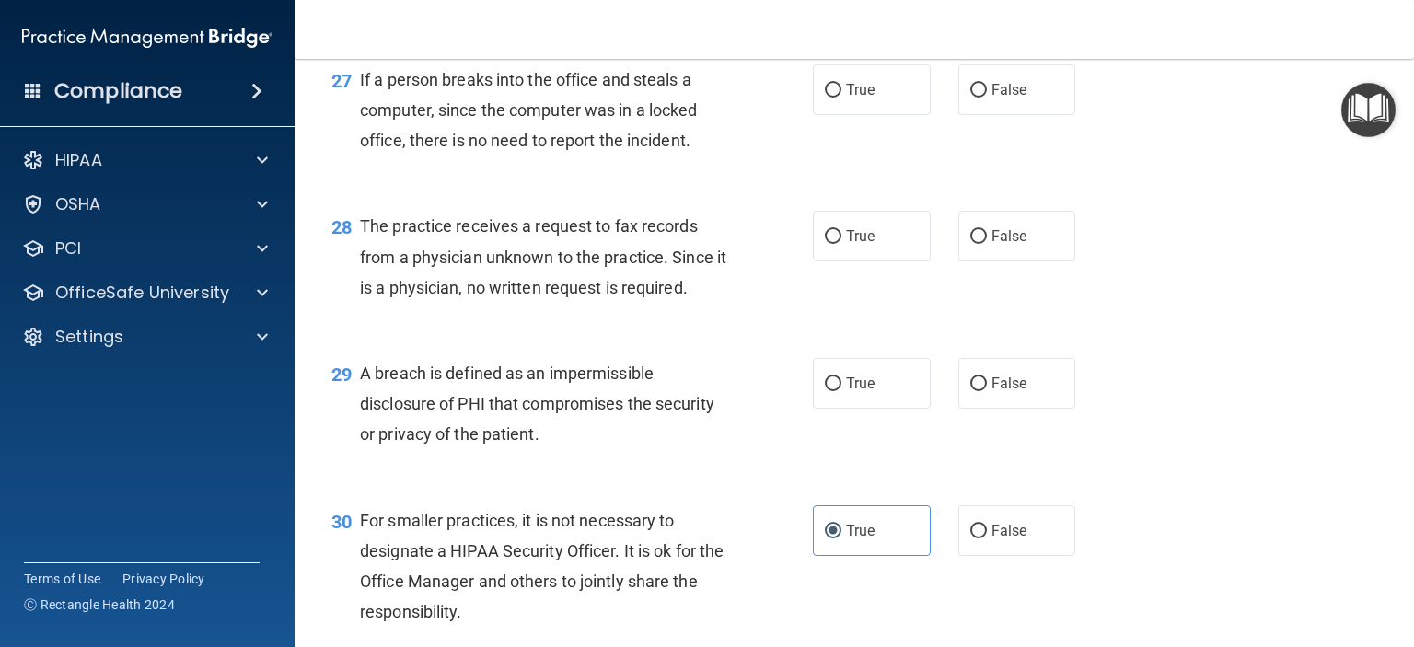
scroll to position [4201, 0]
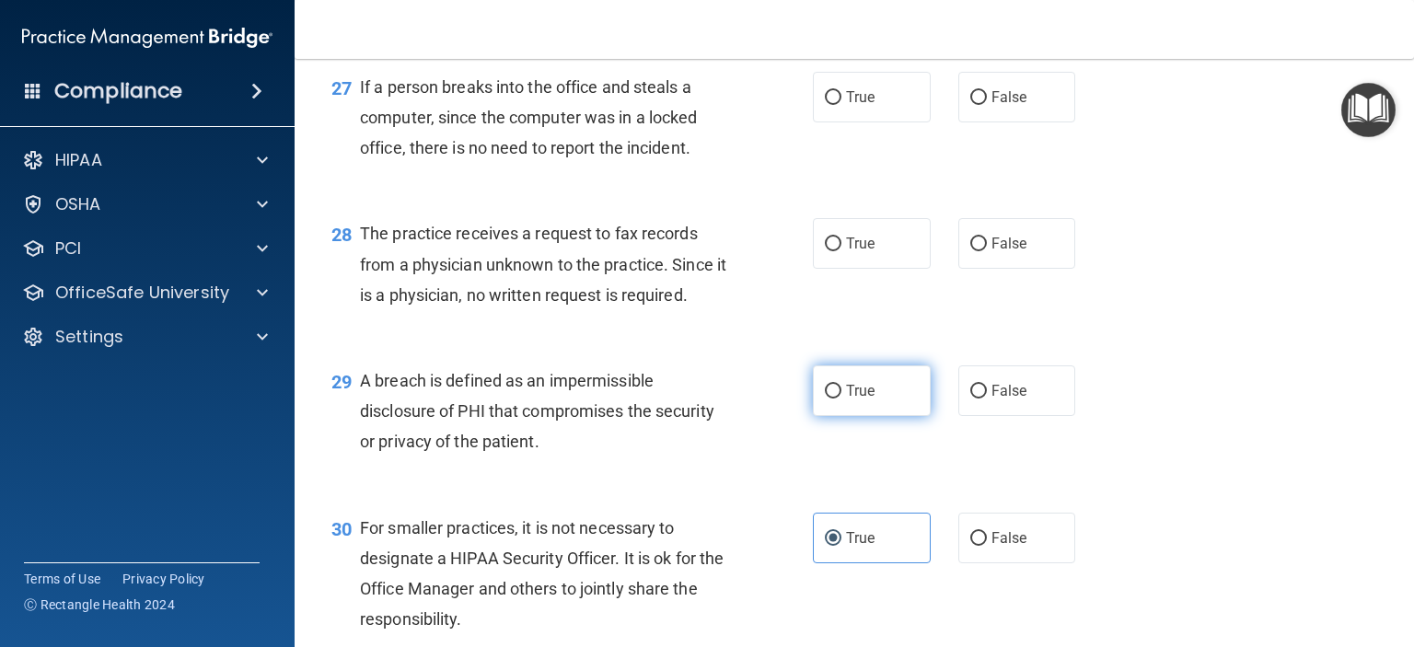
click at [886, 416] on label "True" at bounding box center [872, 390] width 118 height 51
click at [841, 399] on input "True" at bounding box center [833, 392] width 17 height 14
radio input "true"
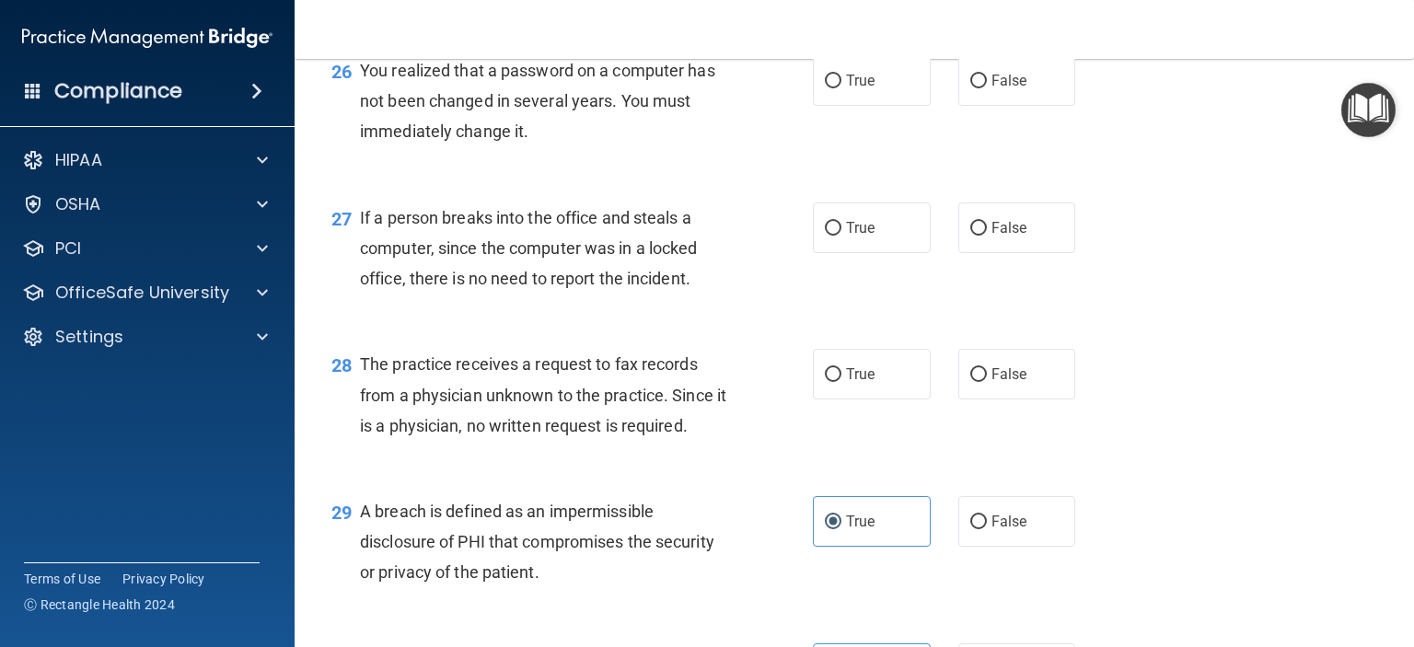
scroll to position [4069, 0]
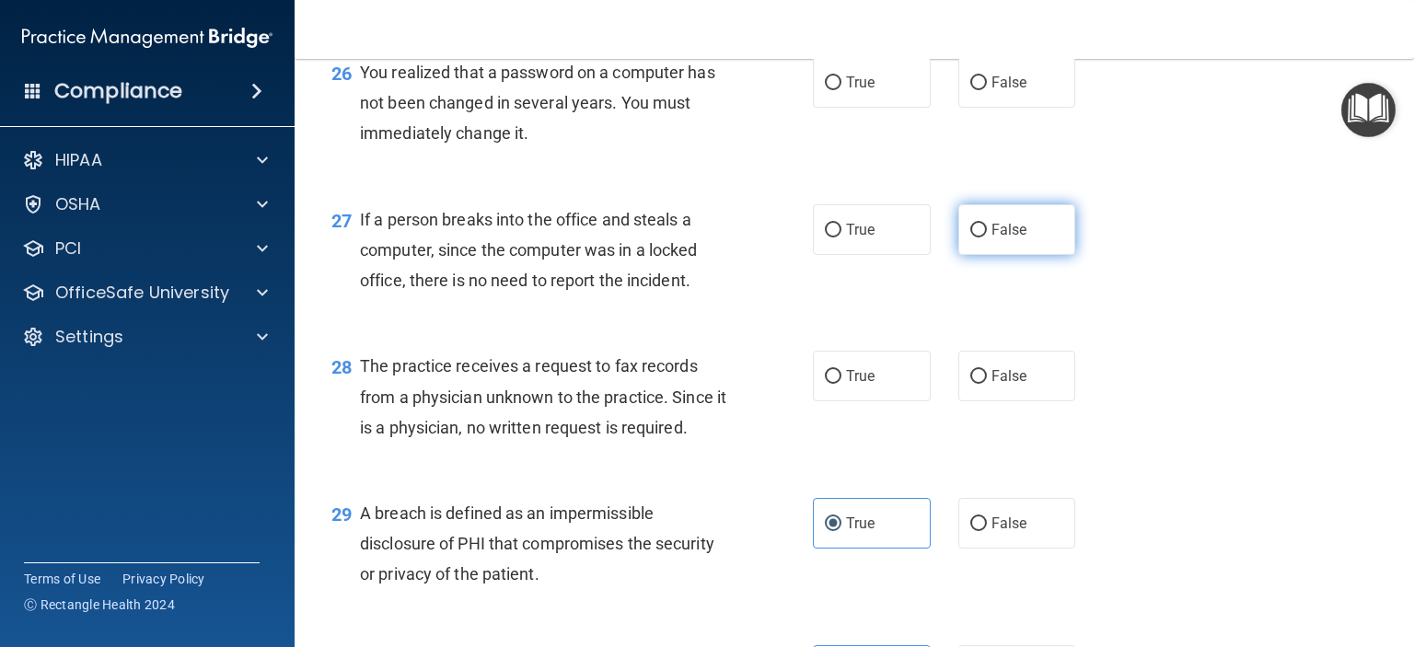
click at [989, 255] on label "False" at bounding box center [1017, 229] width 118 height 51
click at [987, 237] on input "False" at bounding box center [978, 231] width 17 height 14
radio input "true"
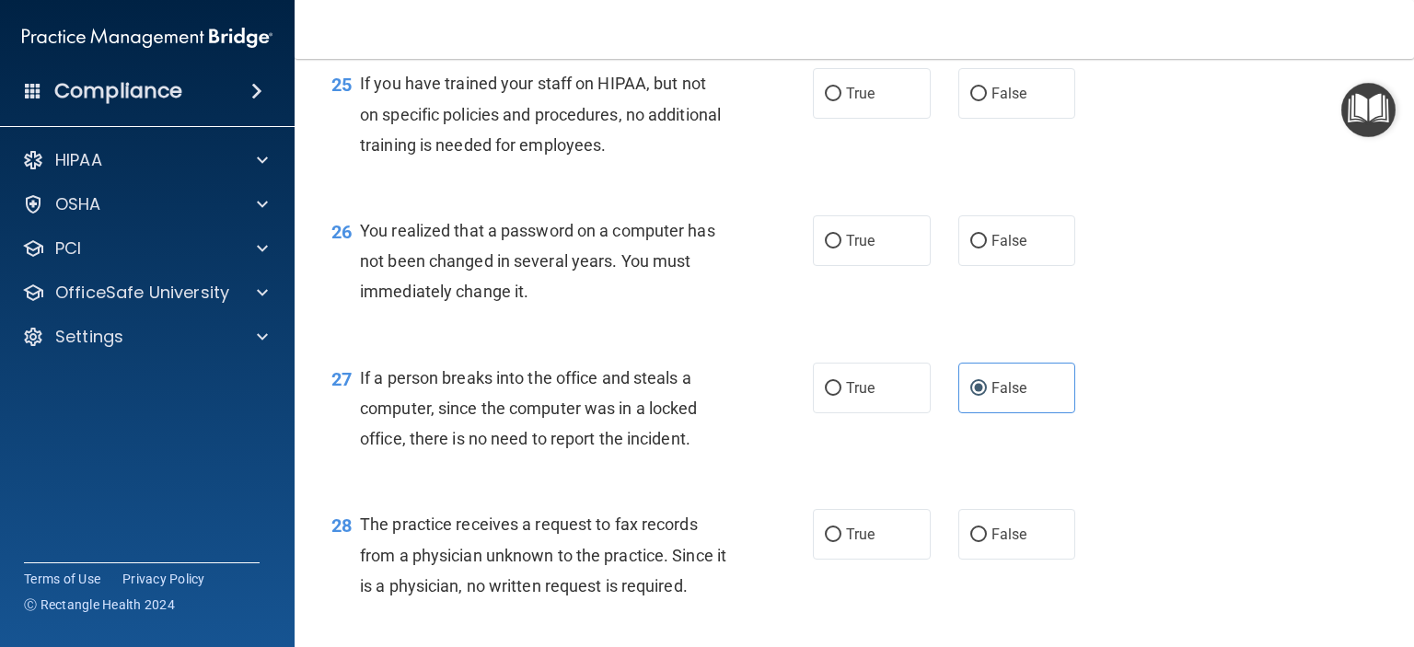
scroll to position [3892, 0]
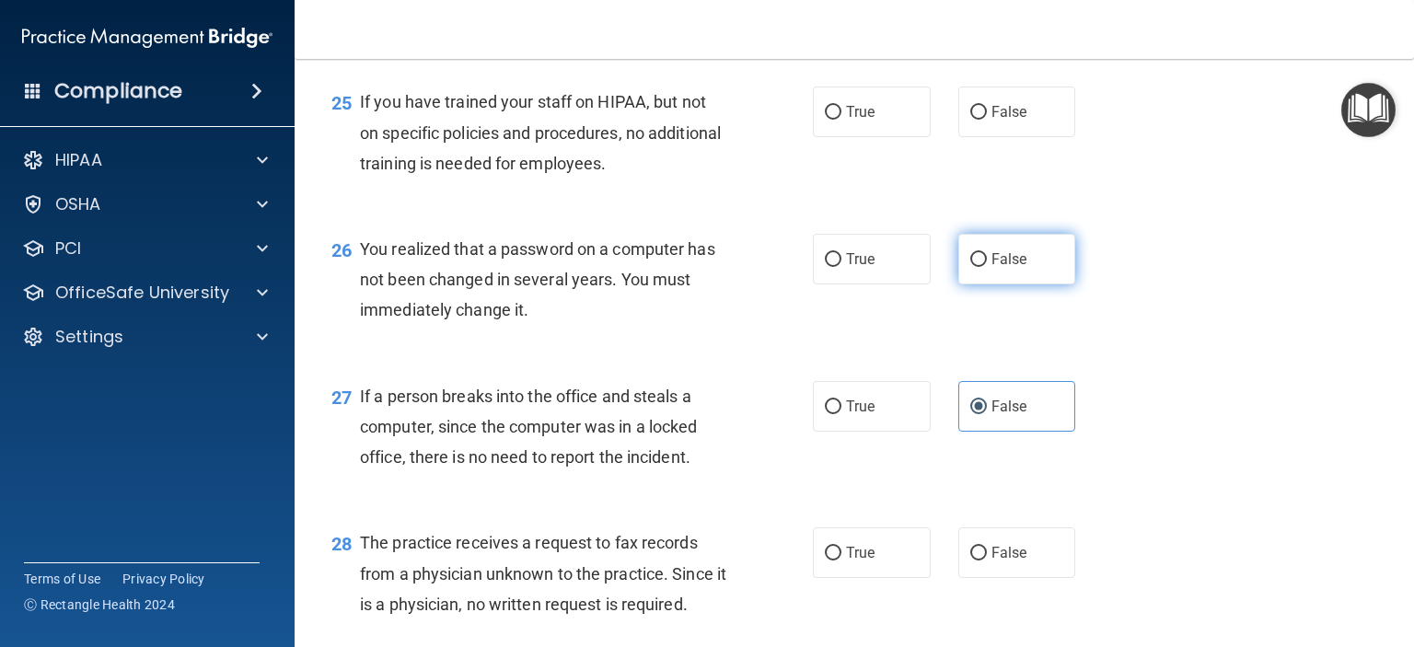
click at [1001, 268] on span "False" at bounding box center [1009, 258] width 36 height 17
click at [987, 267] on input "False" at bounding box center [978, 260] width 17 height 14
radio input "true"
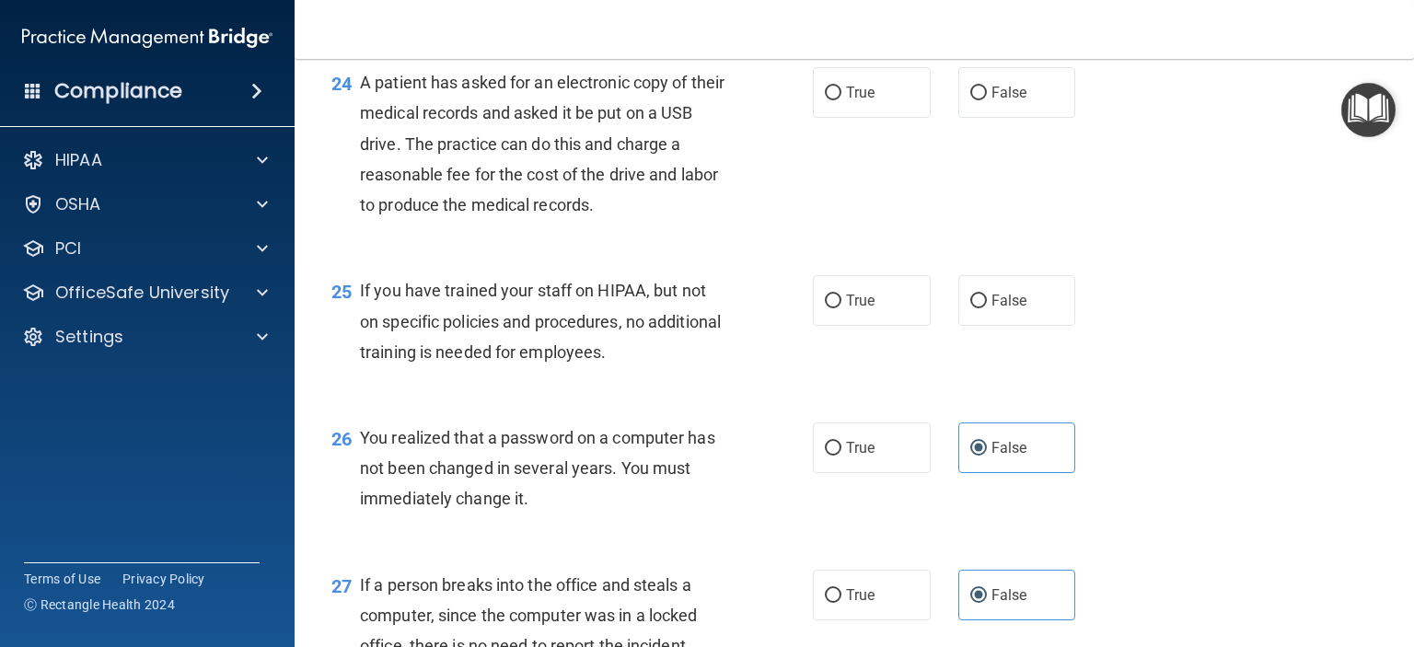
scroll to position [3693, 0]
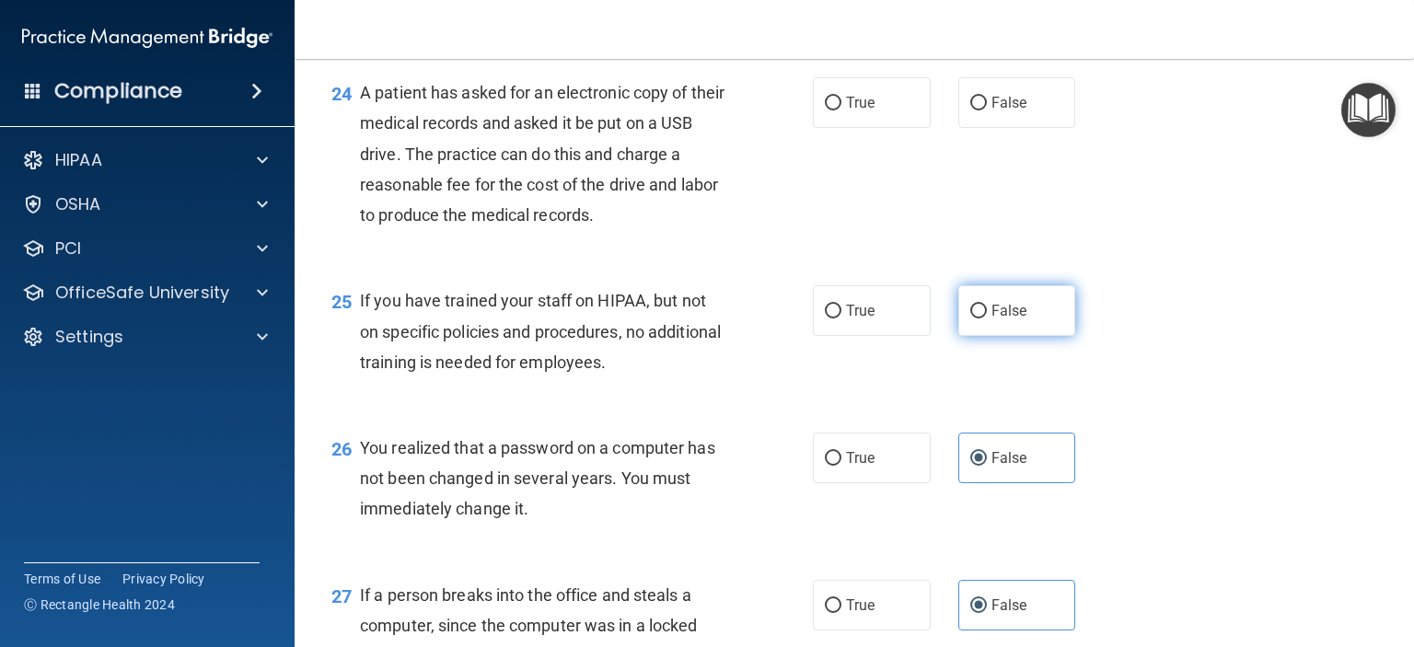
click at [1021, 336] on label "False" at bounding box center [1017, 310] width 118 height 51
click at [987, 318] on input "False" at bounding box center [978, 312] width 17 height 14
radio input "true"
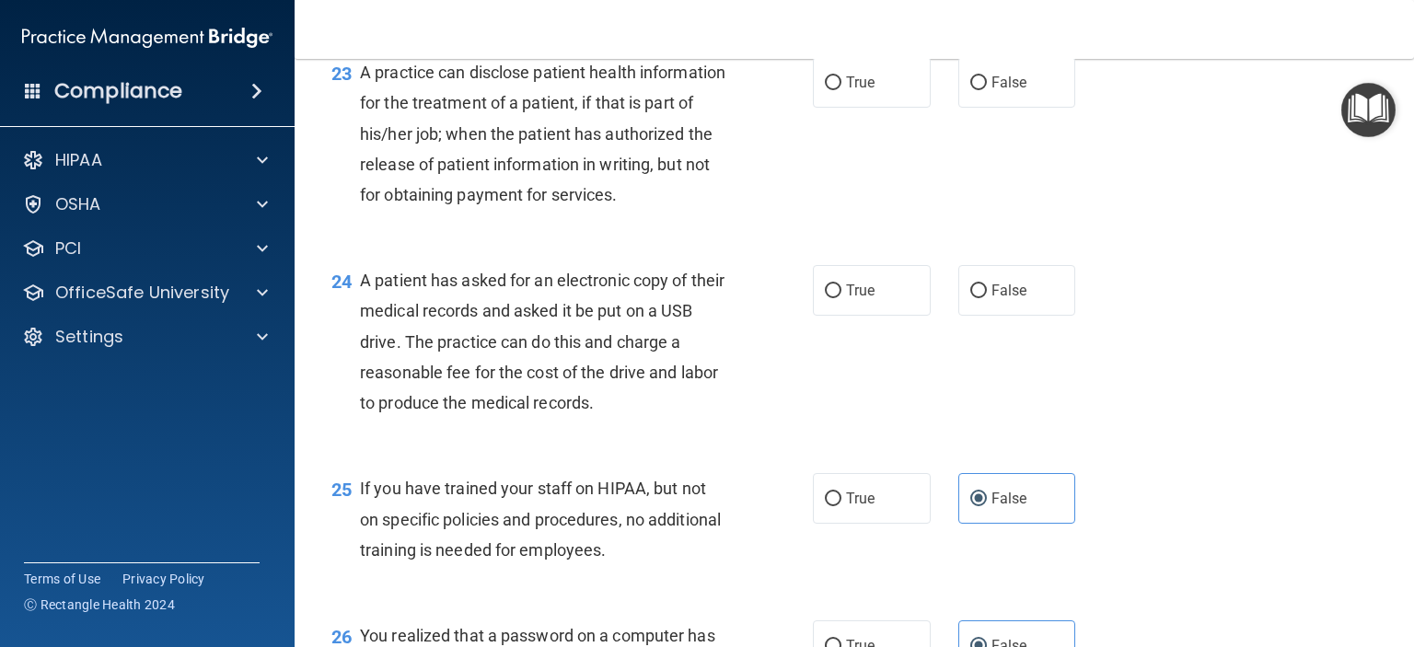
scroll to position [3501, 0]
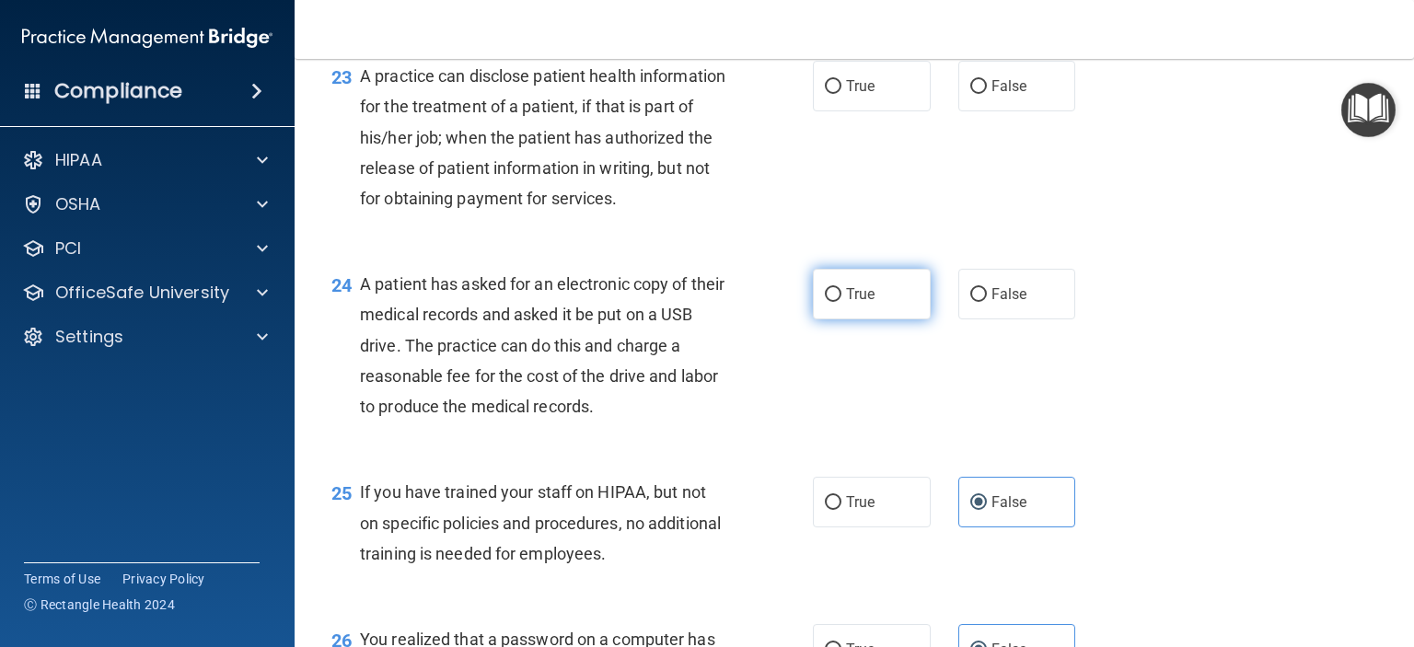
click at [862, 303] on span "True" at bounding box center [860, 293] width 29 height 17
click at [841, 302] on input "True" at bounding box center [833, 295] width 17 height 14
radio input "true"
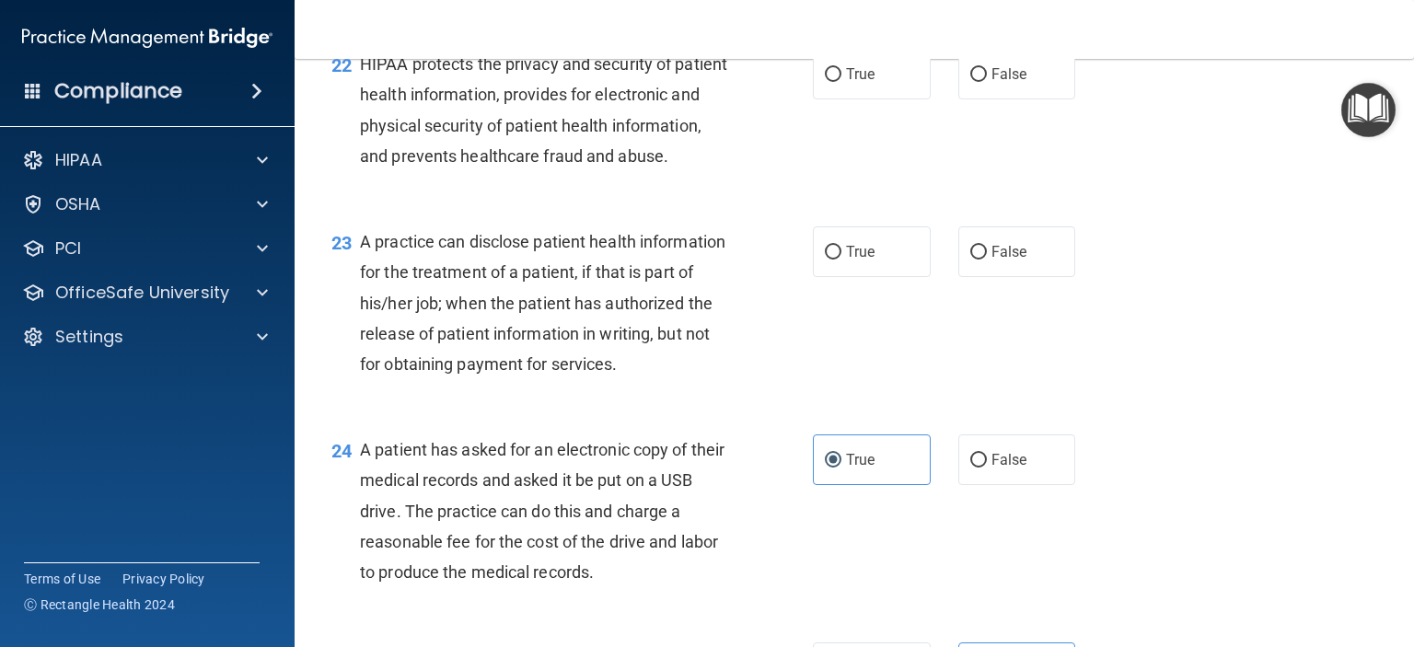
scroll to position [3321, 0]
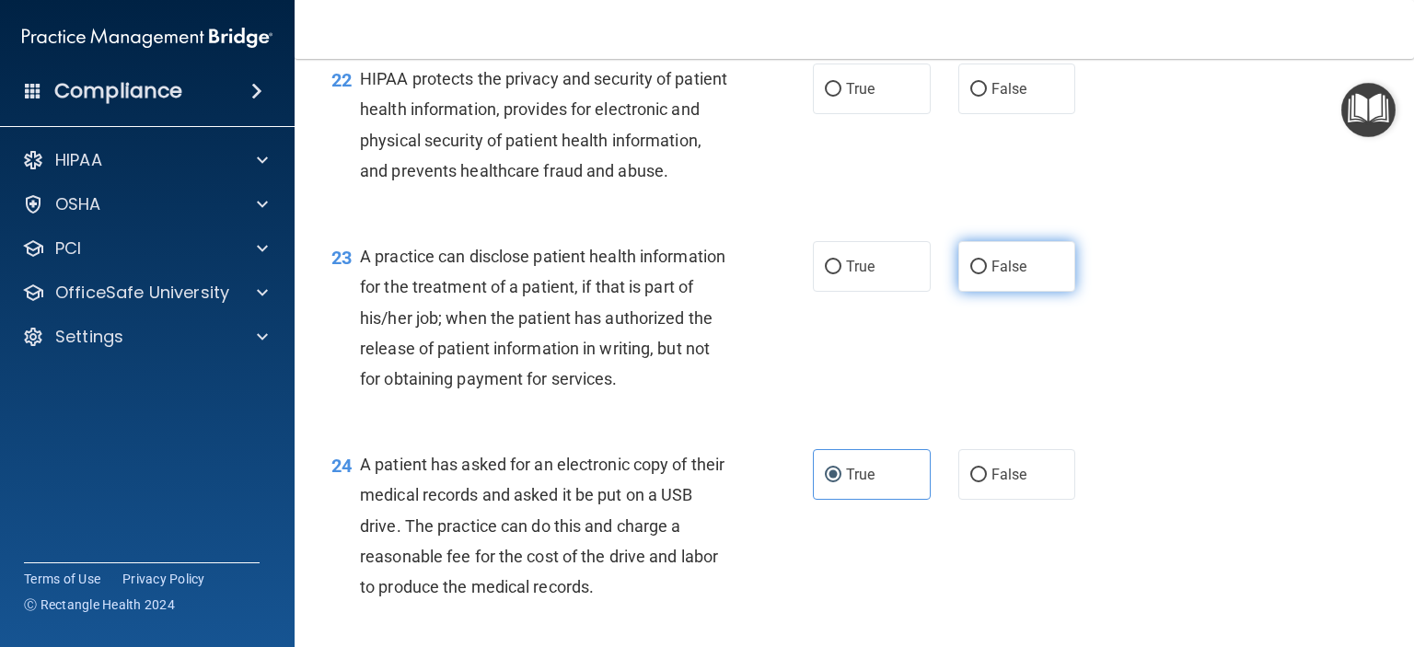
click at [1005, 275] on span "False" at bounding box center [1009, 266] width 36 height 17
click at [987, 274] on input "False" at bounding box center [978, 267] width 17 height 14
radio input "true"
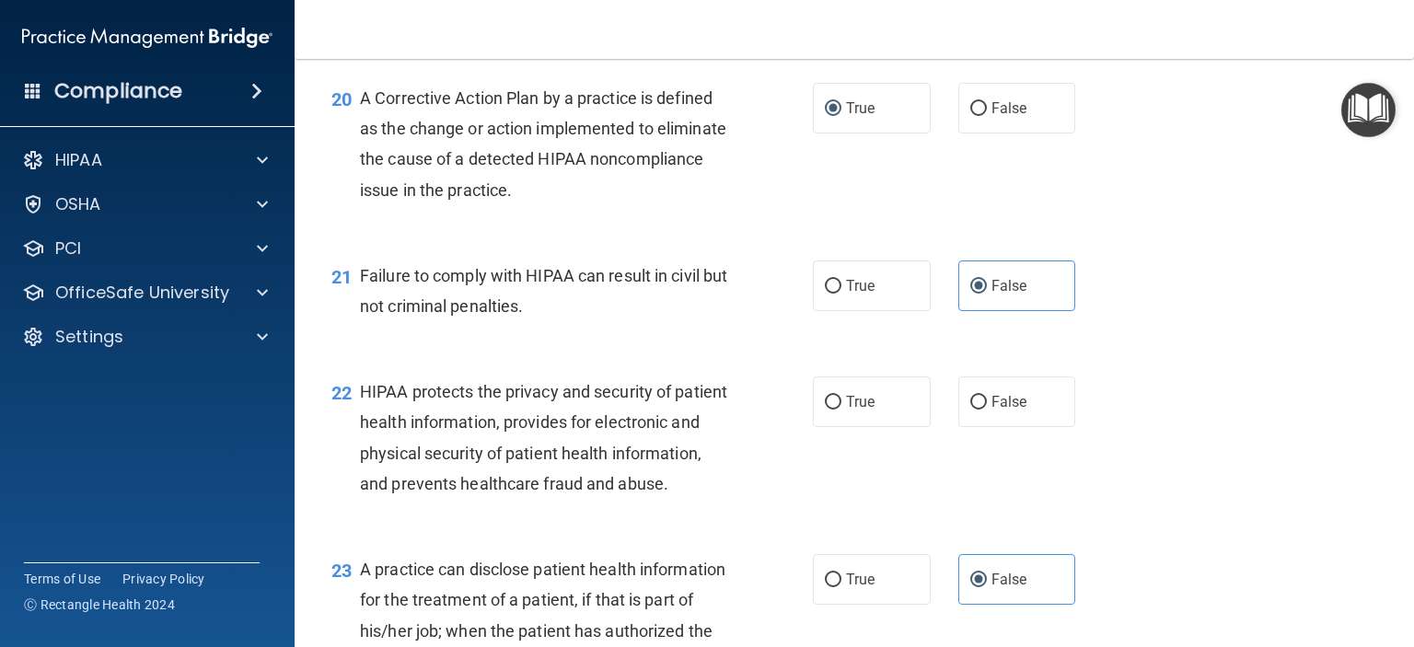
scroll to position [2989, 0]
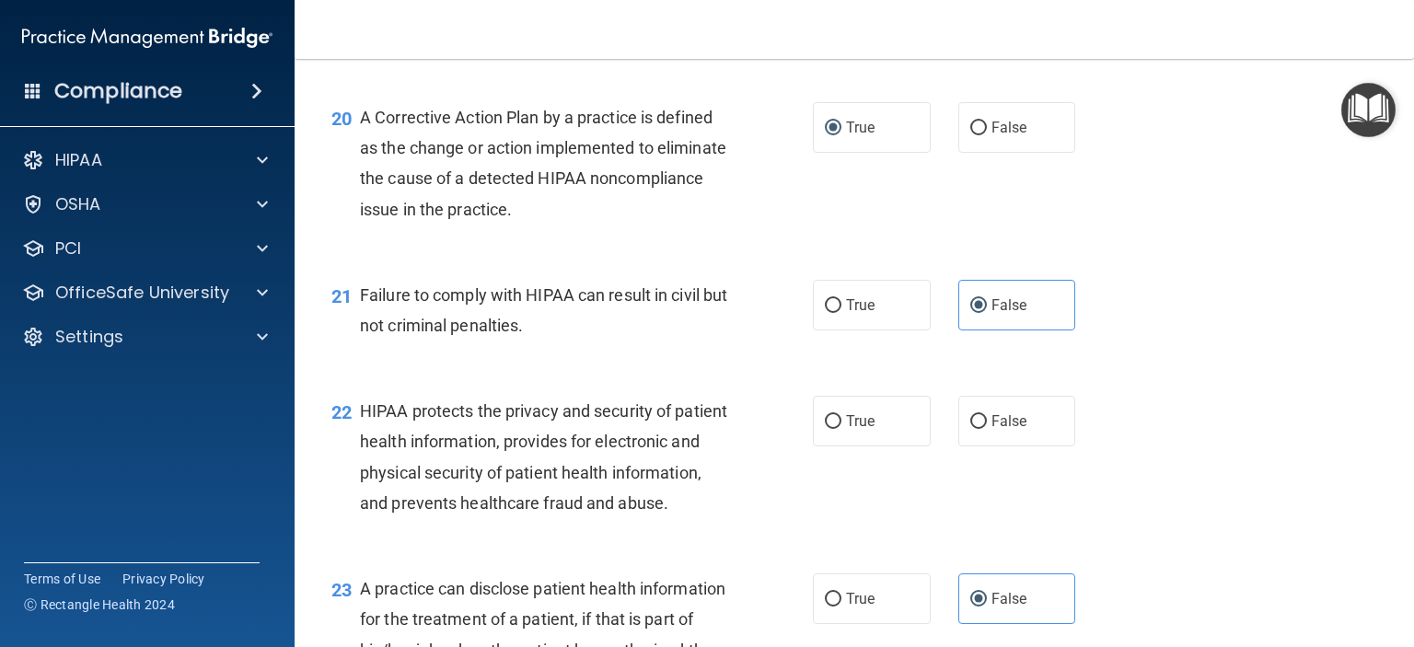
click at [893, 424] on div "22 HIPAA protects the privacy and security of patient health information, provi…" at bounding box center [854, 462] width 1073 height 178
click at [873, 446] on label "True" at bounding box center [872, 421] width 118 height 51
click at [841, 429] on input "True" at bounding box center [833, 422] width 17 height 14
radio input "true"
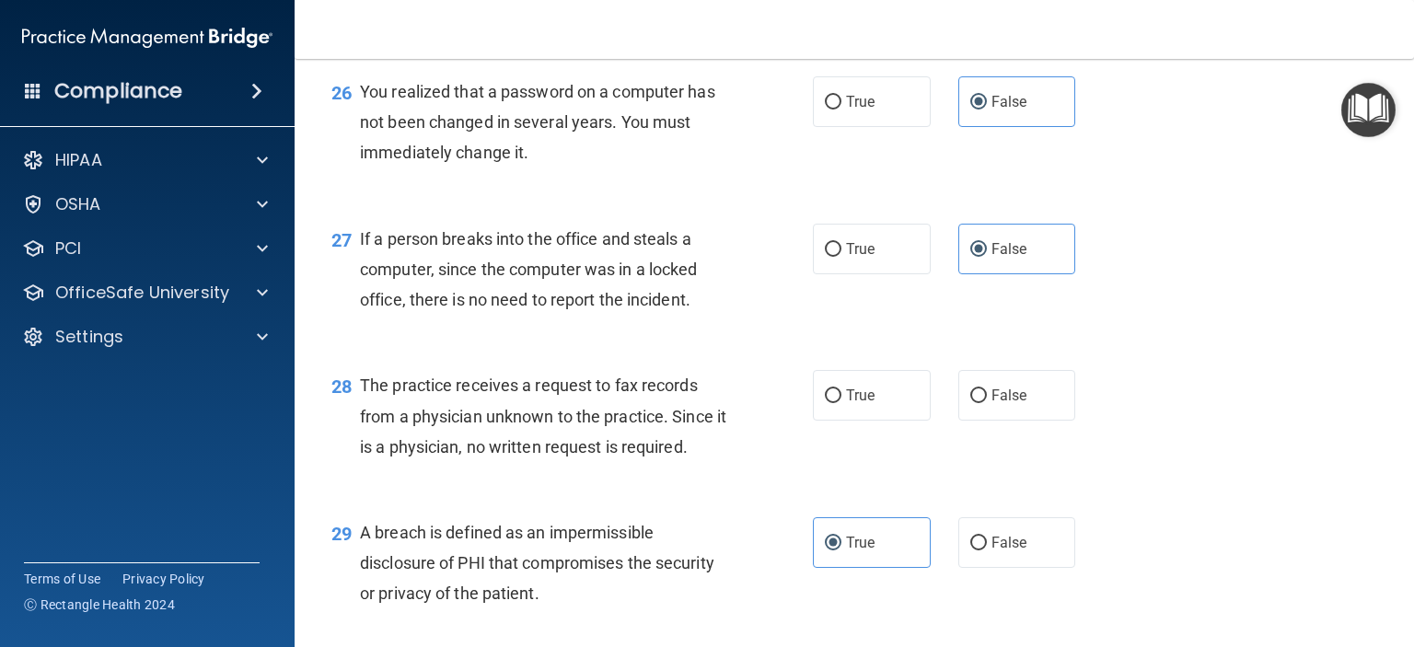
scroll to position [4050, 0]
click at [970, 402] on input "False" at bounding box center [978, 395] width 17 height 14
radio input "true"
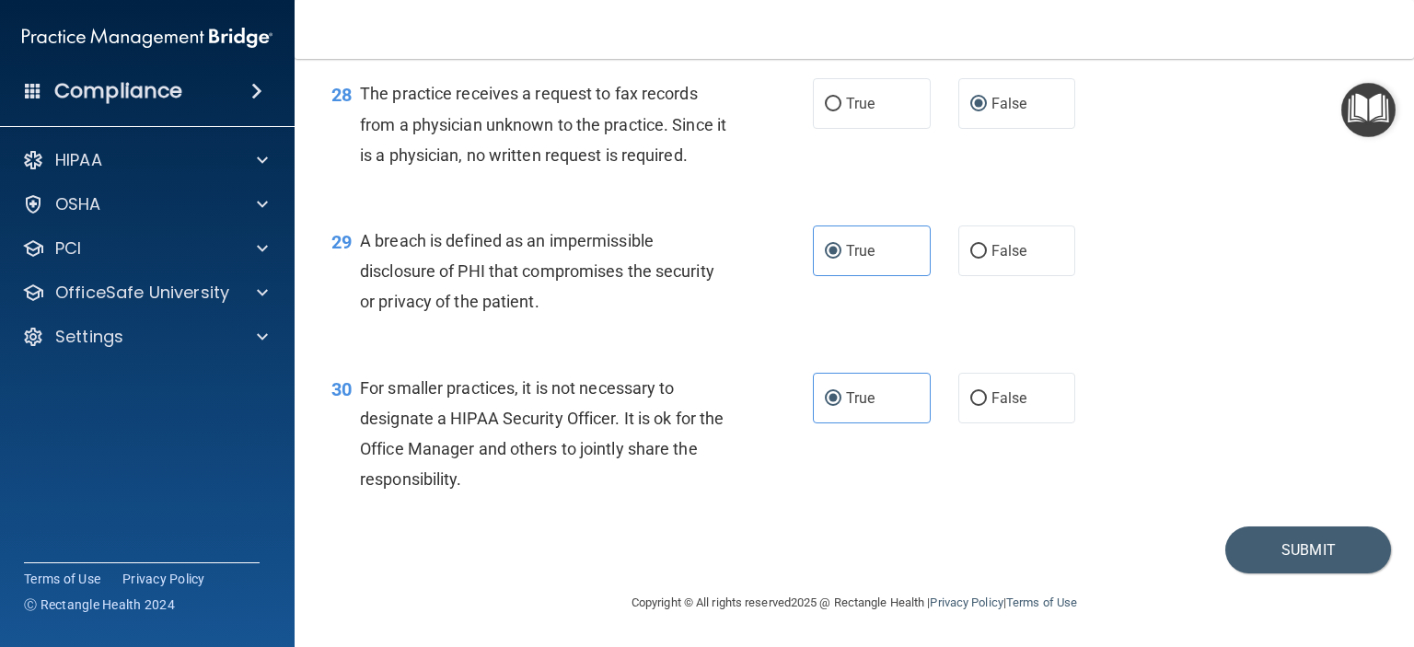
scroll to position [4414, 0]
click at [1300, 573] on button "Submit" at bounding box center [1308, 550] width 166 height 47
click at [1279, 573] on button "Submit" at bounding box center [1308, 550] width 166 height 47
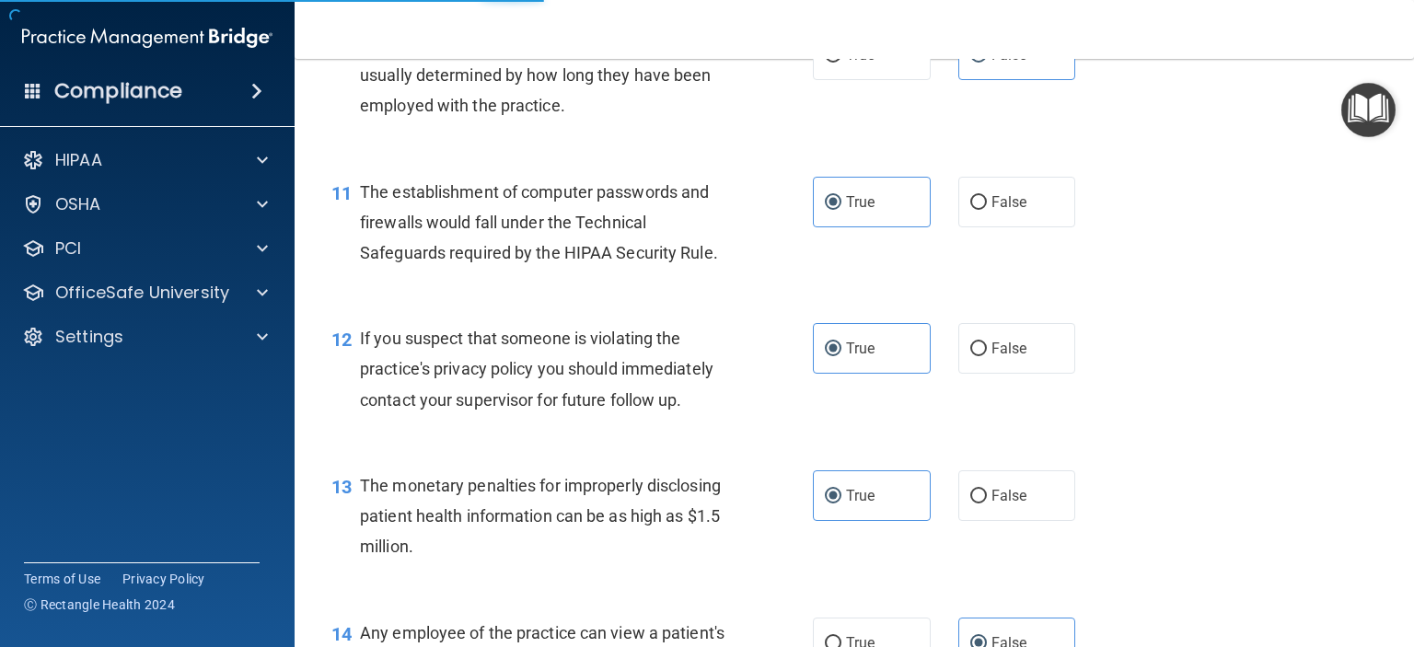
scroll to position [20, 0]
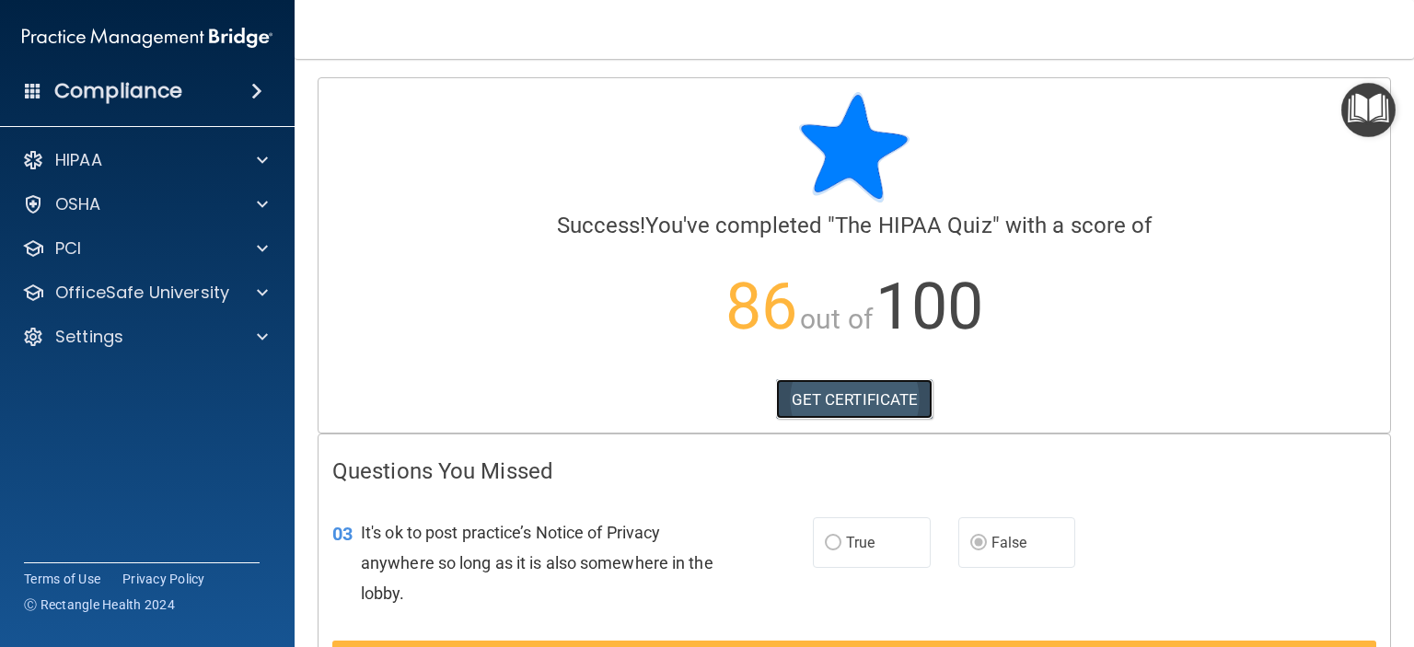
click at [860, 401] on link "GET CERTIFICATE" at bounding box center [854, 399] width 157 height 41
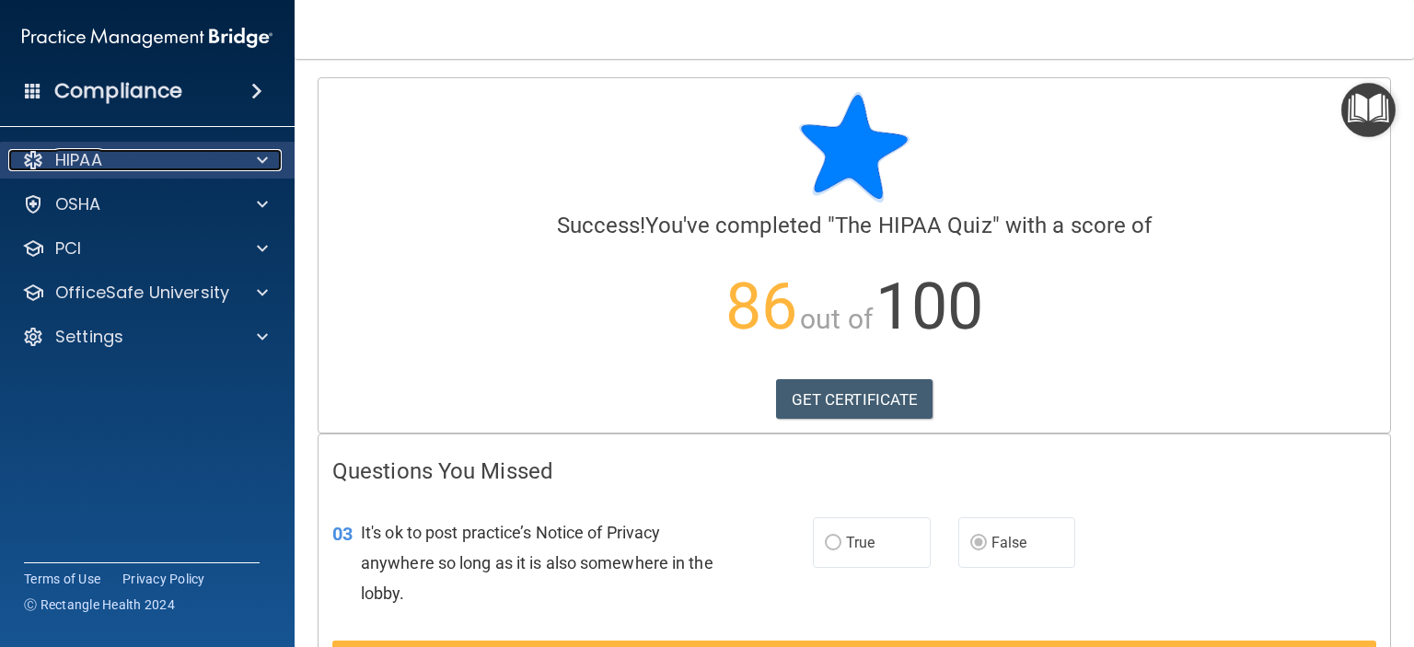
click at [253, 161] on div at bounding box center [260, 160] width 46 height 22
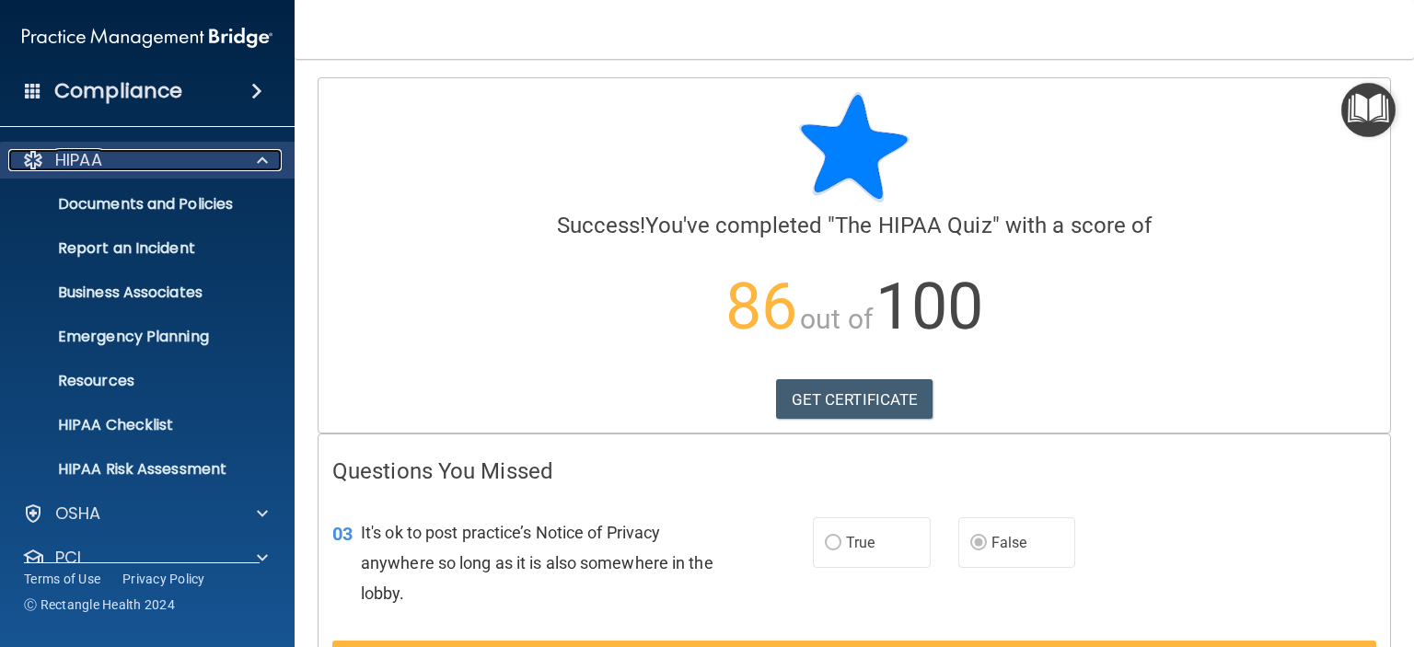
click at [261, 166] on span at bounding box center [262, 160] width 11 height 22
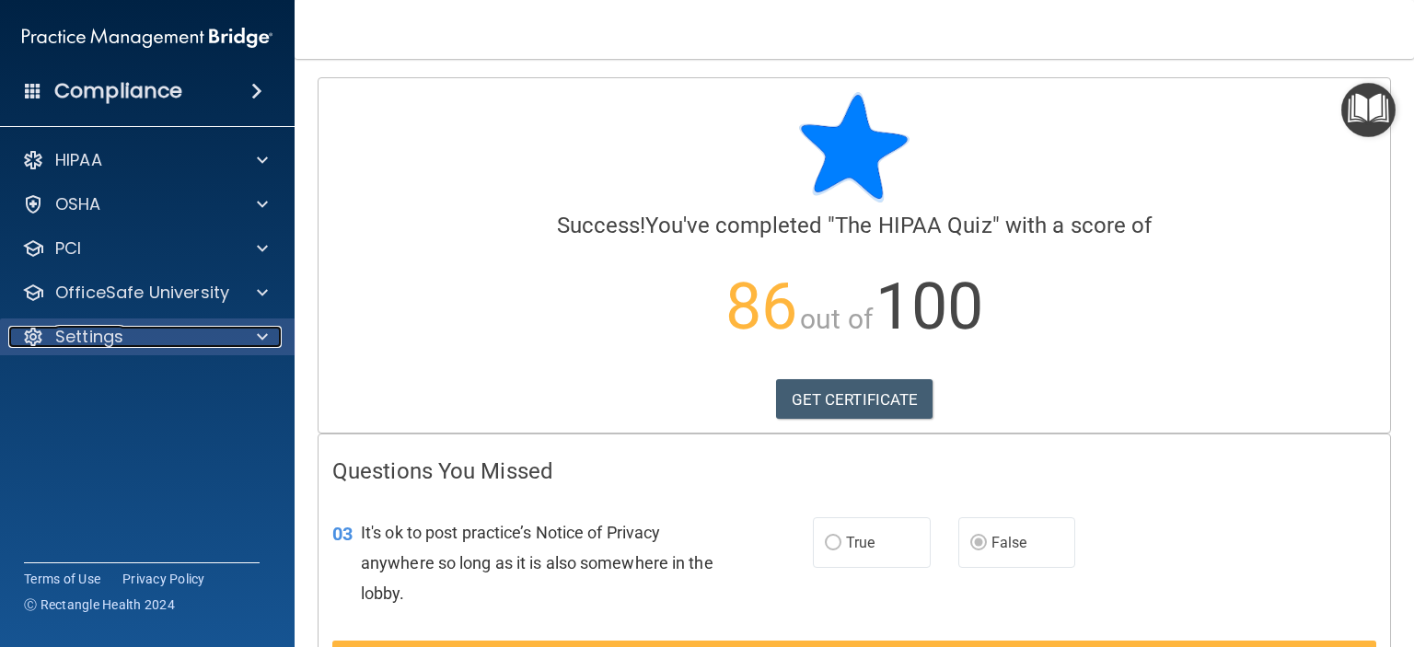
click at [114, 341] on p "Settings" at bounding box center [89, 337] width 68 height 22
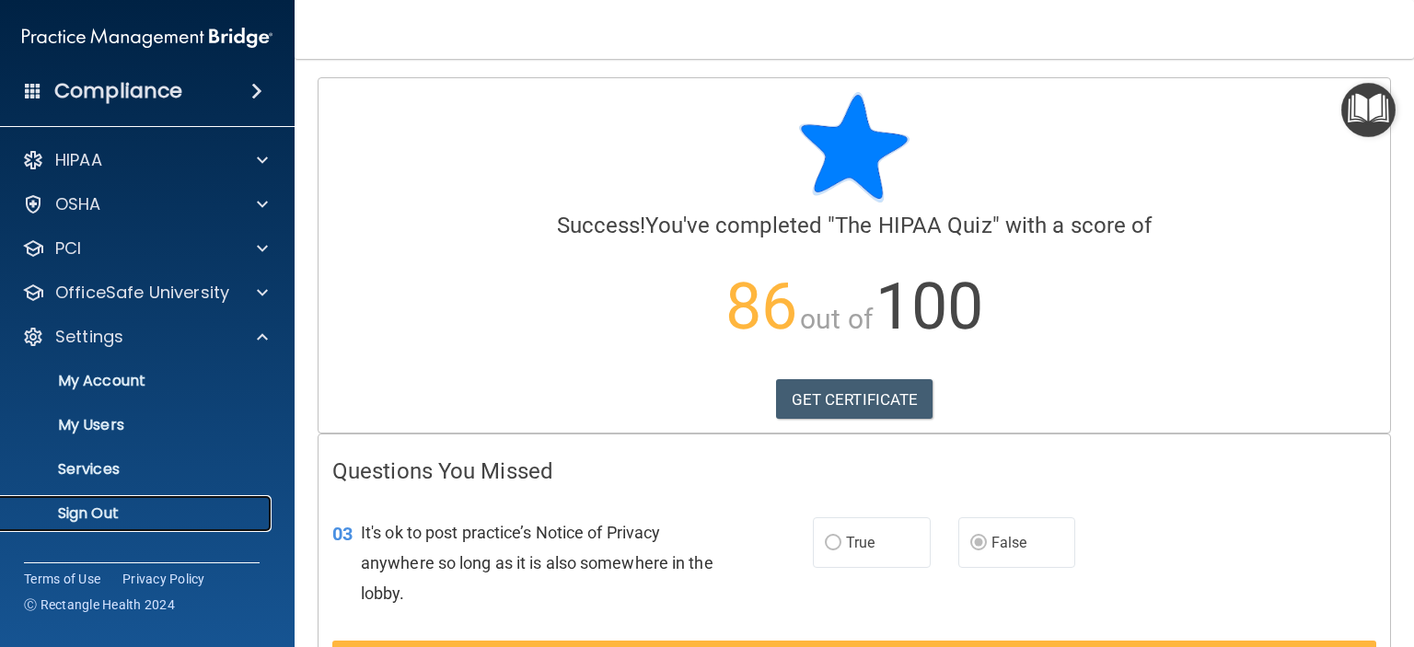
click at [117, 520] on p "Sign Out" at bounding box center [137, 513] width 251 height 18
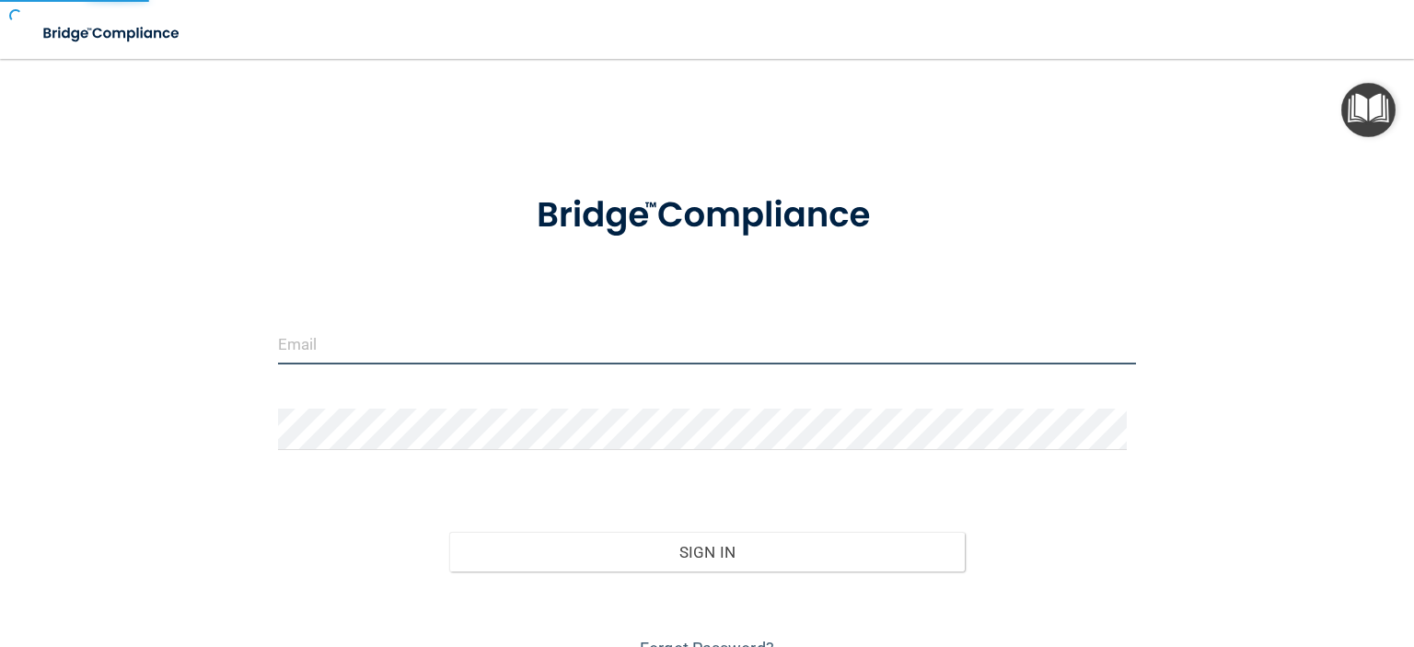
type input "[EMAIL_ADDRESS][DOMAIN_NAME]"
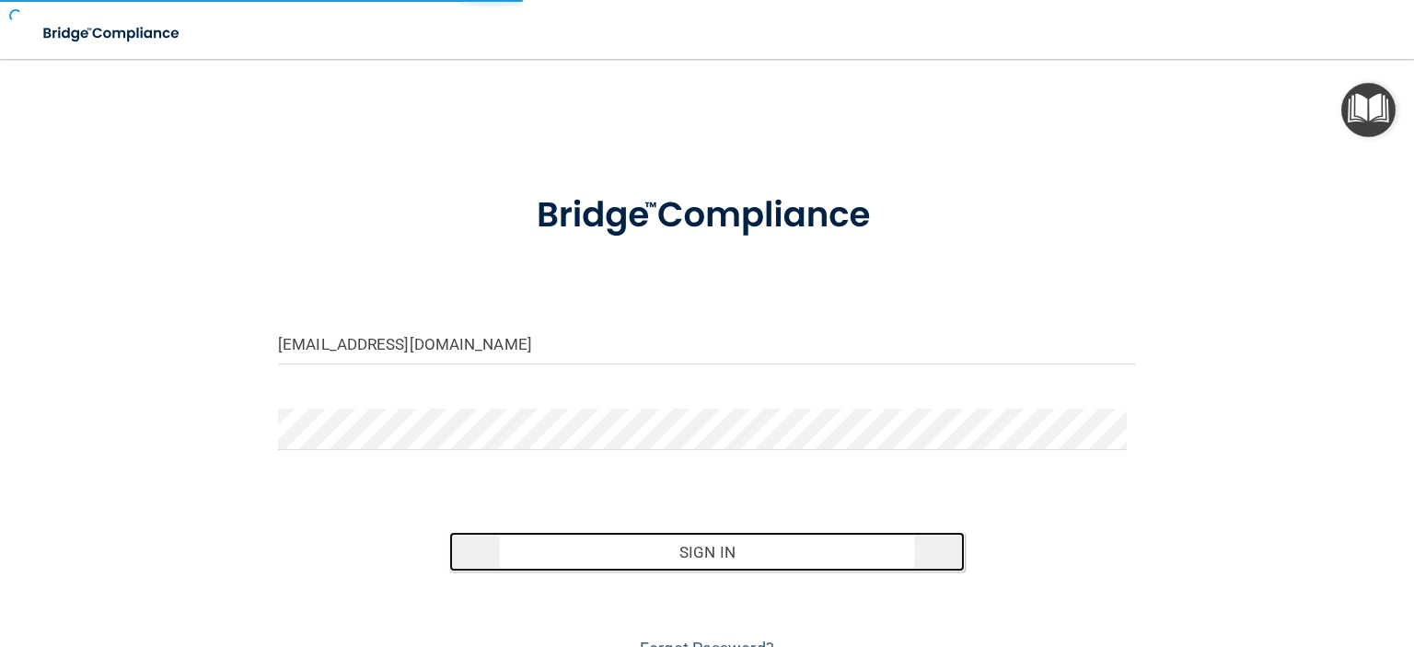
click at [707, 551] on button "Sign In" at bounding box center [706, 552] width 515 height 41
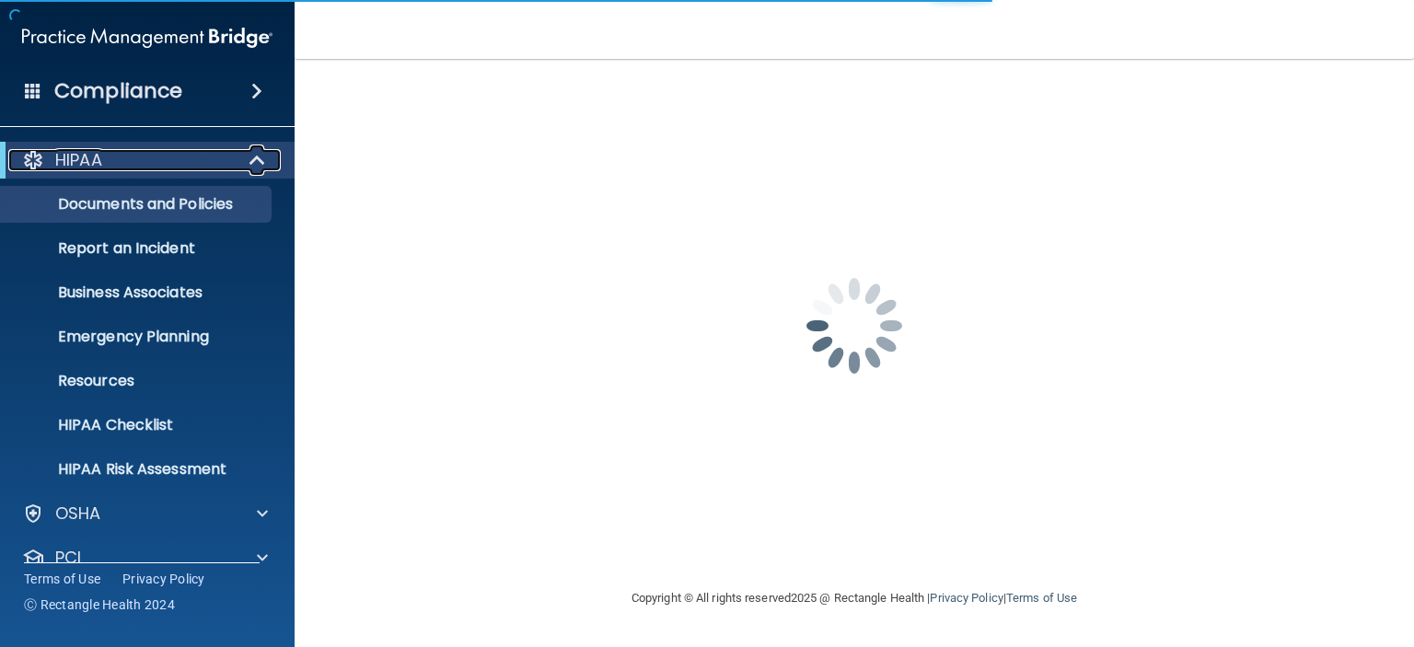
click at [257, 158] on span at bounding box center [259, 160] width 16 height 22
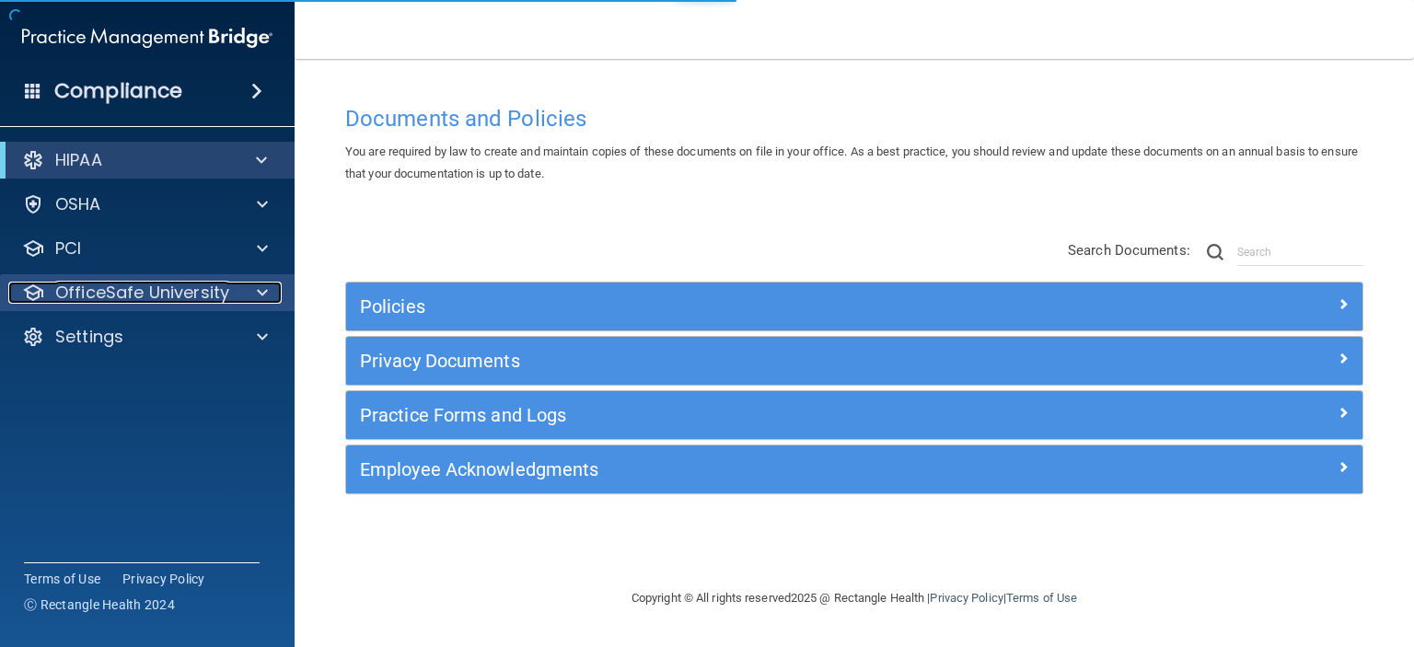
click at [259, 295] on span at bounding box center [262, 293] width 11 height 22
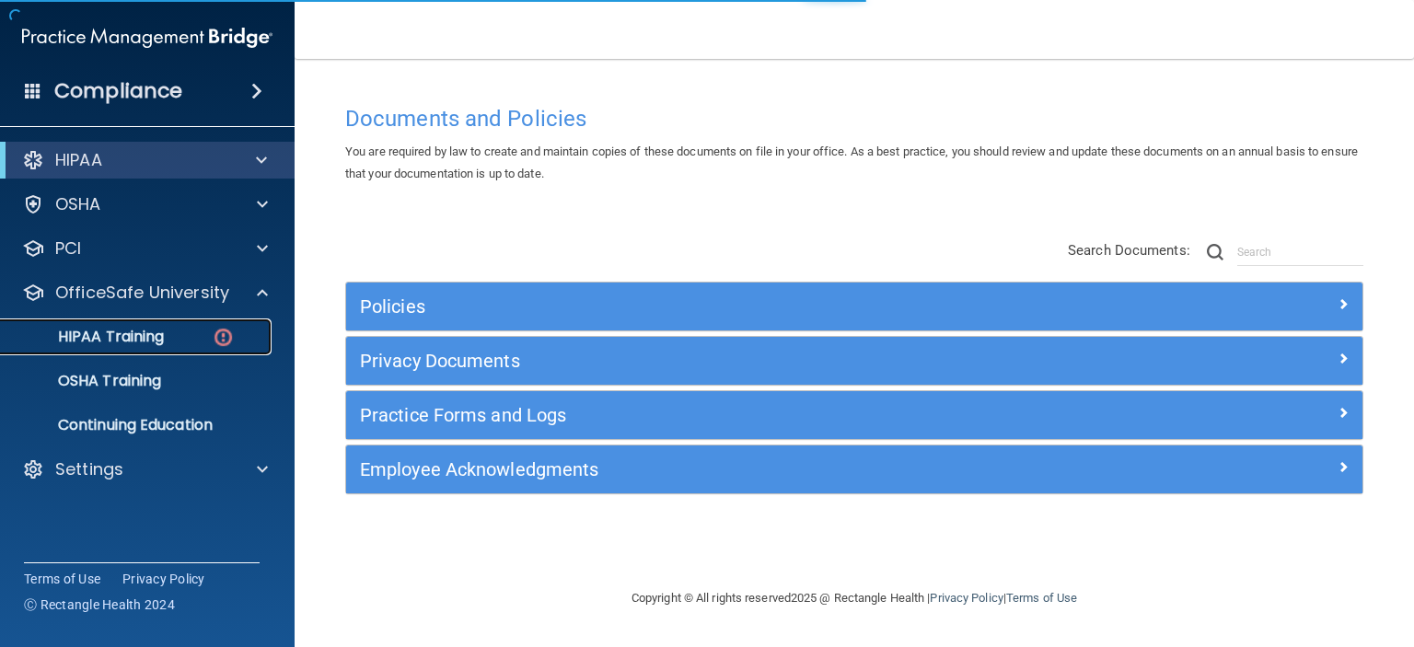
click at [130, 329] on p "HIPAA Training" at bounding box center [88, 337] width 152 height 18
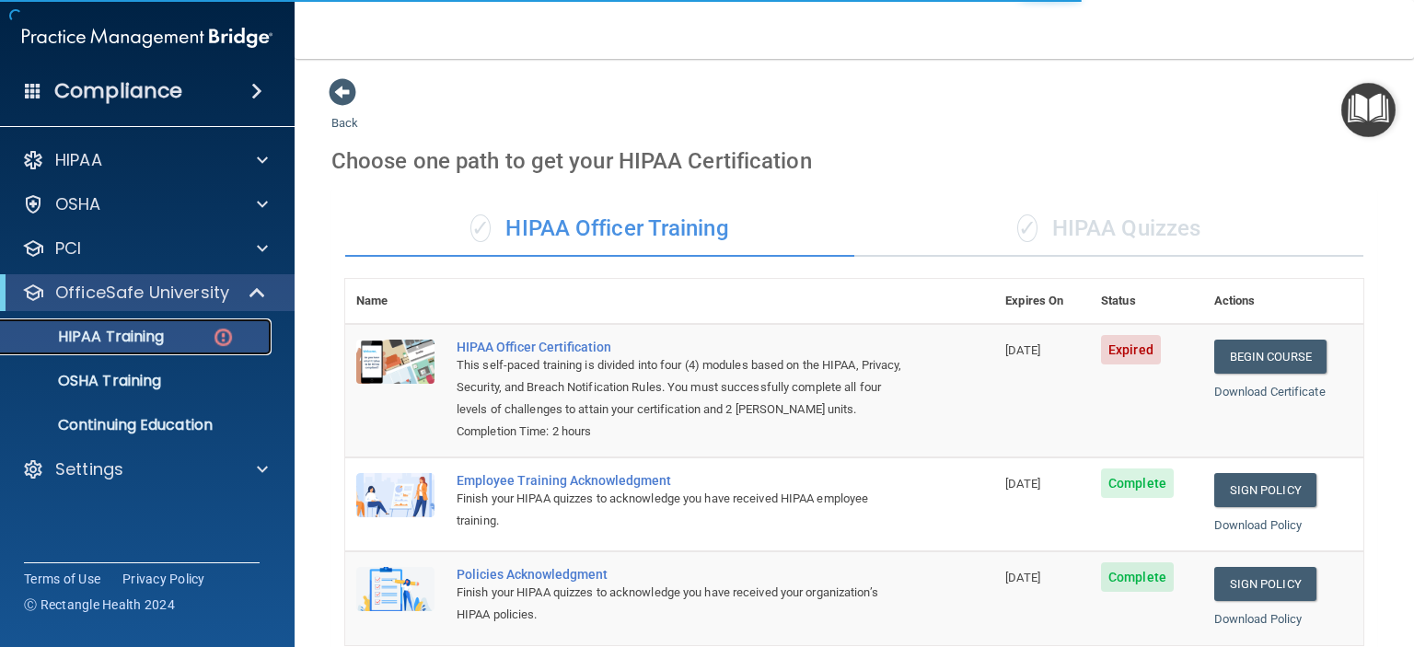
click at [130, 334] on p "HIPAA Training" at bounding box center [88, 337] width 152 height 18
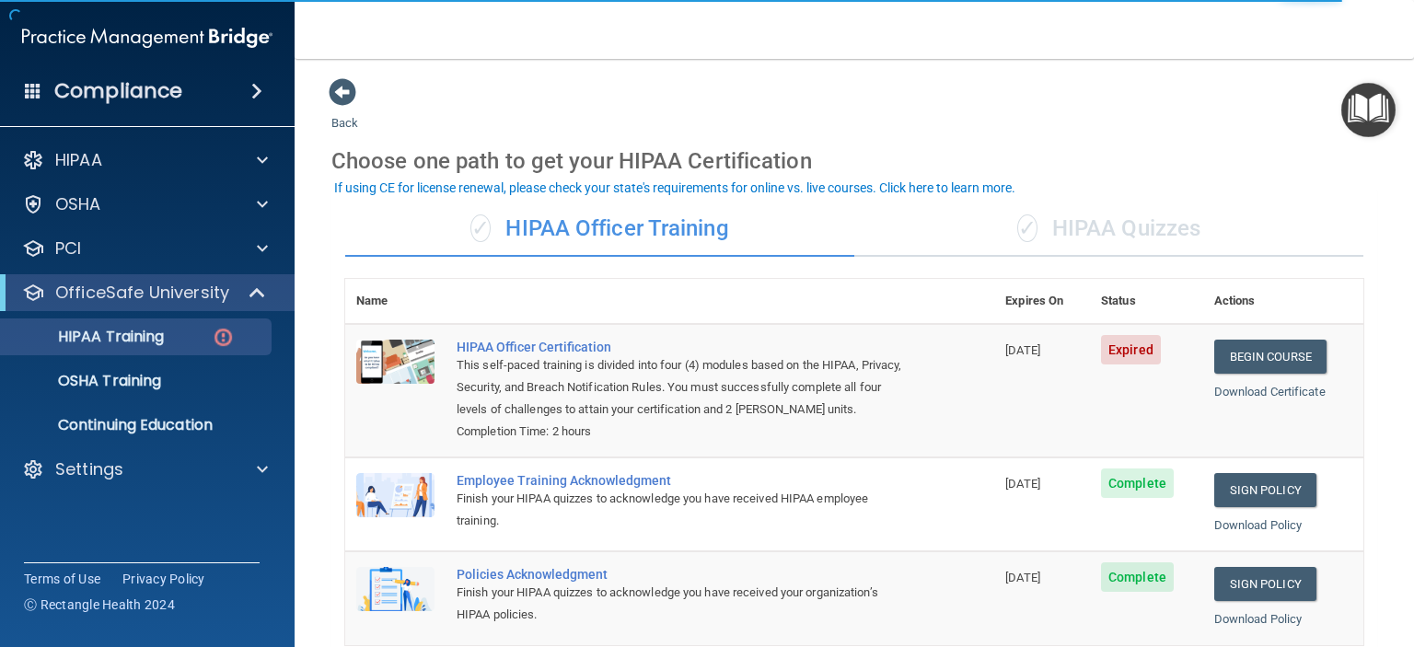
click at [1135, 228] on div "✓ HIPAA Quizzes" at bounding box center [1108, 229] width 509 height 55
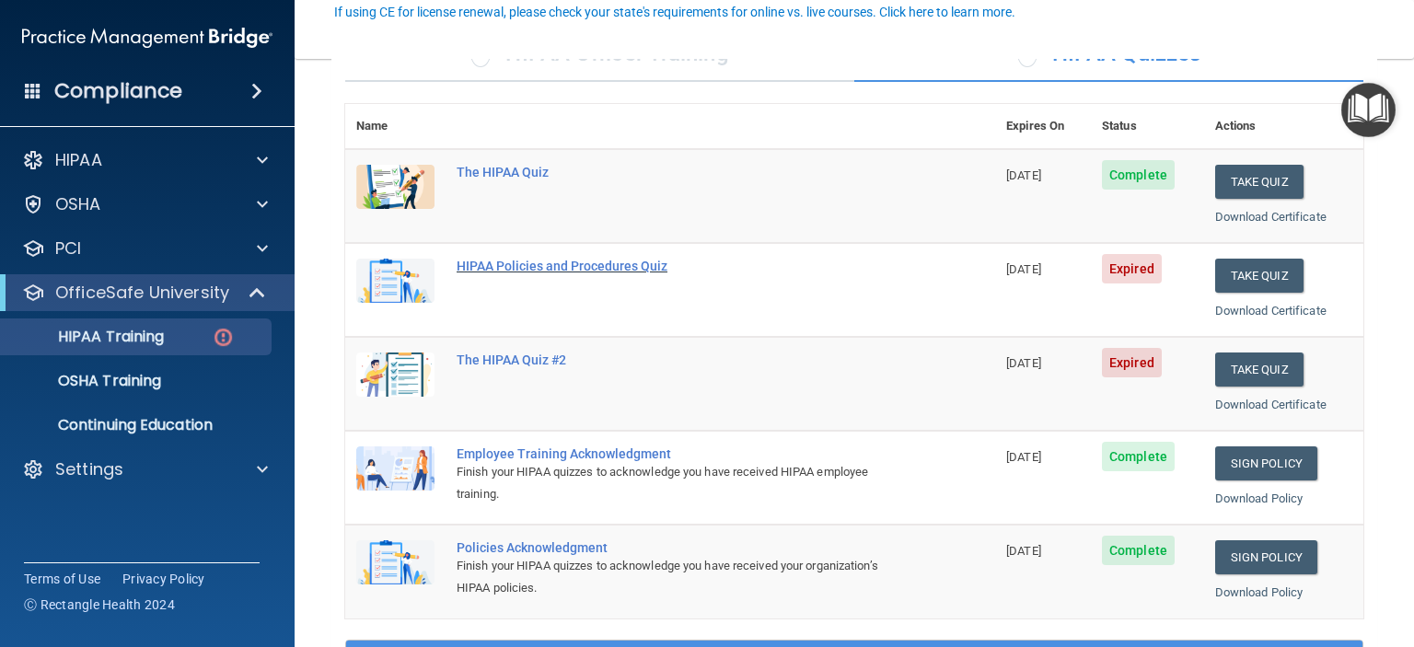
scroll to position [176, 0]
